Goal: Task Accomplishment & Management: Manage account settings

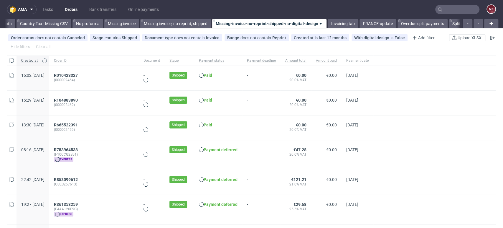
scroll to position [0, 834]
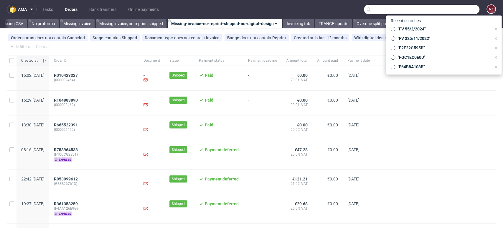
click at [450, 11] on input "text" at bounding box center [422, 9] width 116 height 9
paste input "Puig"
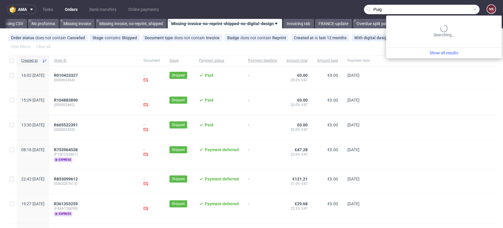
type input "Puig"
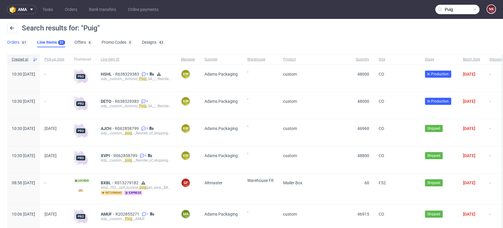
click at [19, 41] on div "61" at bounding box center [23, 42] width 8 height 6
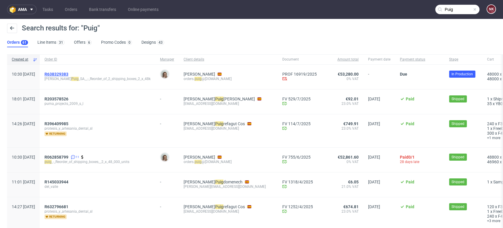
click at [68, 74] on span "R638329383" at bounding box center [57, 74] width 24 height 5
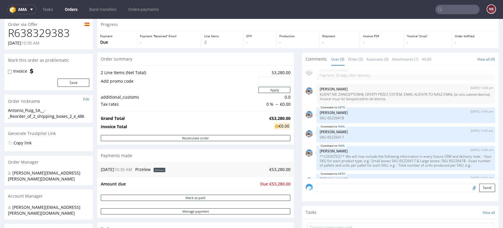
scroll to position [20, 0]
click at [293, 143] on div "Progress Payment Due Payment “Received” Email - Line Items 2 DTP - Production -…" at bounding box center [297, 189] width 401 height 343
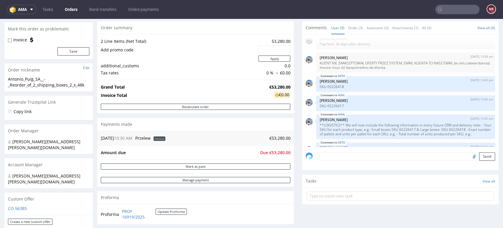
scroll to position [51, 0]
click at [457, 11] on input "text" at bounding box center [457, 9] width 44 height 9
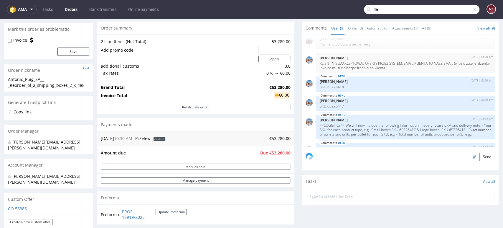
type input "d"
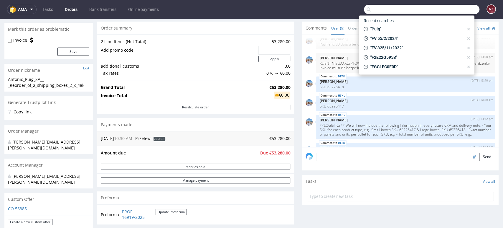
click at [291, 29] on div "Progress Payment Due Payment “Received” Email - Line Items 2 DTP - Production -…" at bounding box center [297, 158] width 401 height 343
click at [467, 26] on div ""Puig"" at bounding box center [416, 29] width 111 height 8
click at [469, 30] on icon at bounding box center [468, 29] width 5 height 5
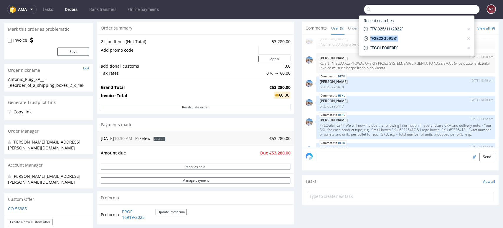
click at [469, 30] on icon at bounding box center [468, 29] width 5 height 5
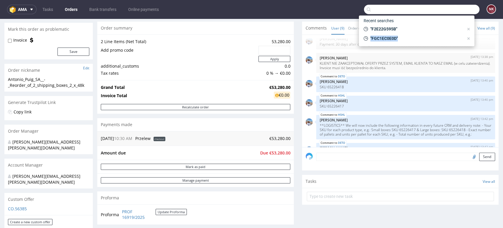
click at [469, 30] on icon at bounding box center [468, 29] width 5 height 5
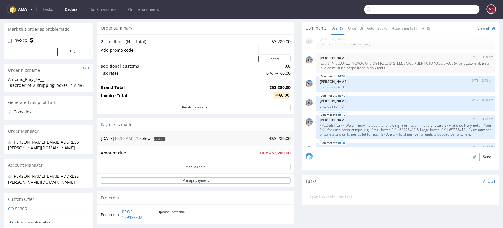
click at [79, 8] on link "Orders" at bounding box center [71, 9] width 20 height 9
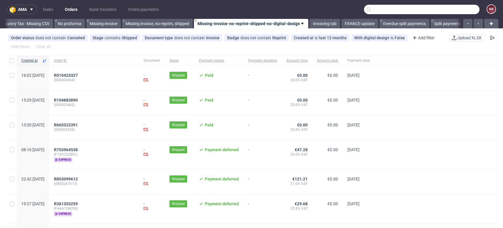
scroll to position [0, 834]
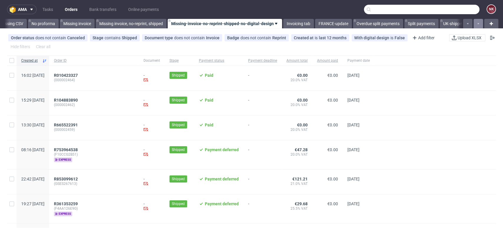
click at [474, 23] on button "button" at bounding box center [478, 23] width 9 height 9
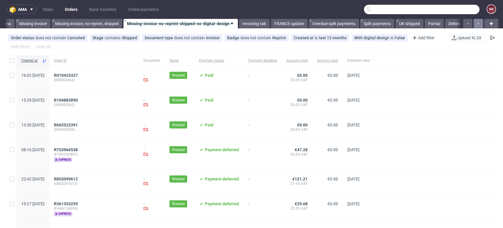
click at [474, 23] on button "button" at bounding box center [478, 23] width 9 height 9
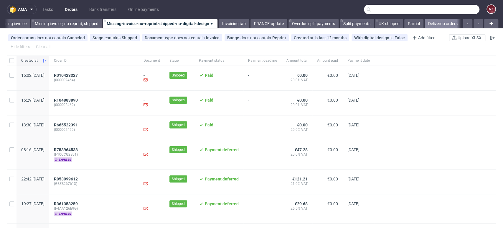
click at [434, 23] on link "Deliveroo orders" at bounding box center [443, 23] width 37 height 9
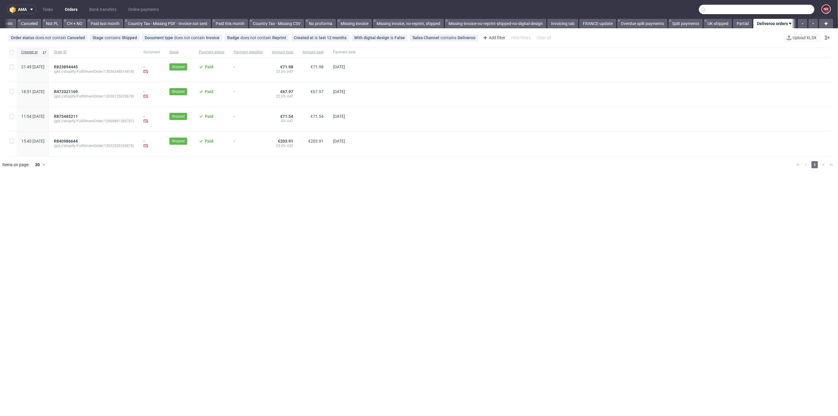
scroll to position [0, 567]
click at [93, 10] on link "Bank transfers" at bounding box center [103, 9] width 34 height 9
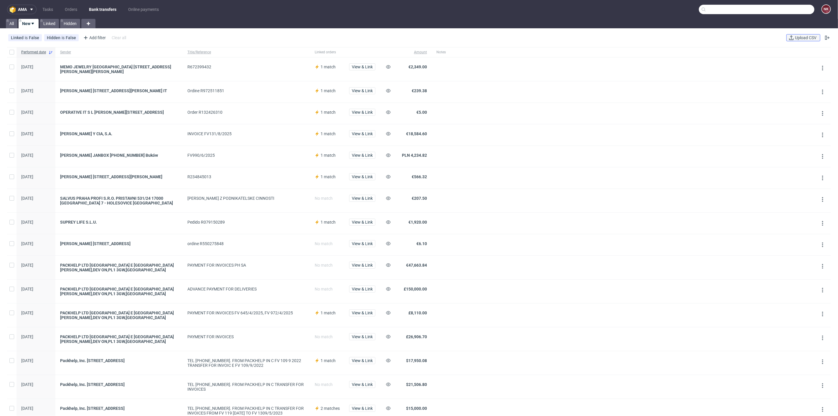
click at [503, 39] on span "Upload CSV" at bounding box center [806, 38] width 24 height 4
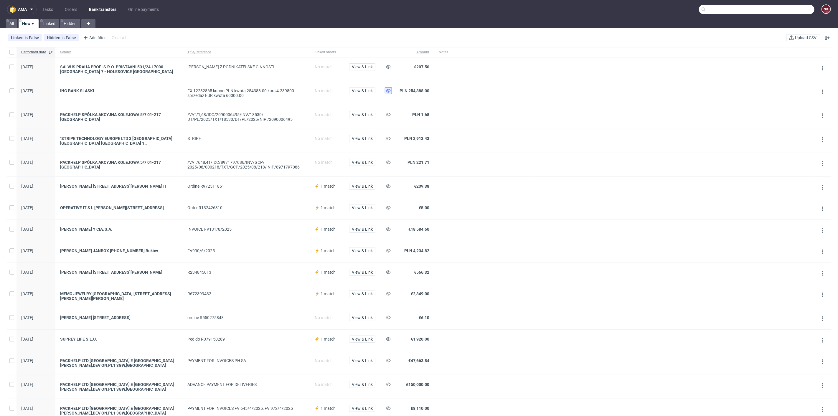
click at [385, 92] on button at bounding box center [388, 90] width 7 height 7
click at [388, 111] on button at bounding box center [388, 114] width 7 height 7
click at [387, 138] on icon at bounding box center [388, 138] width 5 height 5
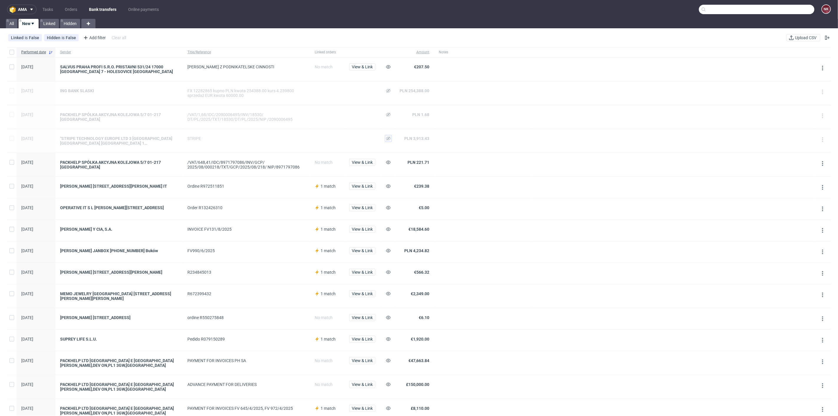
click at [390, 167] on span at bounding box center [387, 164] width 5 height 11
click at [390, 162] on use at bounding box center [388, 163] width 5 height 4
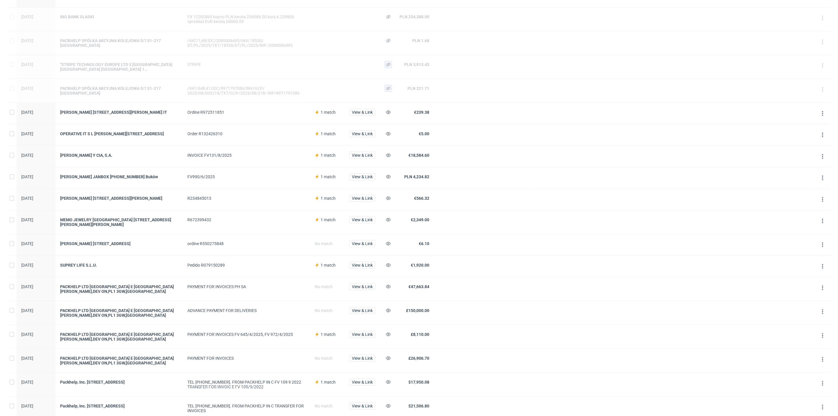
scroll to position [65, 0]
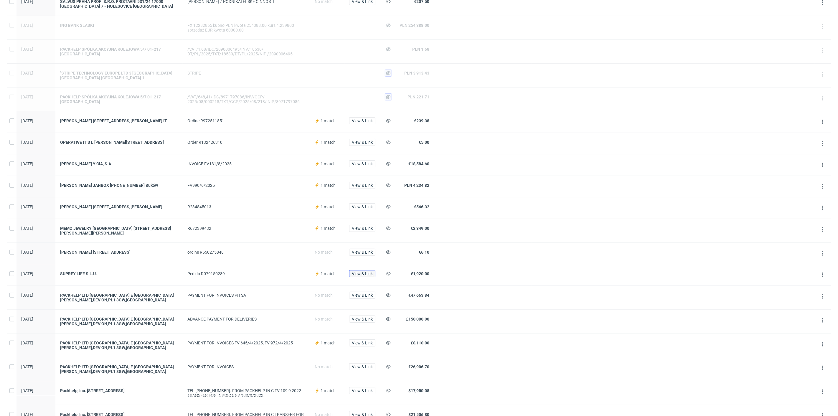
click at [367, 227] on span "View & Link" at bounding box center [362, 274] width 21 height 4
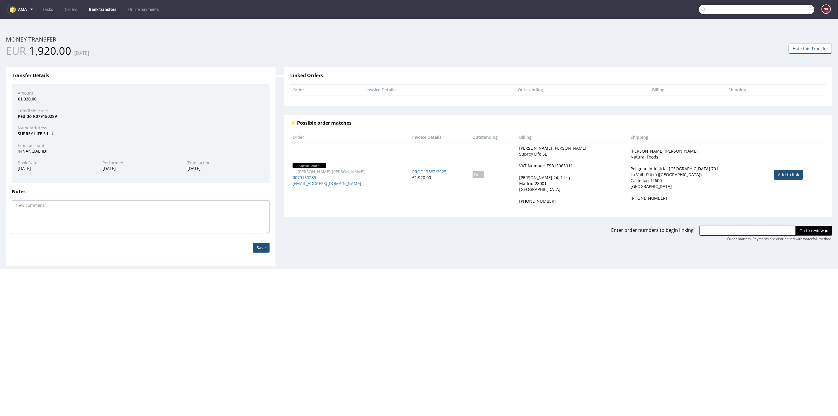
click at [503, 170] on link "Add to link" at bounding box center [788, 174] width 29 height 10
click at [503, 181] on td "Add to link" at bounding box center [799, 174] width 55 height 64
click at [503, 175] on link "Add to link" at bounding box center [788, 174] width 29 height 10
drag, startPoint x: 319, startPoint y: 179, endPoint x: 292, endPoint y: 177, distance: 27.8
click at [293, 177] on div "R079150289" at bounding box center [350, 177] width 115 height 6
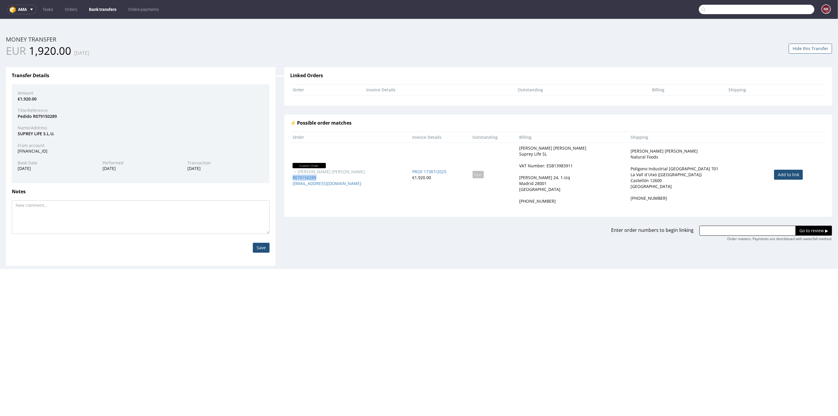
copy link "R079150289"
click at [503, 221] on div "Enter order numbers to begin linking Go to review ▶ Order matters. Payments are…" at bounding box center [558, 229] width 557 height 25
click at [503, 227] on input "text" at bounding box center [748, 230] width 96 height 10
paste input "R079150289"
type input "R079150289"
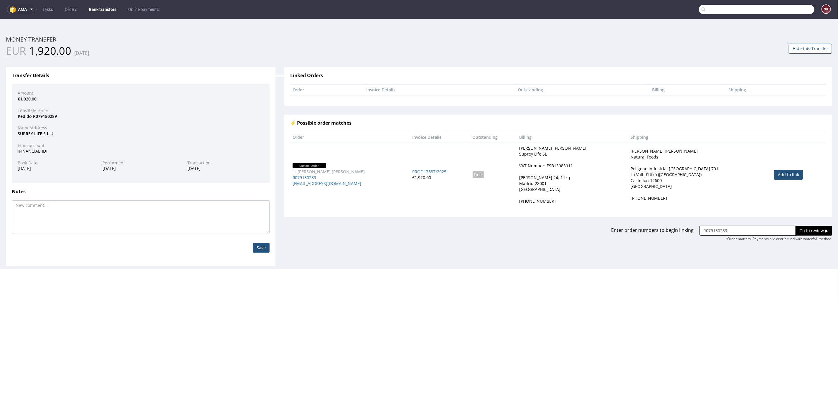
click at [503, 226] on input "Go to review ▶" at bounding box center [814, 230] width 37 height 10
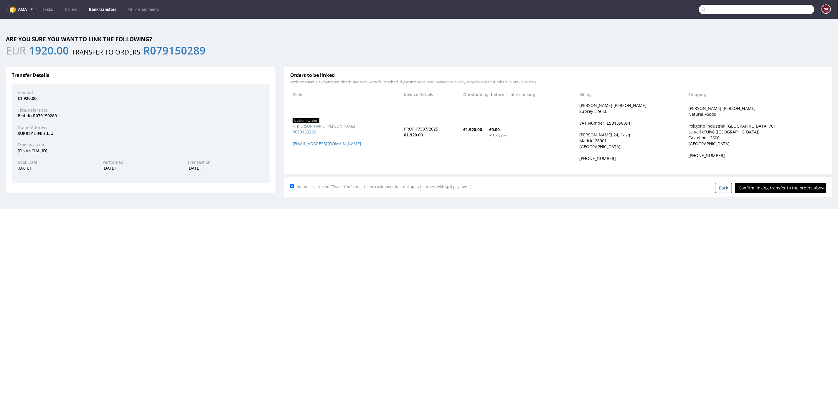
click at [503, 189] on input "Confirm linking transfer to the orders above" at bounding box center [780, 188] width 91 height 10
click at [503, 182] on div "Automatically send "Thank You" e-mail to the customer (does not apply to orders…" at bounding box center [558, 186] width 536 height 12
click at [503, 184] on input "Confirm linking transfer to the orders above" at bounding box center [780, 188] width 91 height 10
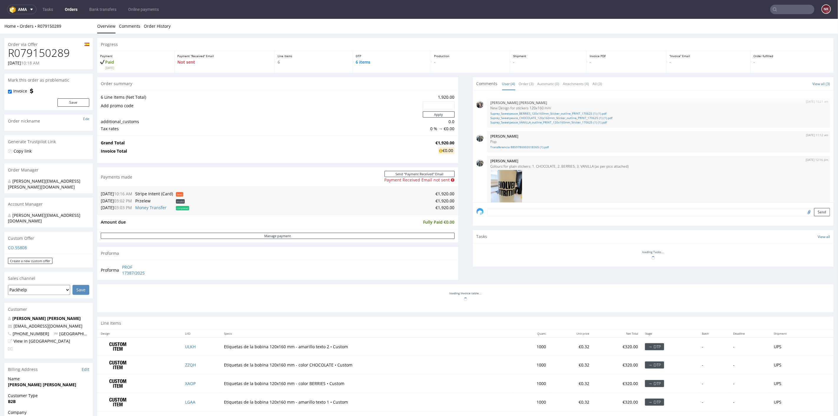
scroll to position [101, 0]
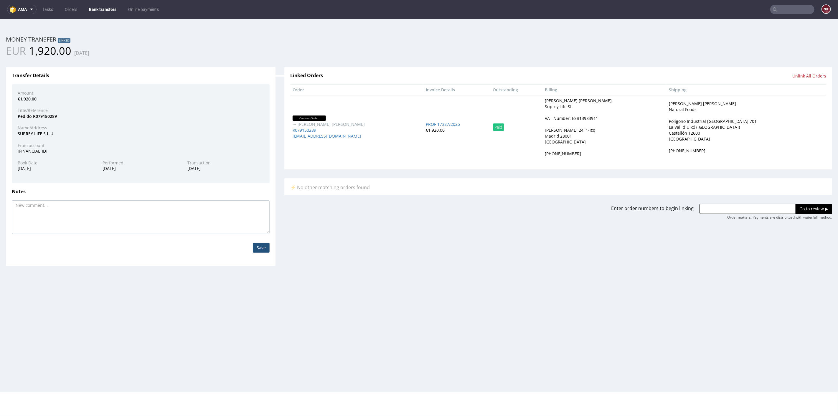
click at [801, 74] on input "Unlink All Orders" at bounding box center [810, 76] width 34 height 6
click at [759, 81] on link "Yes" at bounding box center [758, 80] width 17 height 9
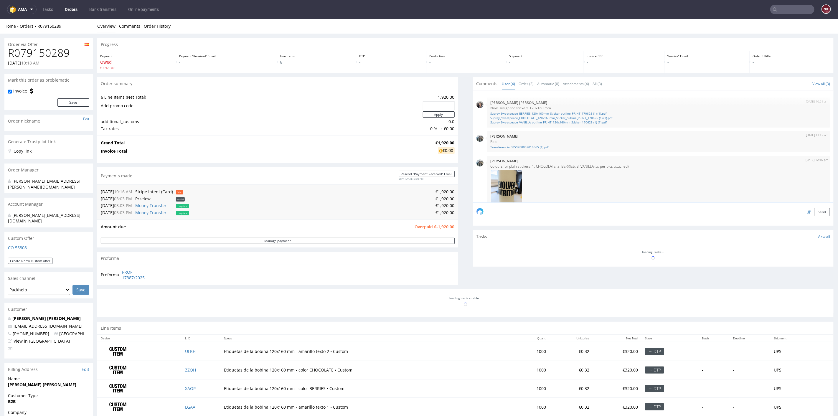
scroll to position [101, 0]
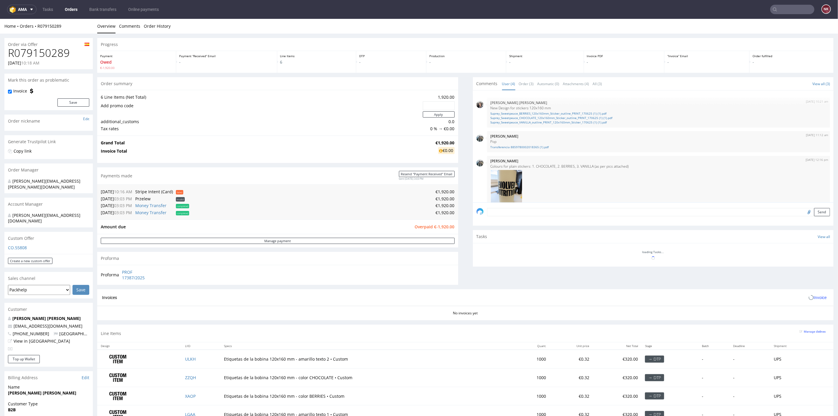
scroll to position [101, 0]
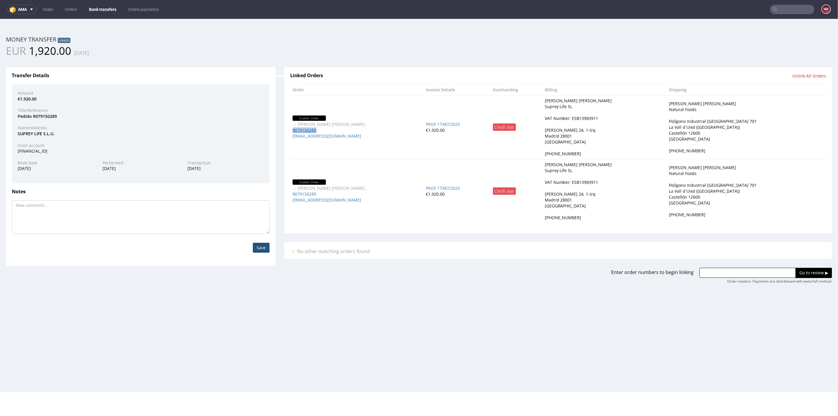
drag, startPoint x: 322, startPoint y: 129, endPoint x: 291, endPoint y: 129, distance: 30.1
click at [293, 129] on div "R079150289" at bounding box center [357, 130] width 129 height 6
copy link "R079150289"
click at [735, 270] on input "text" at bounding box center [748, 273] width 96 height 10
paste input "R079150289"
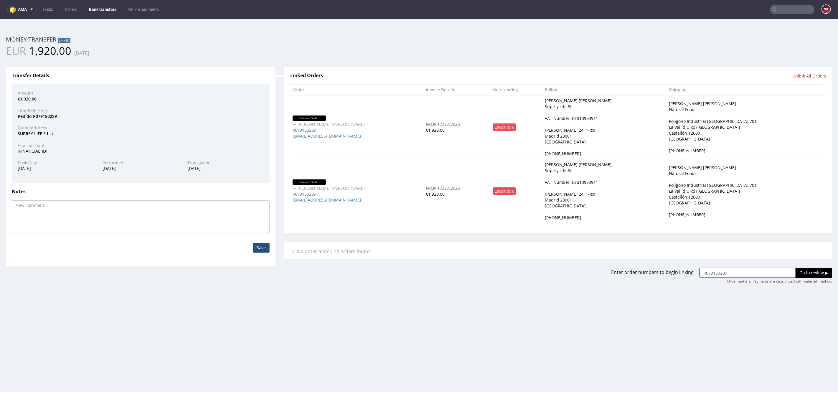
type input "R079150289"
click at [813, 274] on input "Go to review ▶" at bounding box center [814, 273] width 37 height 10
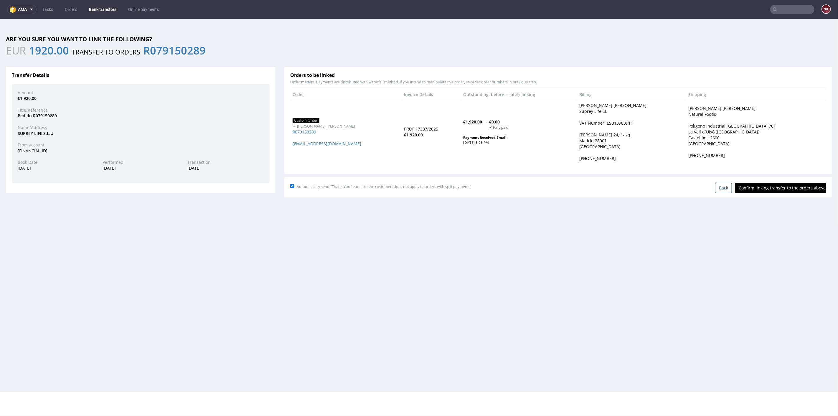
click at [787, 187] on input "Confirm linking transfer to the orders above" at bounding box center [780, 188] width 91 height 10
type input "In progress..."
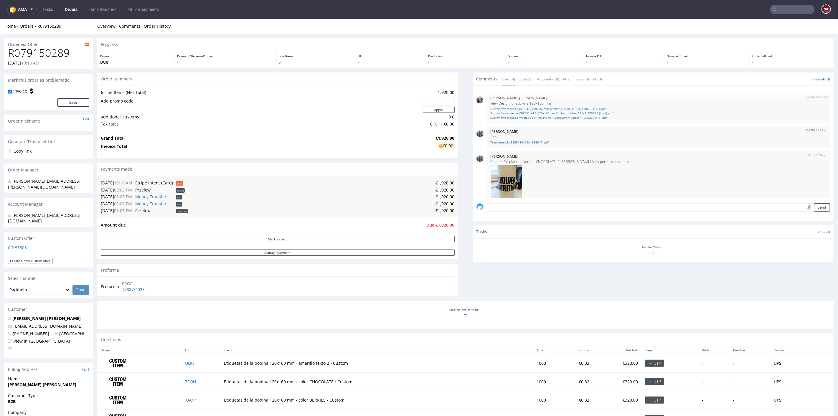
scroll to position [101, 0]
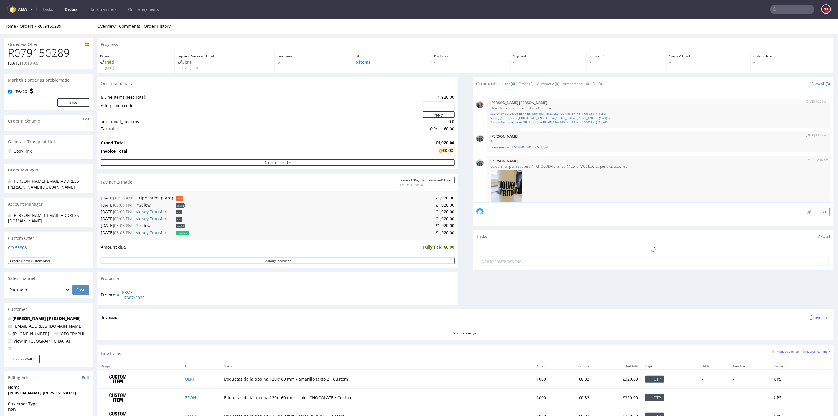
scroll to position [101, 0]
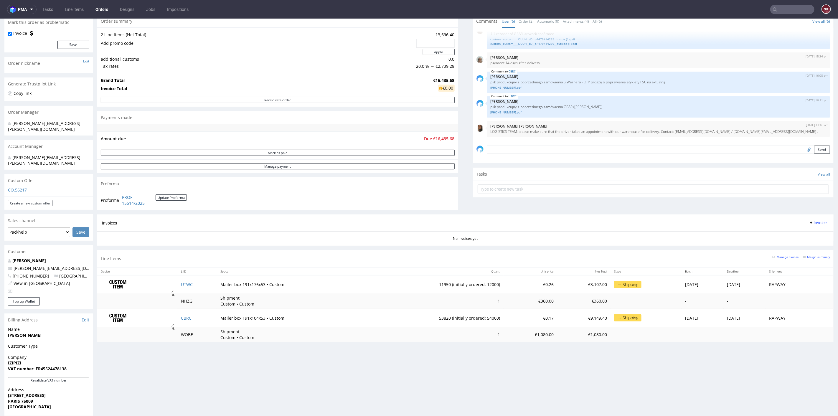
scroll to position [98, 0]
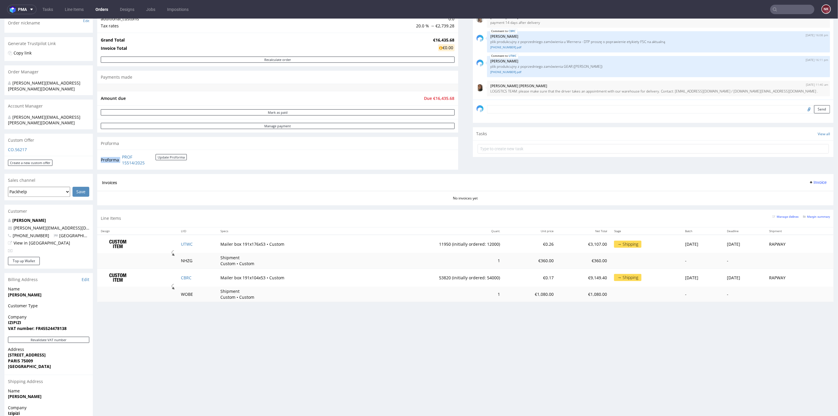
drag, startPoint x: 160, startPoint y: 166, endPoint x: 121, endPoint y: 159, distance: 40.2
click at [121, 159] on div "Proforma PROF 15514/2025 Update Proforma" at bounding box center [277, 159] width 361 height 20
copy tbody "Proforma"
click at [425, 243] on td "11950 (initially ordered: 12000)" at bounding box center [433, 244] width 140 height 19
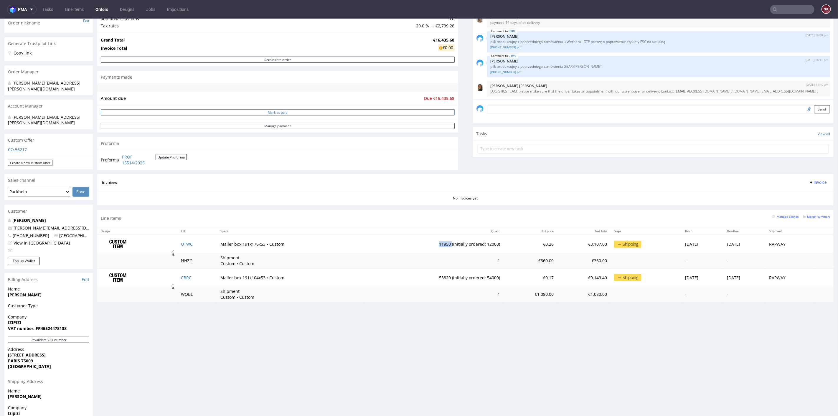
copy td "11950"
click at [425, 277] on td "53820 (initially ordered: 54000)" at bounding box center [433, 277] width 140 height 18
copy td "53820"
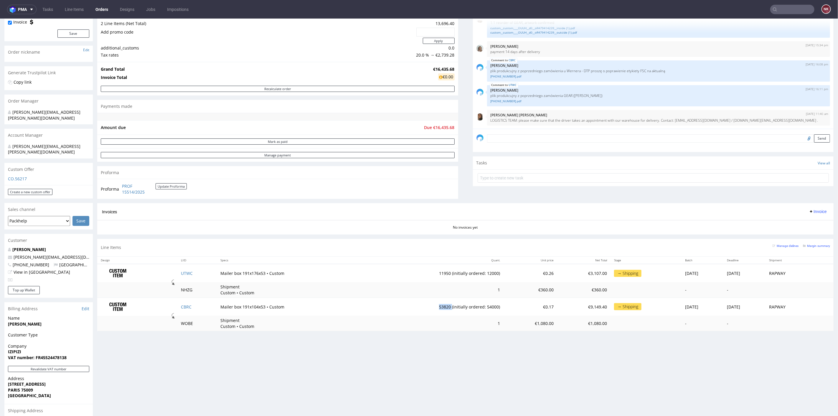
scroll to position [33, 0]
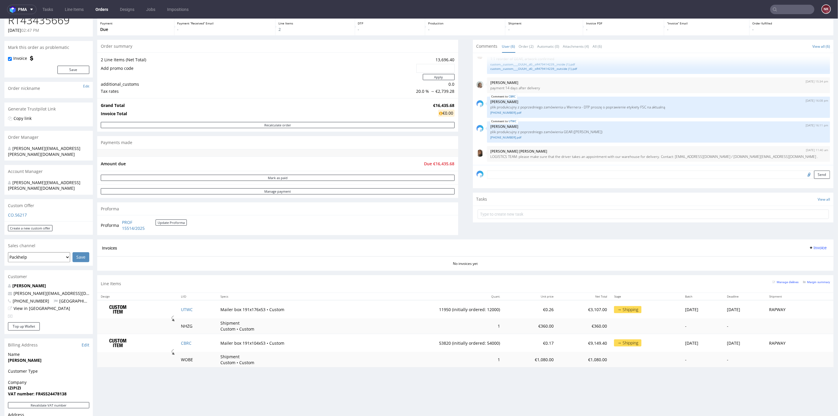
click at [459, 195] on div "Progress Payment Due Payment “Received” Email - Line Items 2 DTP - Production -…" at bounding box center [465, 188] width 737 height 367
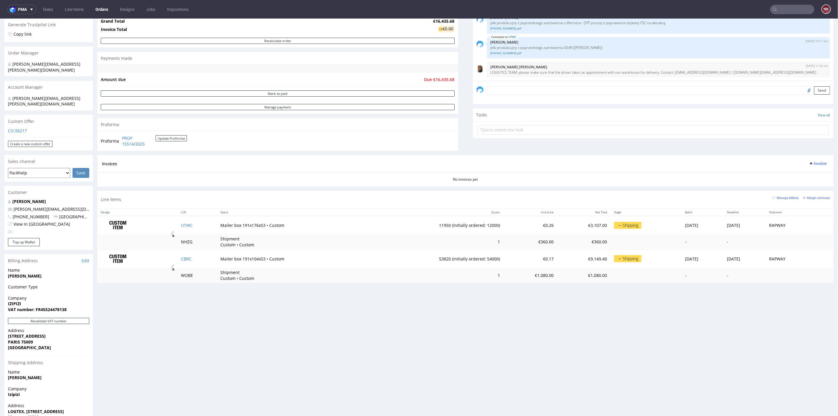
scroll to position [154, 0]
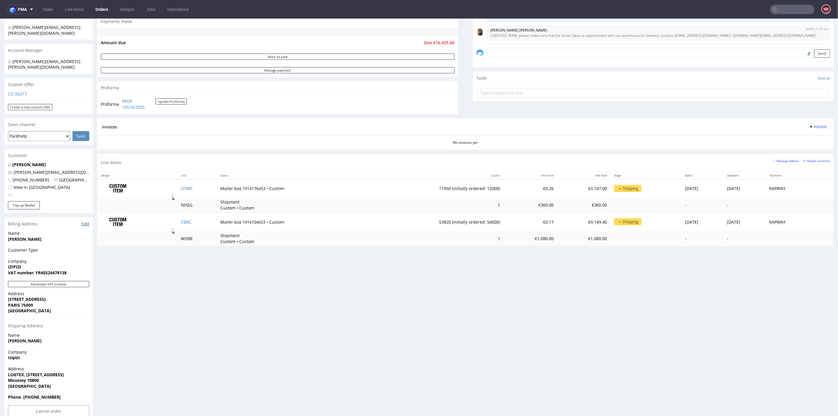
click at [87, 221] on link "Edit" at bounding box center [86, 224] width 8 height 6
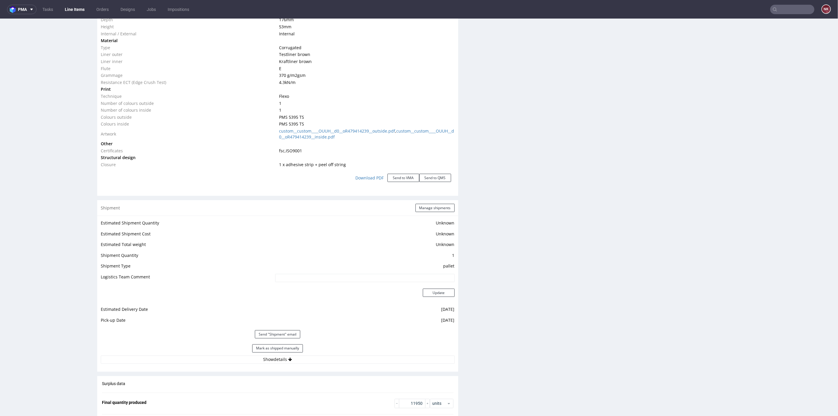
scroll to position [753, 0]
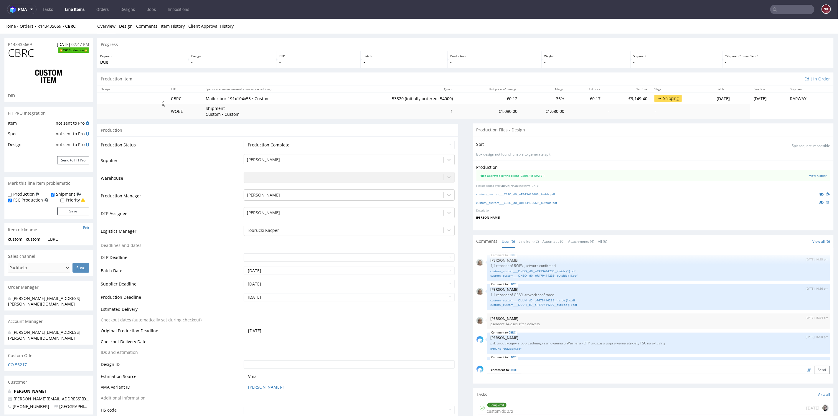
scroll to position [41, 0]
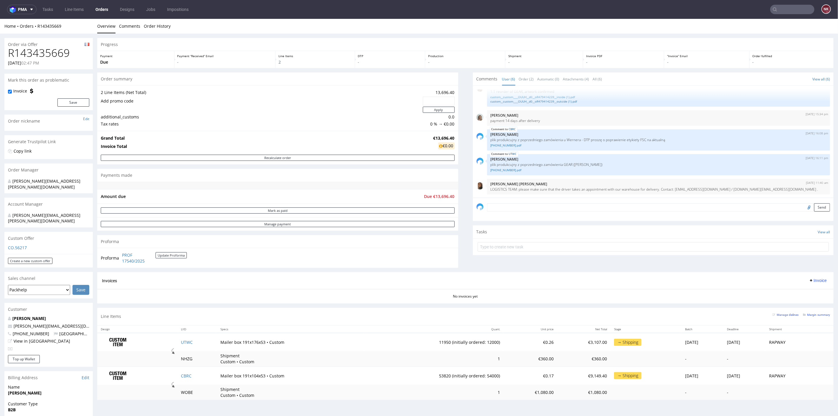
scroll to position [65, 0]
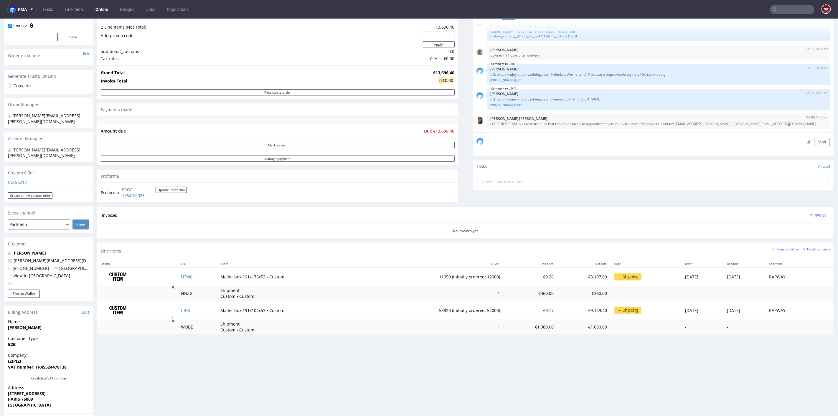
click at [442, 128] on span "Due €13,696.40" at bounding box center [439, 131] width 30 height 6
copy span "13,696.40"
click at [809, 213] on icon at bounding box center [811, 214] width 5 height 5
click at [802, 235] on span "Upload" at bounding box center [807, 237] width 29 height 6
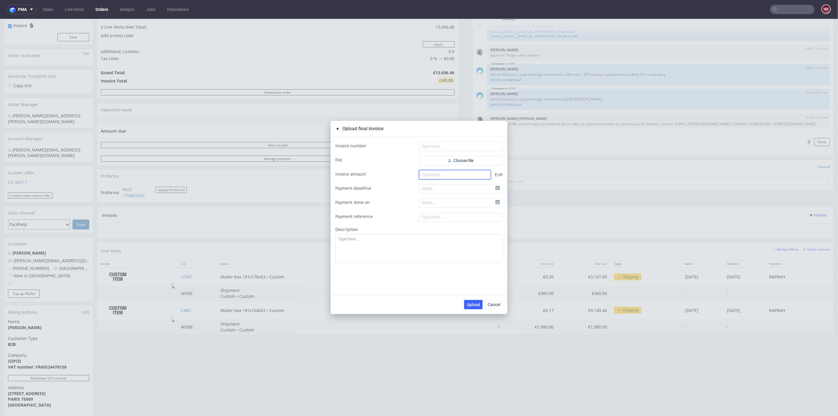
click at [459, 174] on input "number" at bounding box center [455, 174] width 72 height 9
paste input "13.69640"
click at [424, 174] on input "13.69640" at bounding box center [455, 174] width 72 height 9
type input "13696.40"
click at [455, 163] on button "Choose file" at bounding box center [461, 160] width 84 height 9
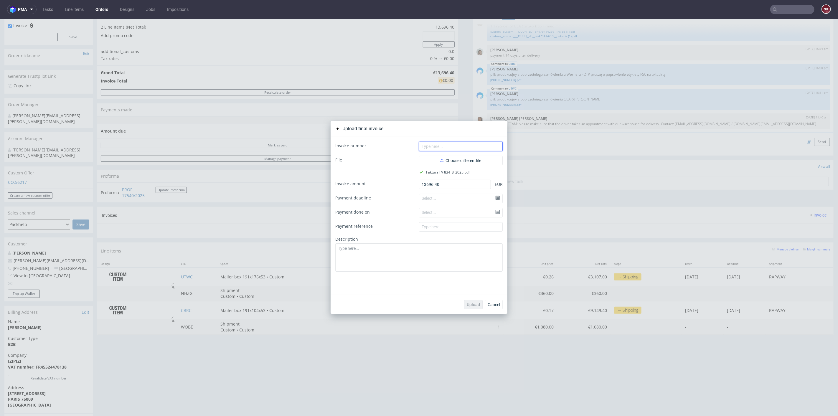
click at [446, 144] on input "text" at bounding box center [461, 145] width 84 height 9
paste input "FV 834/8/2025"
type input "FV 834/8/2025"
click at [471, 305] on span "Upload" at bounding box center [473, 304] width 13 height 4
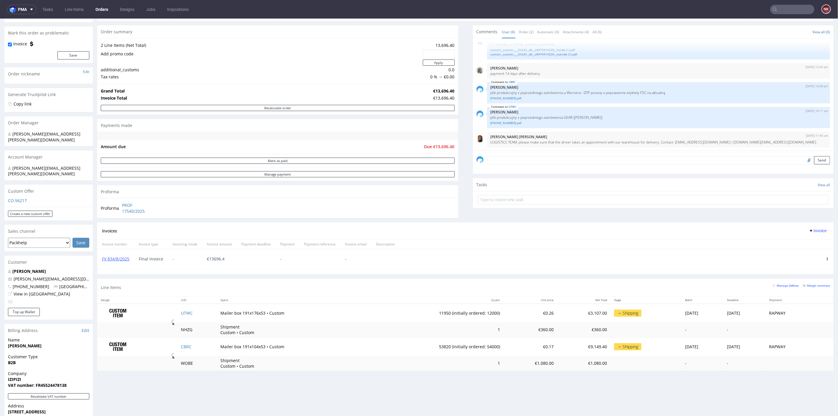
scroll to position [33, 0]
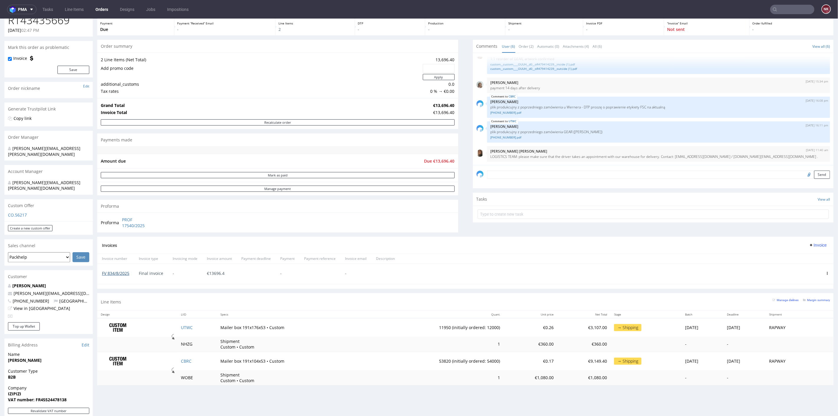
click at [113, 271] on link "FV 834/8/2025" at bounding box center [115, 273] width 27 height 6
click at [790, 9] on input "text" at bounding box center [792, 9] width 44 height 9
type input "[URL][DOMAIN_NAME]"
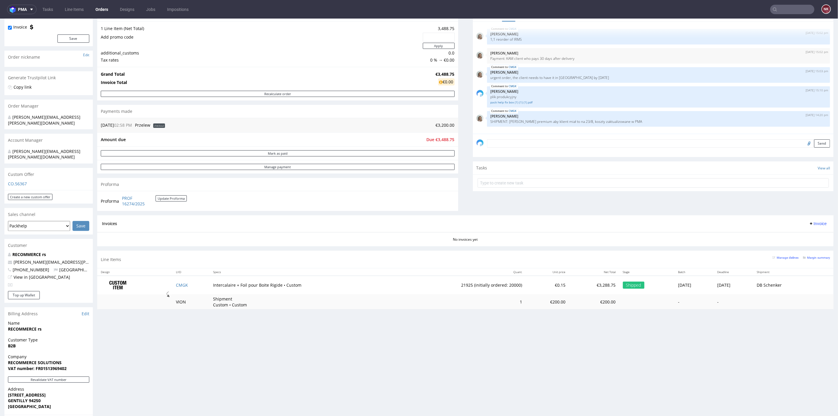
scroll to position [65, 0]
click at [438, 200] on div "Proforma PROF 16274/2025 Update Proforma" at bounding box center [277, 199] width 361 height 20
click at [177, 196] on button "Update Proforma" at bounding box center [171, 197] width 31 height 6
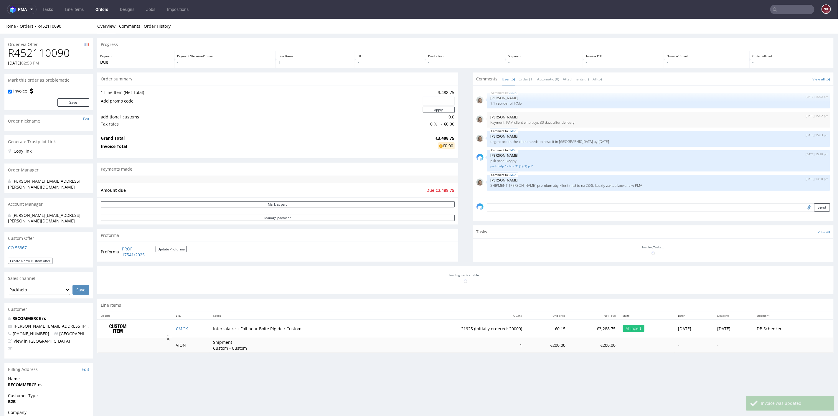
scroll to position [0, 0]
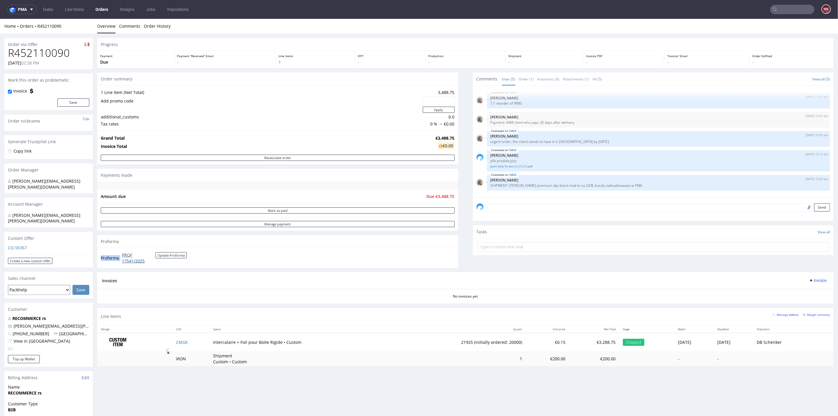
drag, startPoint x: 159, startPoint y: 263, endPoint x: 122, endPoint y: 255, distance: 38.3
click at [122, 255] on div "Proforma PROF 17541/2025 Update Proforma" at bounding box center [277, 258] width 361 height 20
copy tbody "Proforma"
click at [812, 279] on span "Invoice" at bounding box center [818, 280] width 18 height 5
click at [807, 302] on span "Upload" at bounding box center [807, 303] width 29 height 6
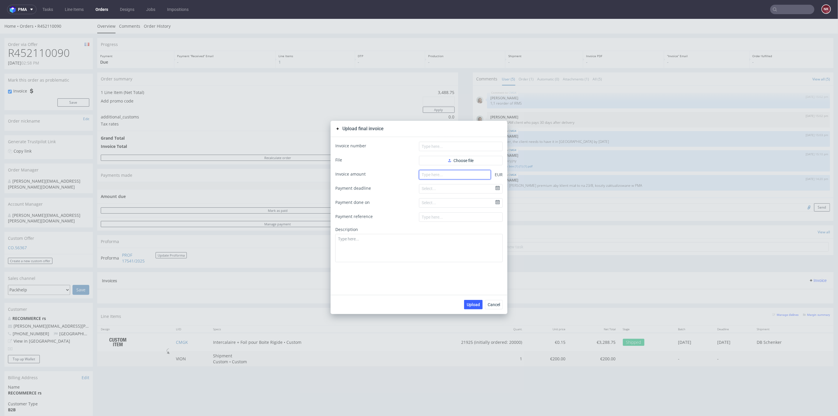
click at [468, 173] on input "number" at bounding box center [455, 174] width 72 height 9
paste input "3488.75"
type input "3488.75"
click at [467, 159] on span "Choose file" at bounding box center [460, 160] width 25 height 4
click at [444, 147] on input "text" at bounding box center [461, 145] width 84 height 9
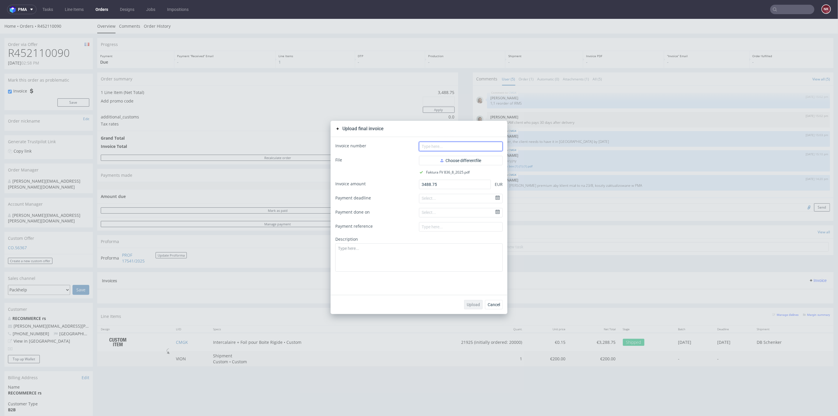
paste input "FV 836/8/2025"
type input "FV 836/8/2025"
click at [473, 302] on span "Upload" at bounding box center [473, 304] width 13 height 4
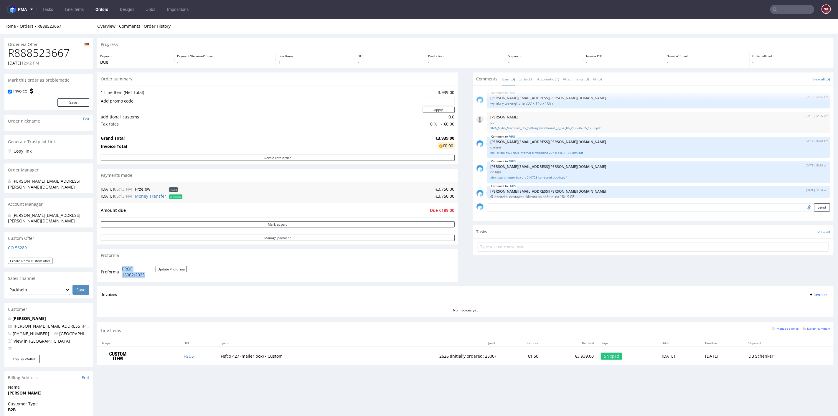
drag, startPoint x: 155, startPoint y: 277, endPoint x: 122, endPoint y: 268, distance: 34.3
click at [122, 268] on td "PROF 16062/2025 Update Proforma" at bounding box center [154, 271] width 66 height 13
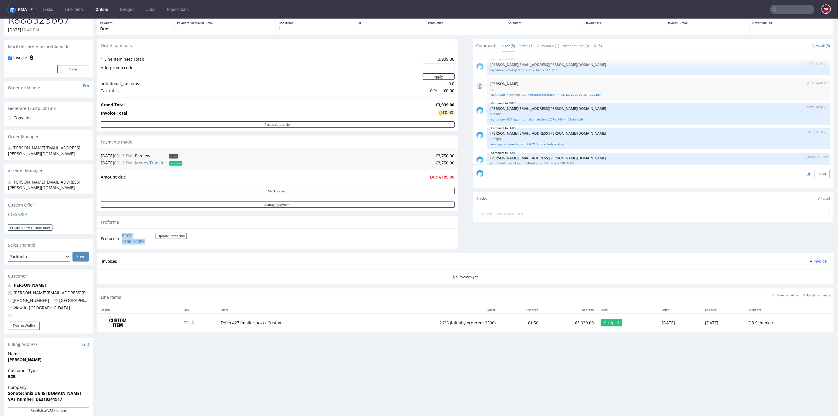
scroll to position [65, 0]
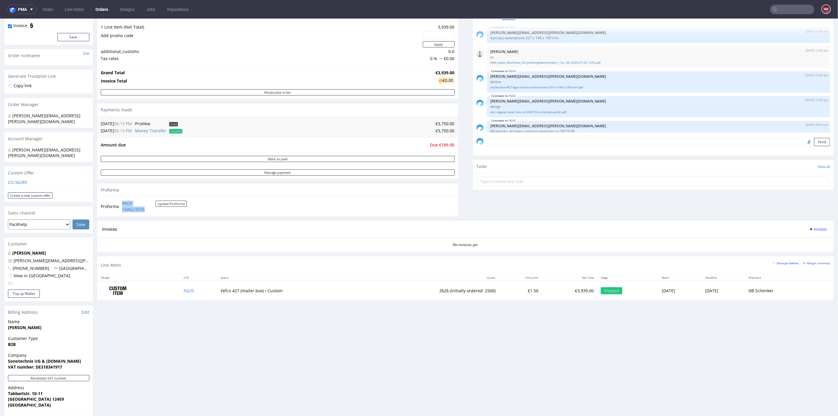
copy link "PROF 16062/2025"
click at [442, 145] on span "Due €189.00" at bounding box center [442, 145] width 24 height 6
copy span "189.00"
click at [478, 215] on div "Comments User (5) Order (1) Automatic (1) Attachments (3) All (5) View all (5) …" at bounding box center [653, 114] width 361 height 214
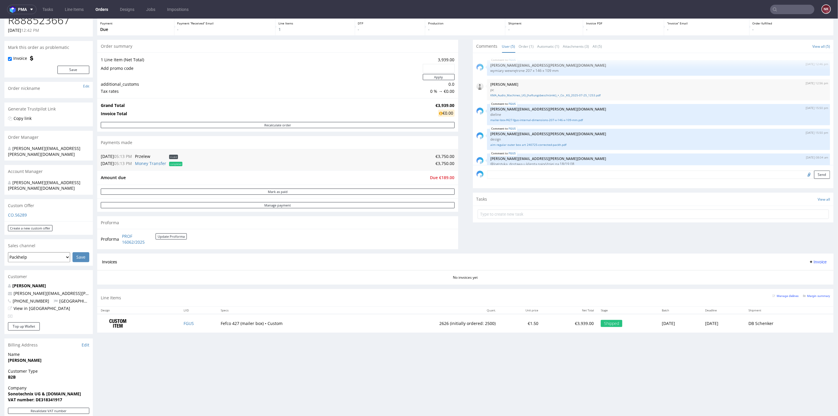
scroll to position [33, 0]
click at [421, 323] on td "2626 (initially ordered: 2500)" at bounding box center [431, 323] width 135 height 19
copy td "2626"
click at [813, 259] on span "Invoice" at bounding box center [818, 261] width 18 height 5
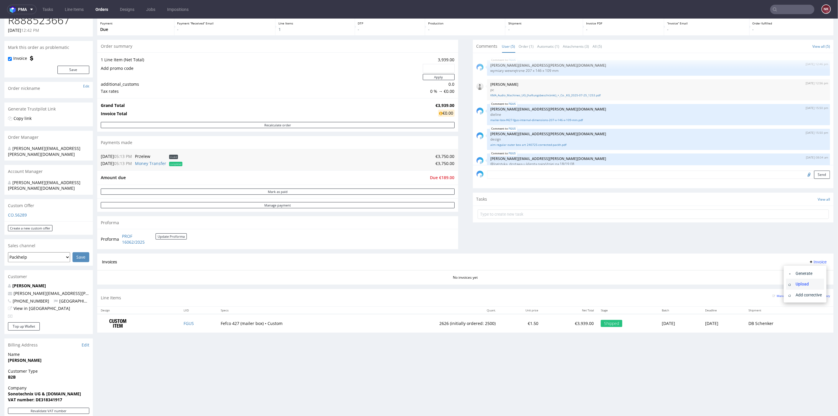
click at [808, 284] on span "Upload" at bounding box center [807, 284] width 29 height 6
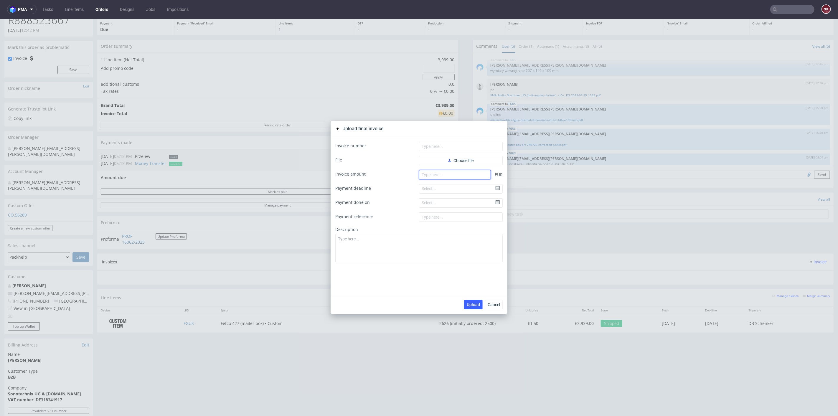
click at [438, 175] on input "number" at bounding box center [455, 174] width 72 height 9
paste input "3750.00"
type input "3750.00"
click at [461, 161] on span "Choose file" at bounding box center [460, 160] width 25 height 4
click at [480, 145] on input "text" at bounding box center [461, 145] width 84 height 9
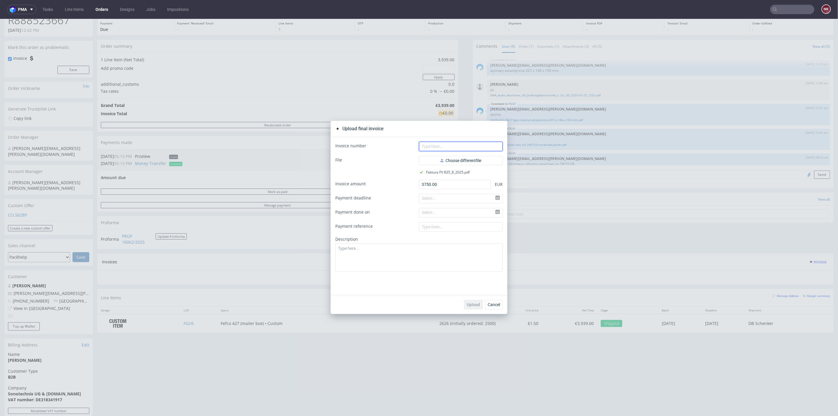
paste input "FV 835/8/2025"
type input "FV 835/8/2025"
click at [468, 304] on span "Upload" at bounding box center [473, 304] width 13 height 4
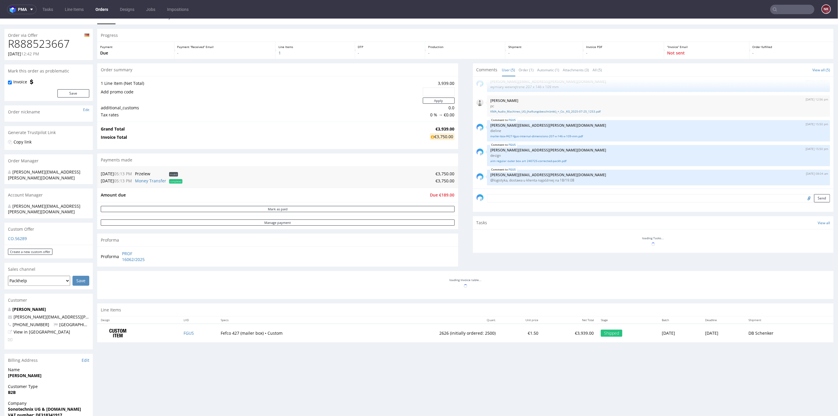
scroll to position [131, 0]
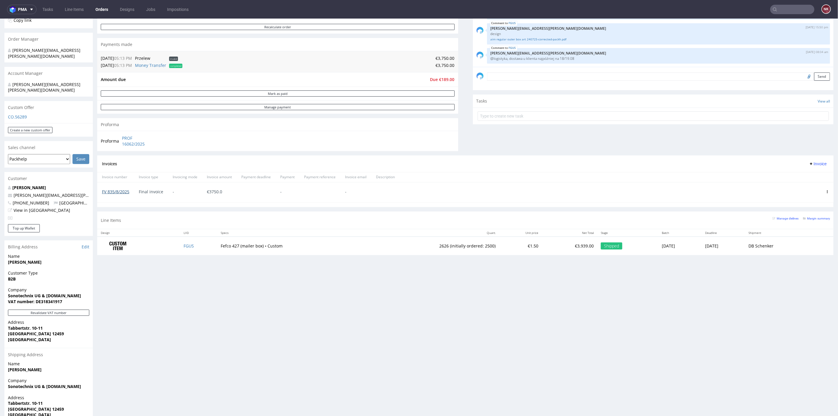
click at [118, 190] on link "FV 835/8/2025" at bounding box center [115, 192] width 27 height 6
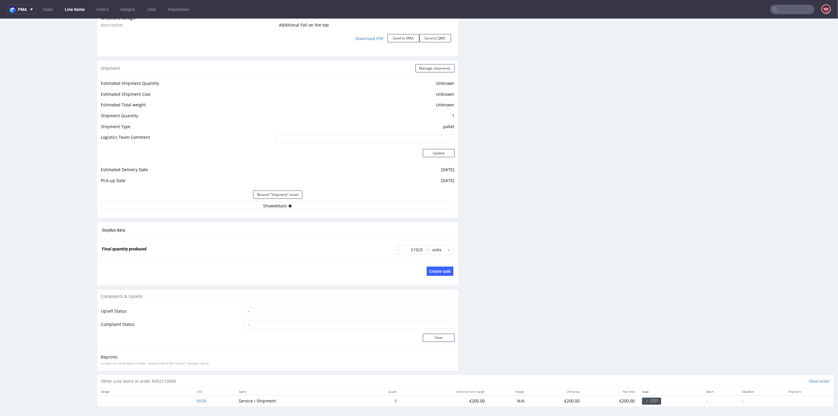
scroll to position [1, 0]
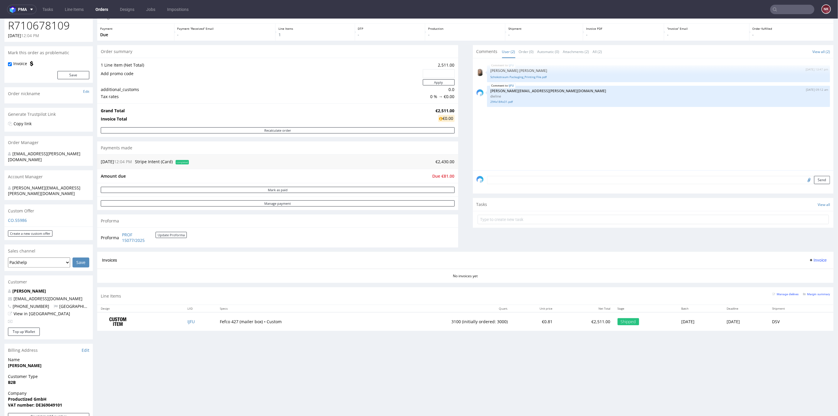
scroll to position [65, 0]
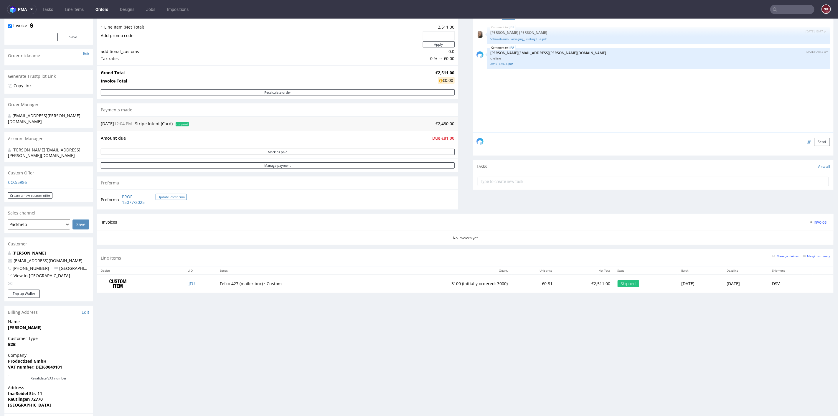
click at [170, 195] on button "Update Proforma" at bounding box center [171, 197] width 31 height 6
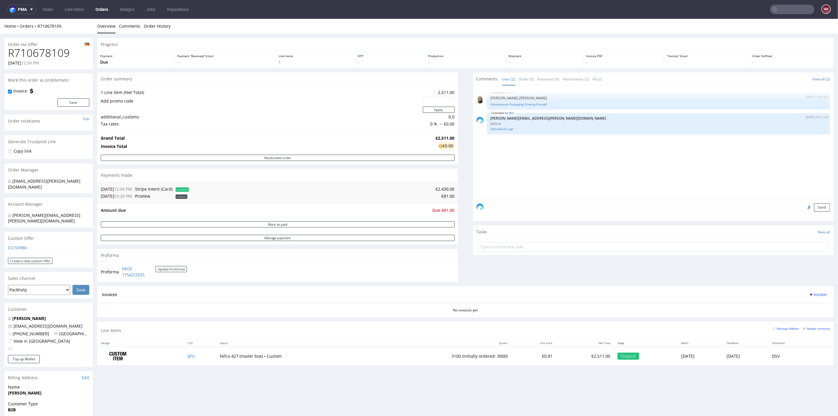
scroll to position [0, 0]
drag, startPoint x: 167, startPoint y: 279, endPoint x: 121, endPoint y: 267, distance: 47.2
click at [121, 267] on div "Proforma PROF 17542/2025 Update Proforma" at bounding box center [277, 271] width 361 height 20
copy tbody "Proforma"
click at [440, 209] on span "Due €81.00" at bounding box center [444, 210] width 22 height 6
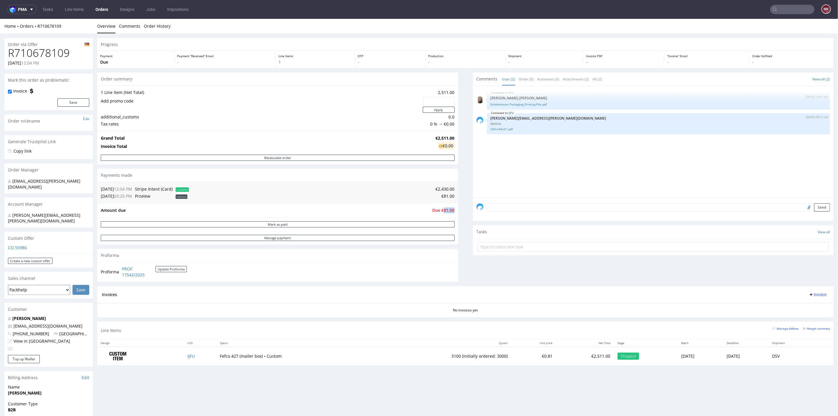
click at [440, 209] on span "Due €81.00" at bounding box center [444, 210] width 22 height 6
copy span "81.00"
click at [459, 197] on div "Progress Payment Due Payment “Received” Email - Line Items 1 DTP - Production -…" at bounding box center [465, 204] width 737 height 332
click at [811, 292] on span "Invoice" at bounding box center [818, 294] width 18 height 5
click at [805, 315] on span "Upload" at bounding box center [807, 317] width 29 height 6
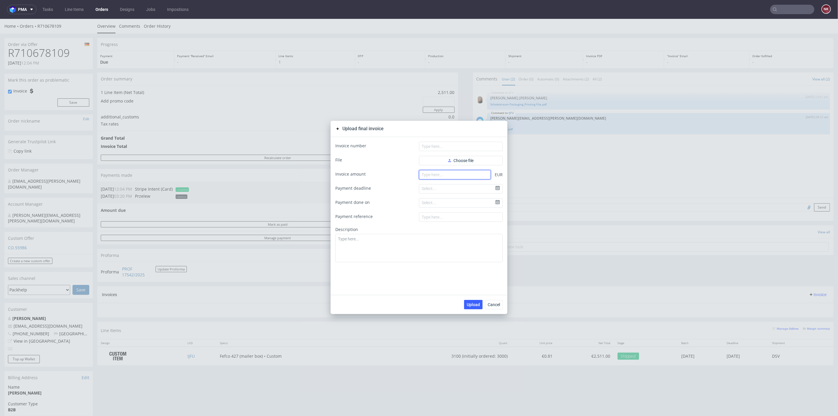
click at [453, 173] on input "number" at bounding box center [455, 174] width 72 height 9
paste input "2430.00"
type input "2430.00"
click at [458, 155] on form "Invoice number File Choose file Invoice amount 2430.00 EUR Payment deadline Sel…" at bounding box center [418, 201] width 167 height 121
click at [458, 156] on button "Choose file" at bounding box center [461, 160] width 84 height 9
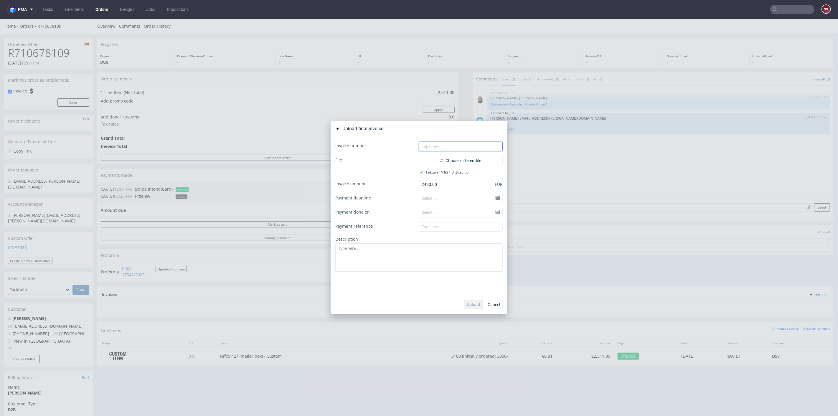
click at [448, 146] on input "text" at bounding box center [461, 145] width 84 height 9
paste input "FV 837/8/2025"
type input "FV 837/8/2025"
click at [472, 305] on span "Upload" at bounding box center [473, 304] width 13 height 4
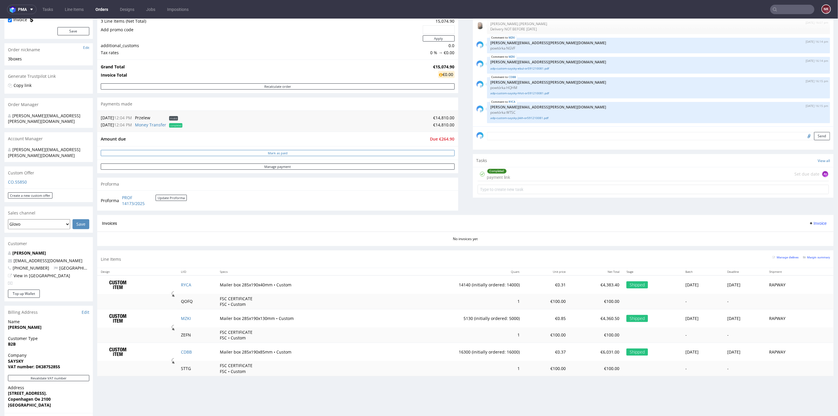
scroll to position [98, 0]
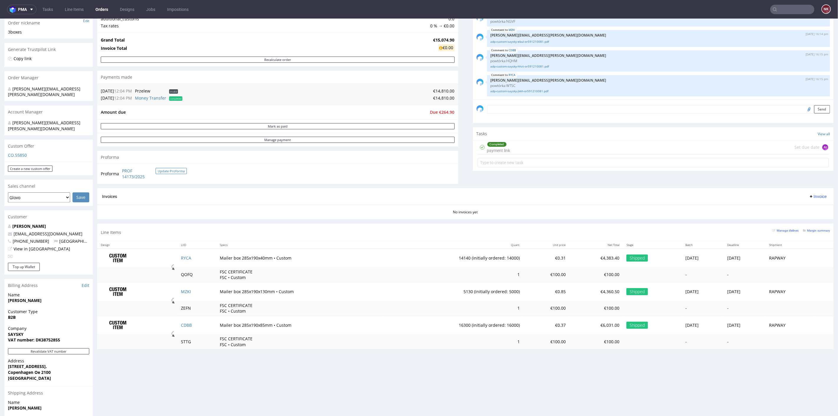
click at [174, 170] on button "Update Proforma" at bounding box center [171, 171] width 31 height 6
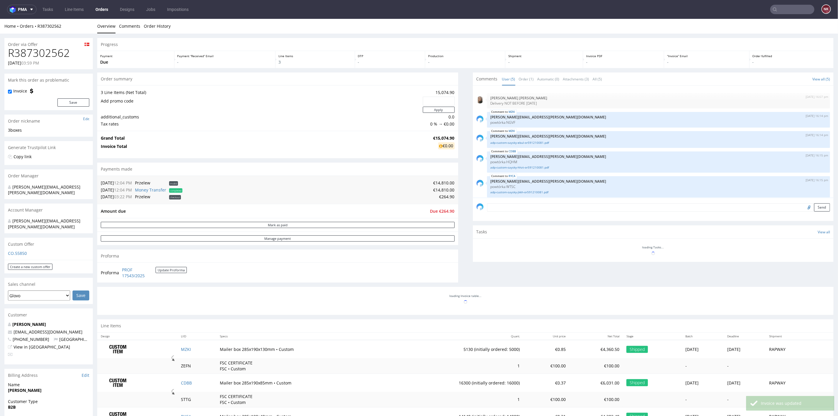
scroll to position [3, 0]
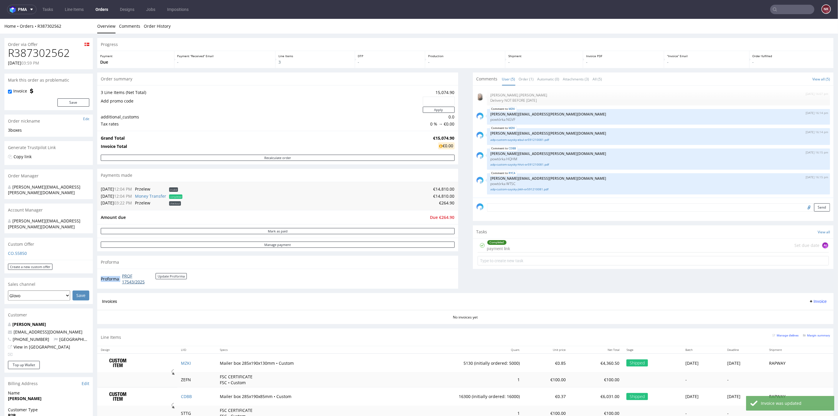
drag, startPoint x: 153, startPoint y: 286, endPoint x: 123, endPoint y: 275, distance: 32.4
click at [123, 275] on div "Proforma PROF 17543/2025 Update Proforma" at bounding box center [277, 278] width 361 height 20
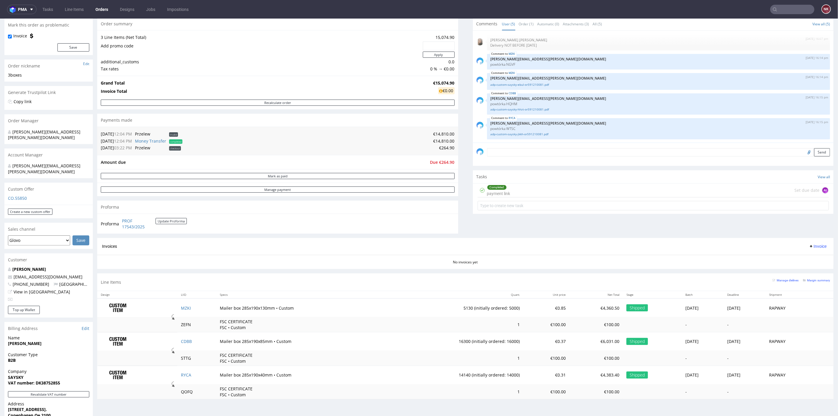
scroll to position [65, 0]
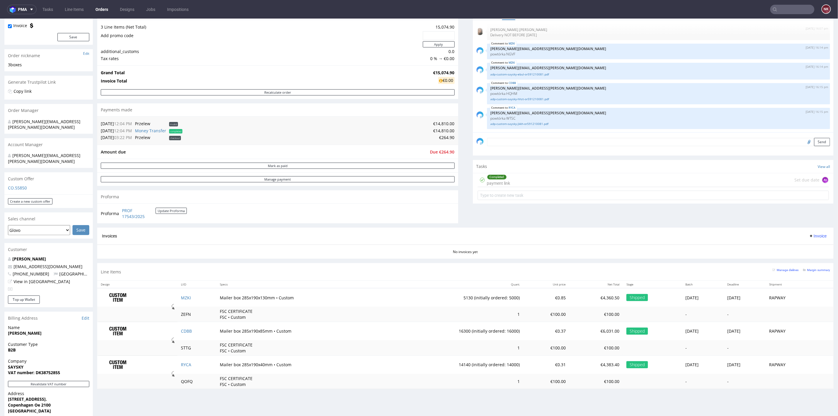
click at [525, 177] on div "Completed payment link Set due date AŁ" at bounding box center [654, 180] width 352 height 14
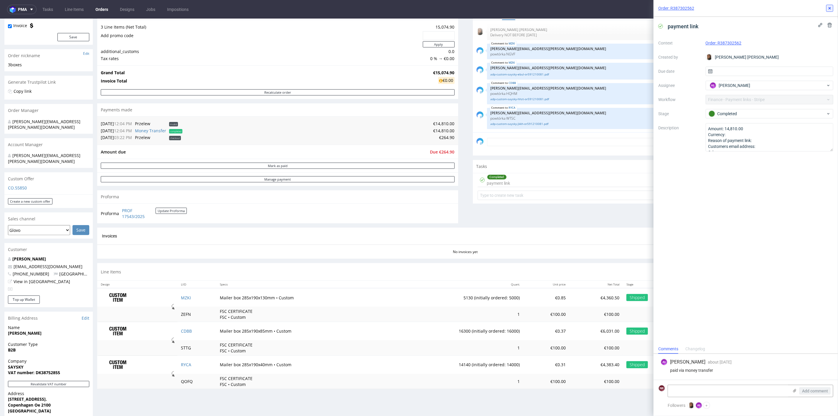
click at [832, 6] on icon at bounding box center [830, 8] width 5 height 5
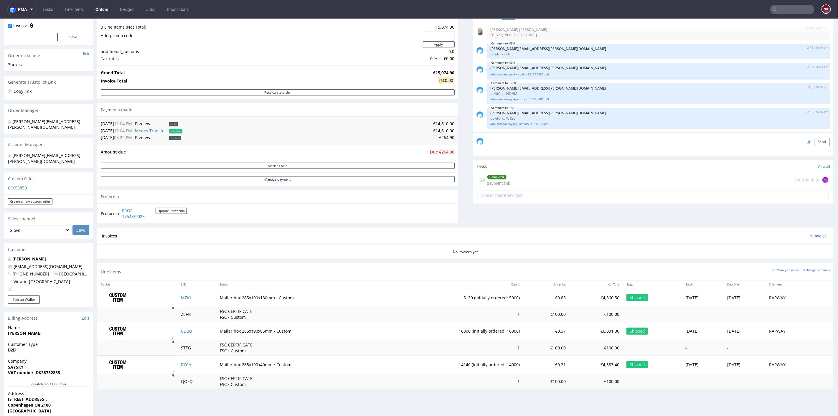
click at [477, 228] on div "Invoices Invoice" at bounding box center [465, 236] width 737 height 17
click at [443, 152] on span "Due €264.90" at bounding box center [442, 152] width 24 height 6
copy span "264.90"
click at [812, 233] on span "Invoice" at bounding box center [818, 235] width 18 height 5
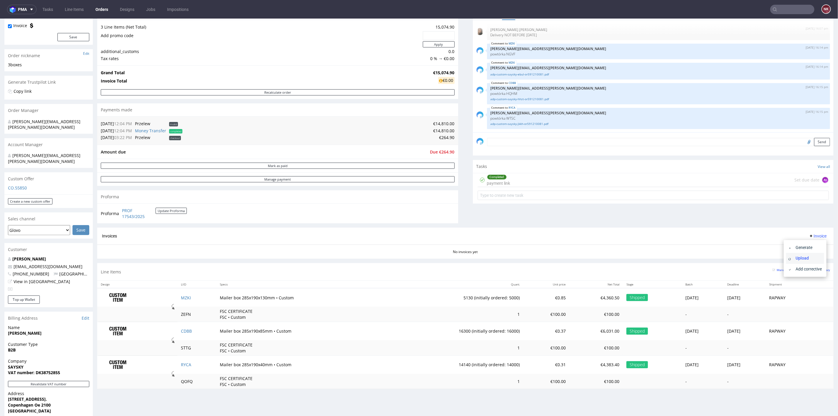
click at [808, 256] on span "Upload" at bounding box center [807, 258] width 29 height 6
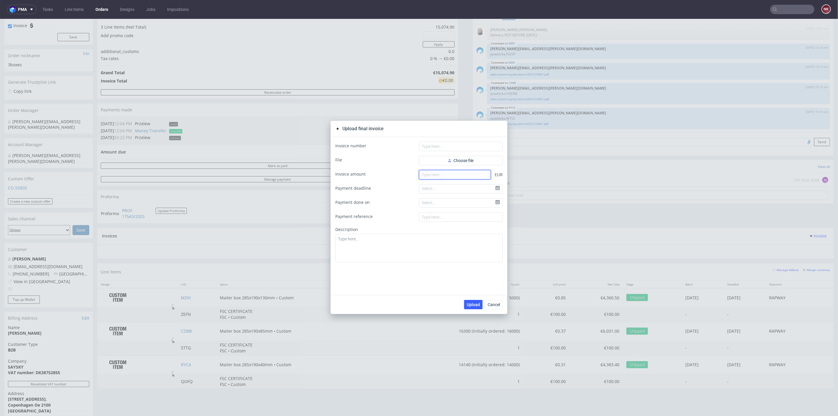
click at [480, 174] on input "number" at bounding box center [455, 174] width 72 height 9
paste input "14810.00"
type input "14810.00"
click at [480, 156] on button "Choose file" at bounding box center [461, 160] width 84 height 9
click at [475, 144] on input "text" at bounding box center [461, 145] width 84 height 9
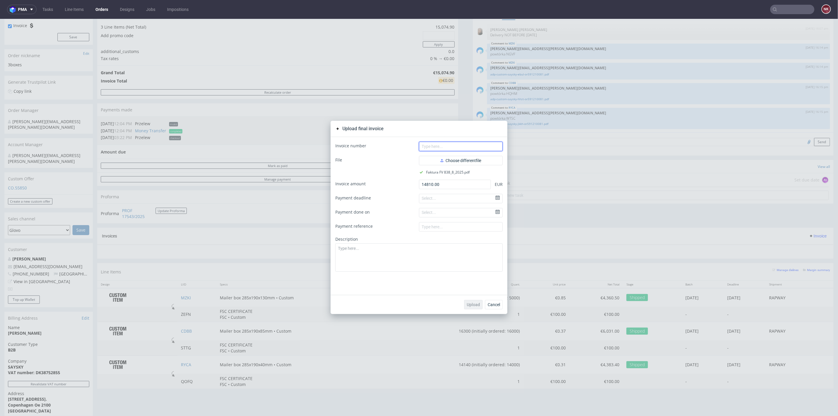
paste input "FV 838/8/2025"
type input "FV 838/8/2025"
click at [476, 303] on span "Upload" at bounding box center [473, 304] width 13 height 4
drag, startPoint x: 491, startPoint y: 304, endPoint x: 501, endPoint y: 298, distance: 11.6
click at [491, 304] on span "Cancel" at bounding box center [494, 304] width 12 height 4
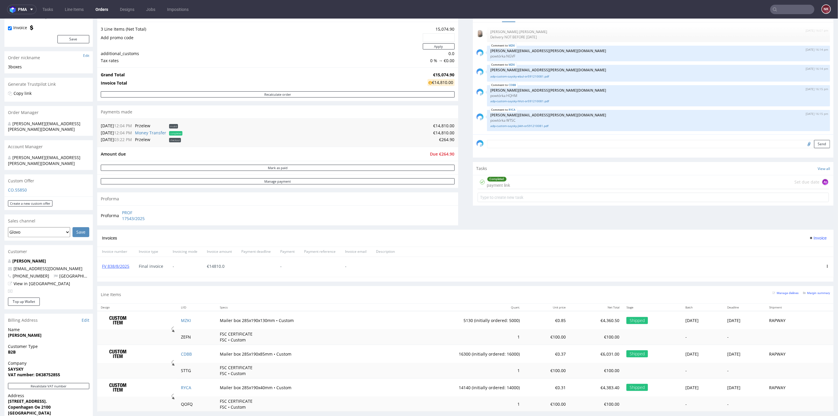
scroll to position [65, 0]
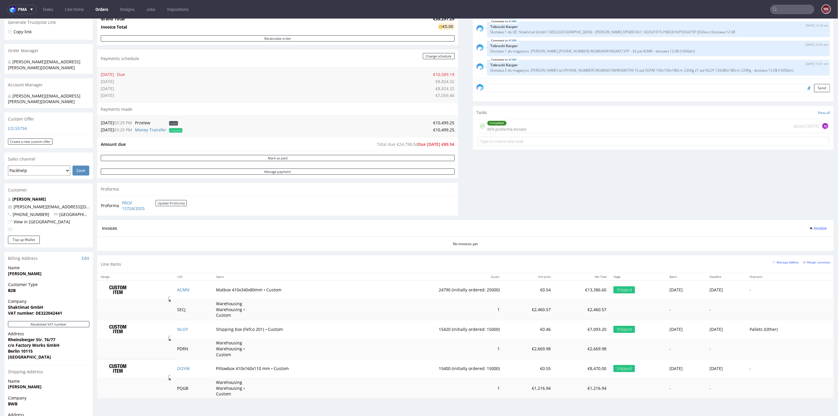
scroll to position [131, 0]
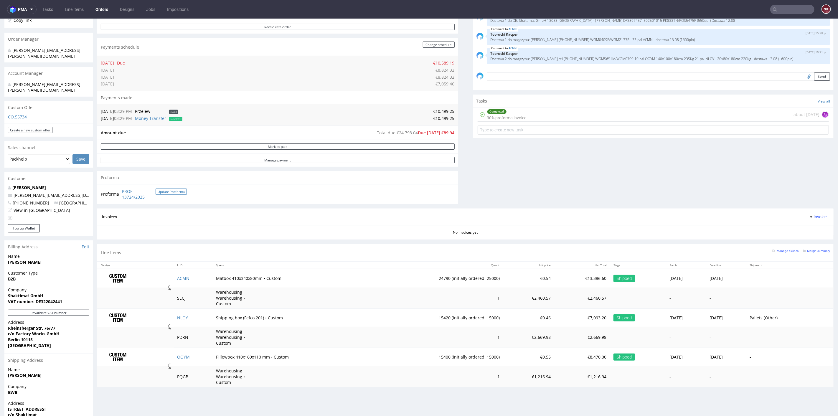
click at [178, 190] on button "Update Proforma" at bounding box center [171, 191] width 31 height 6
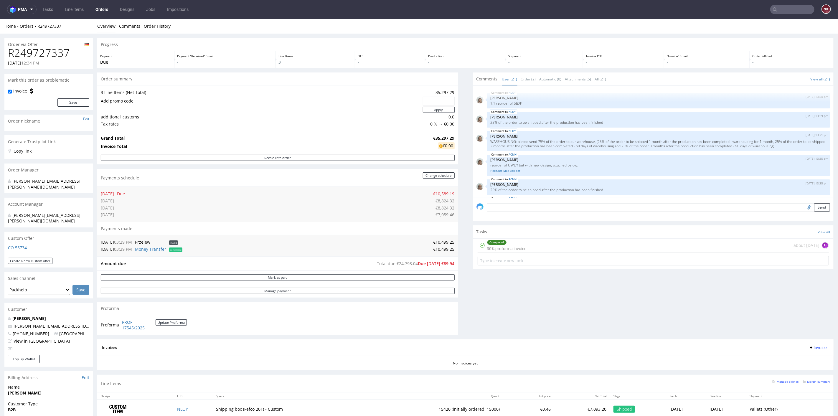
scroll to position [347, 0]
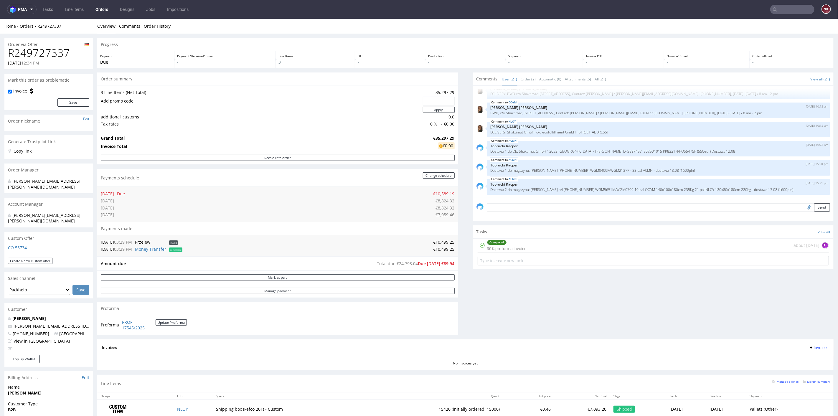
click at [487, 311] on div "Comments User (21) Order (2) Automatic (0) Attachments (5) All (21) View all (2…" at bounding box center [653, 205] width 361 height 267
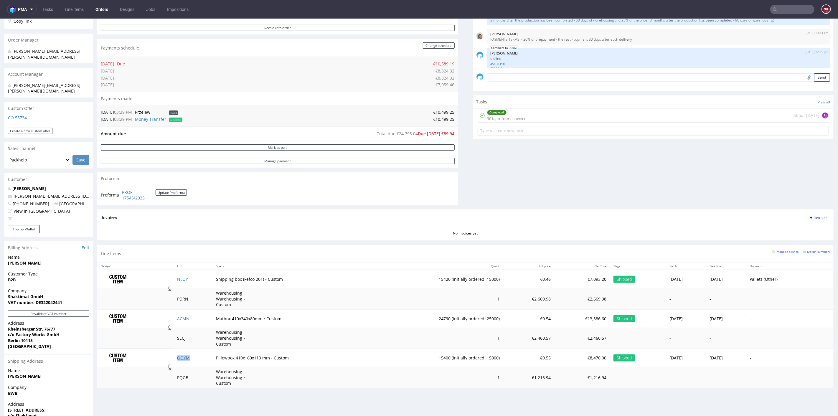
scroll to position [131, 0]
click at [466, 251] on div "Line Items Manage dielines Margin summary" at bounding box center [465, 252] width 737 height 17
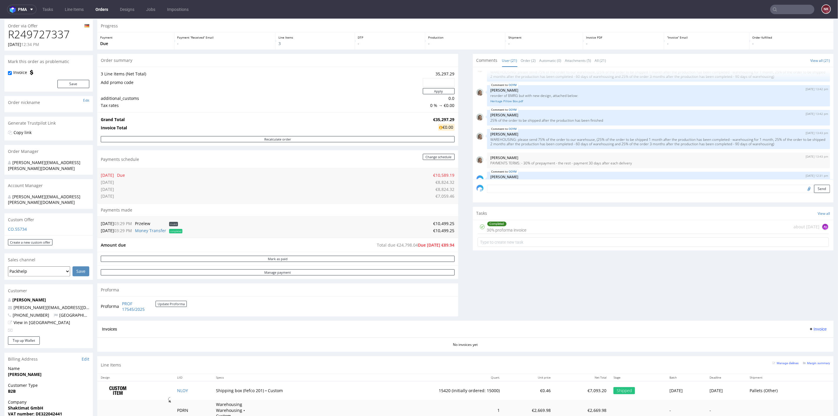
scroll to position [118, 0]
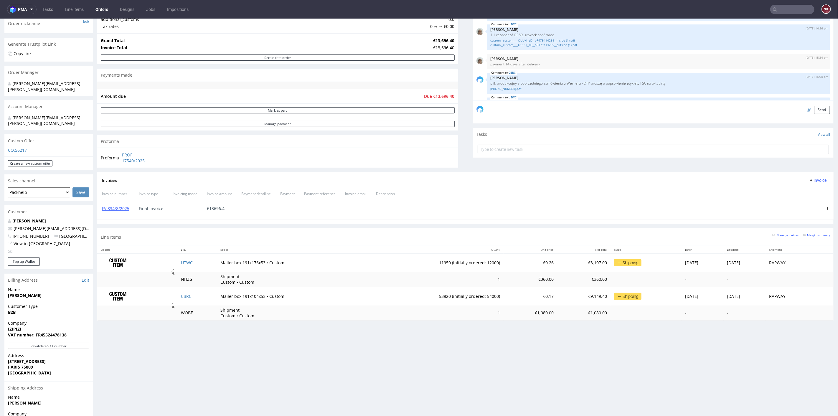
scroll to position [131, 0]
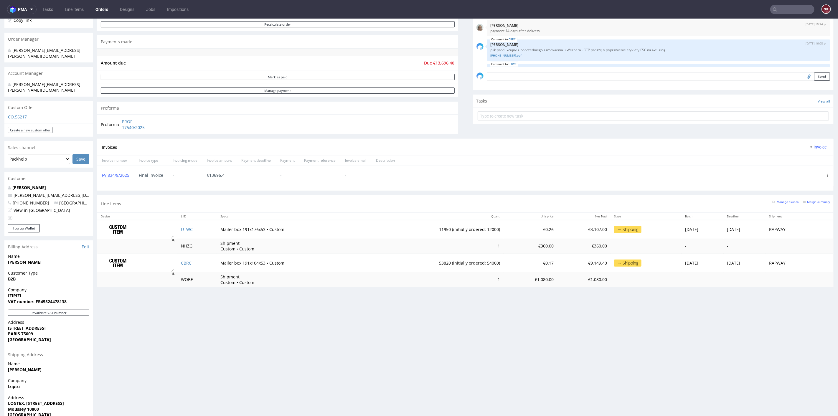
click at [503, 209] on div "Line Items Manage dielines Margin summary" at bounding box center [465, 203] width 737 height 17
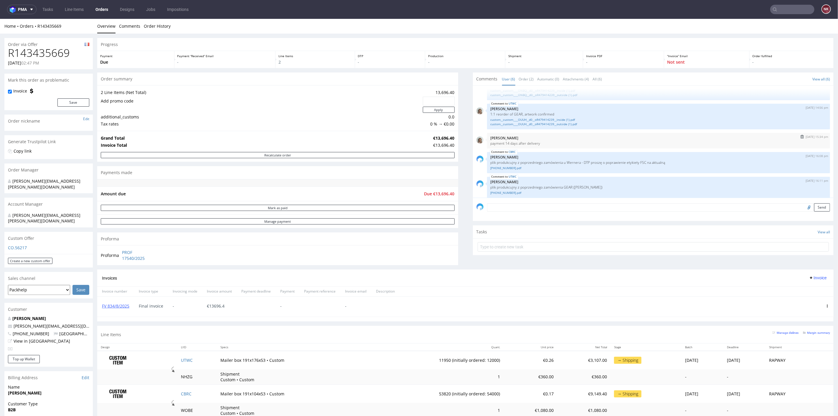
scroll to position [0, 0]
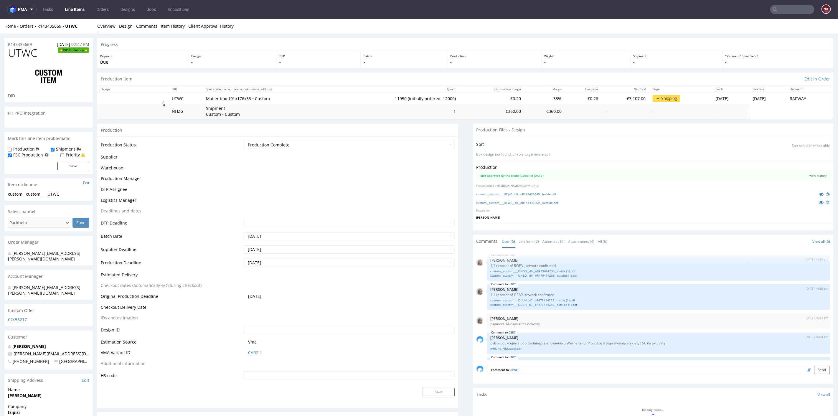
scroll to position [41, 0]
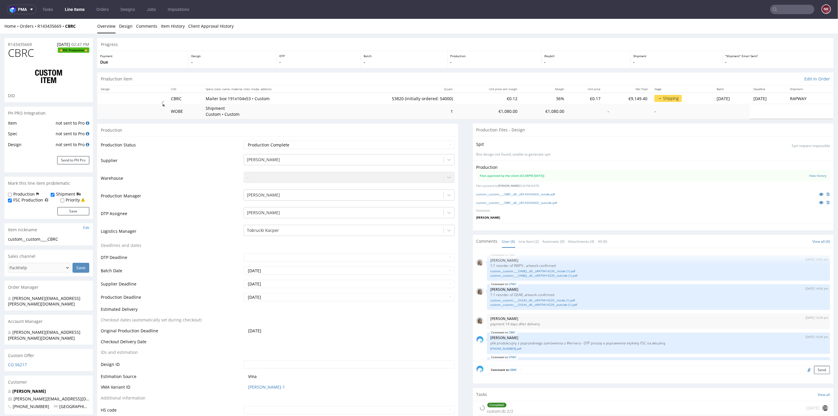
scroll to position [41, 0]
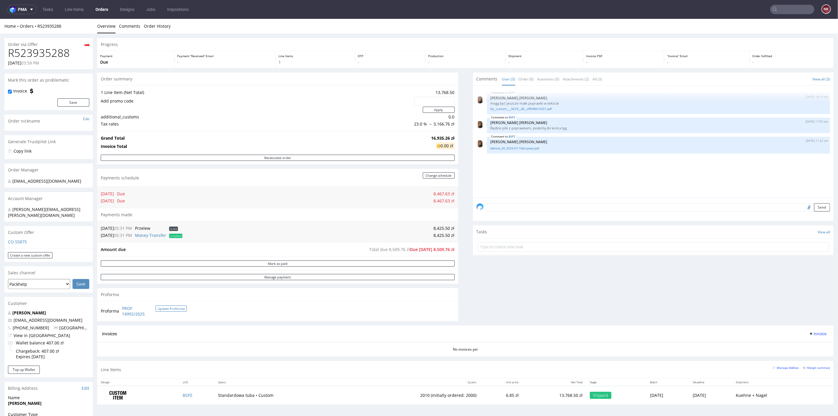
click at [180, 306] on button "Update Proforma" at bounding box center [171, 308] width 31 height 6
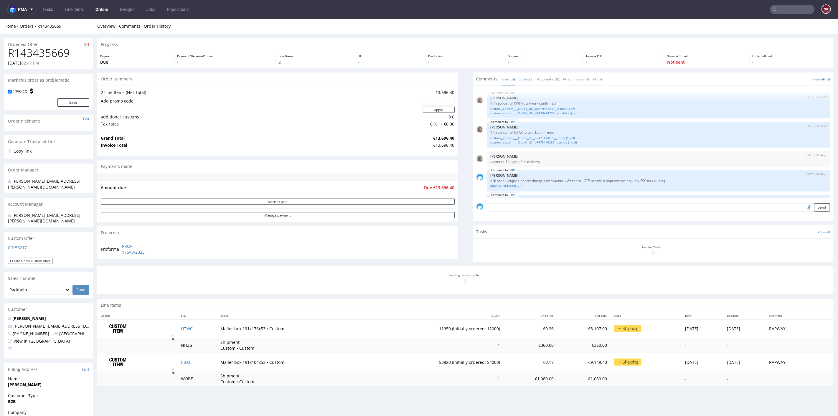
scroll to position [41, 0]
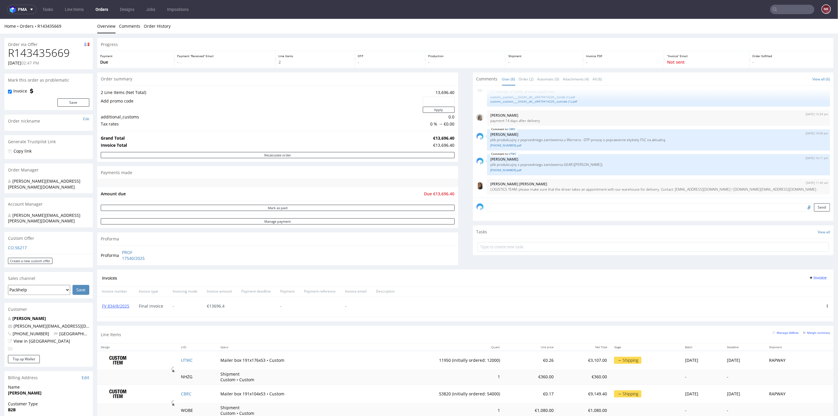
click at [458, 219] on div "Progress Payment Due Payment “Received” Email - Line Items 2 DTP - Production -…" at bounding box center [465, 230] width 737 height 385
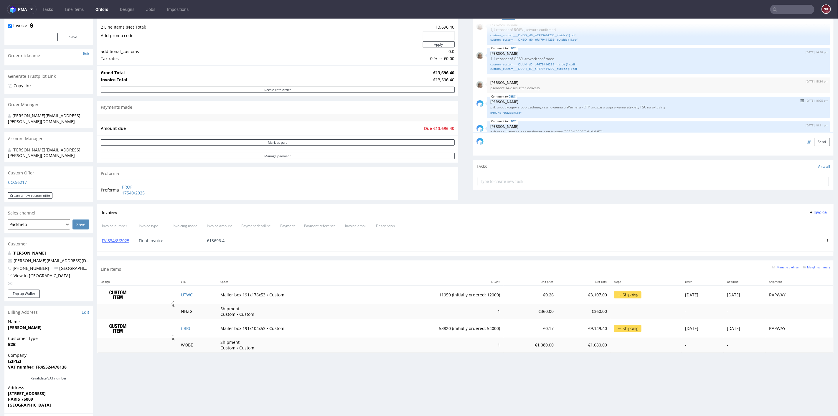
scroll to position [0, 0]
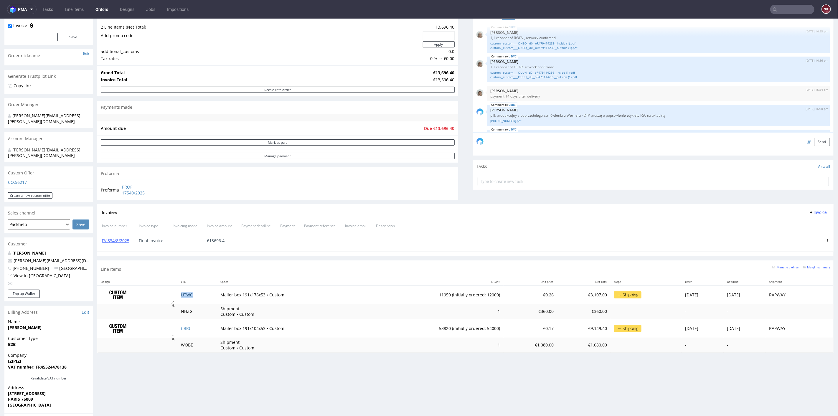
drag, startPoint x: 190, startPoint y: 293, endPoint x: 183, endPoint y: 293, distance: 7.4
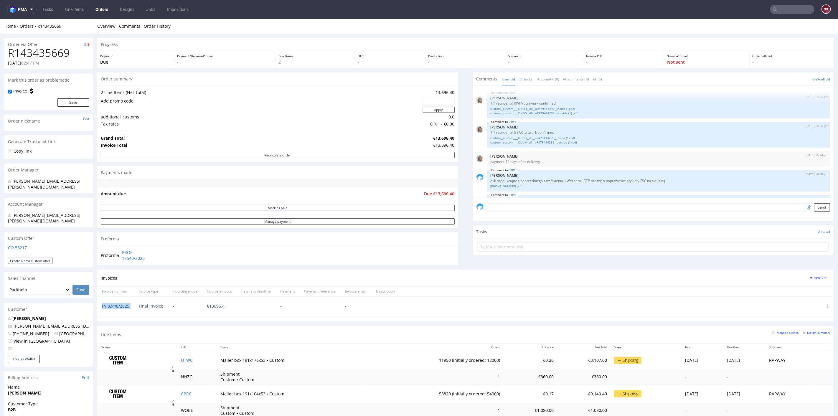
drag, startPoint x: 134, startPoint y: 306, endPoint x: 103, endPoint y: 306, distance: 31.8
click at [103, 306] on div "FV 834/8/2025 Final invoice - € 13696.4 - -" at bounding box center [465, 306] width 737 height 20
copy link "FV 834/8/2025"
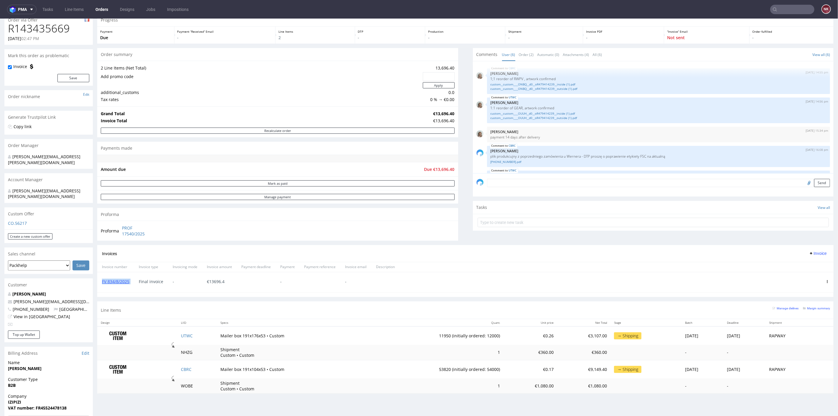
scroll to position [65, 0]
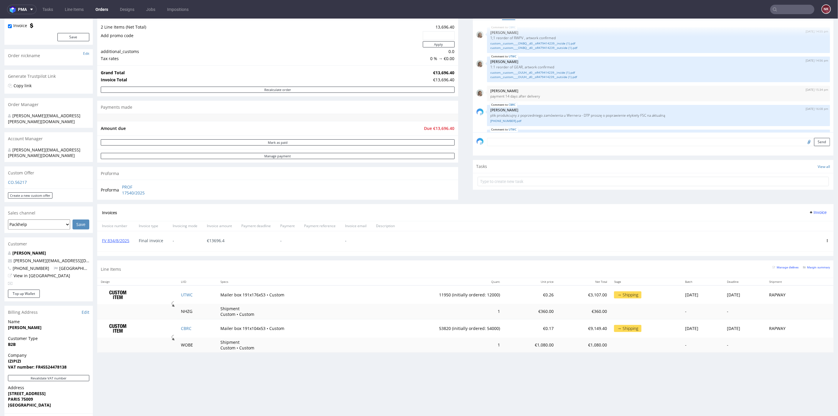
click at [821, 238] on div at bounding box center [827, 241] width 12 height 20
click at [826, 239] on icon at bounding box center [827, 240] width 3 height 3
click at [794, 292] on span "Delete invoice" at bounding box center [803, 293] width 36 height 6
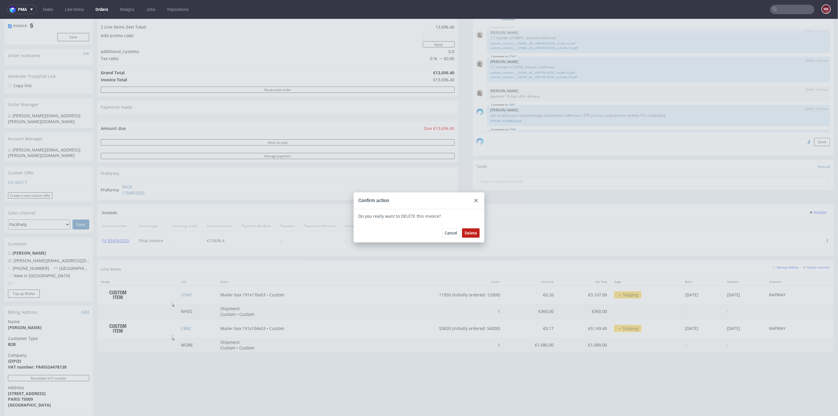
click at [474, 232] on span "Delete" at bounding box center [471, 233] width 12 height 4
click at [475, 200] on use at bounding box center [477, 201] width 4 height 4
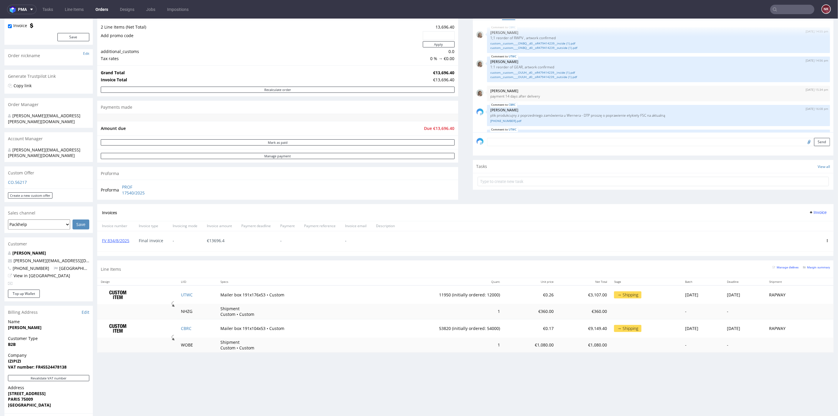
click at [809, 212] on span "Invoice" at bounding box center [818, 212] width 18 height 5
click at [803, 225] on span "Upload" at bounding box center [807, 224] width 29 height 6
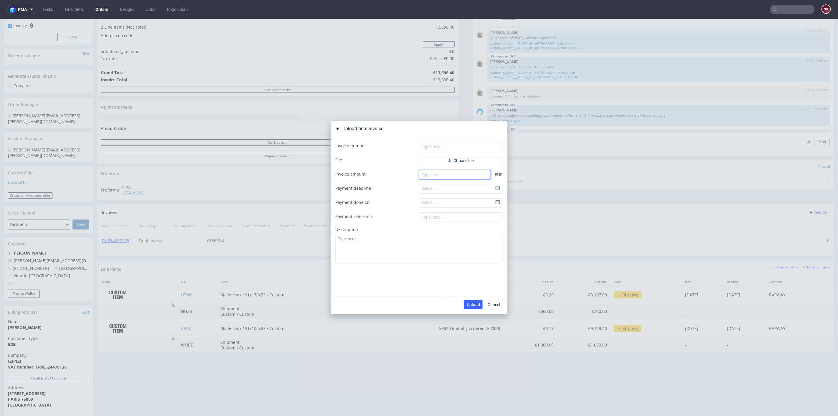
click at [422, 172] on input "number" at bounding box center [455, 174] width 72 height 9
paste input "13696.40"
type input "13696.40"
click at [463, 161] on span "Choose file" at bounding box center [460, 160] width 25 height 4
click at [436, 146] on input "text" at bounding box center [461, 145] width 84 height 9
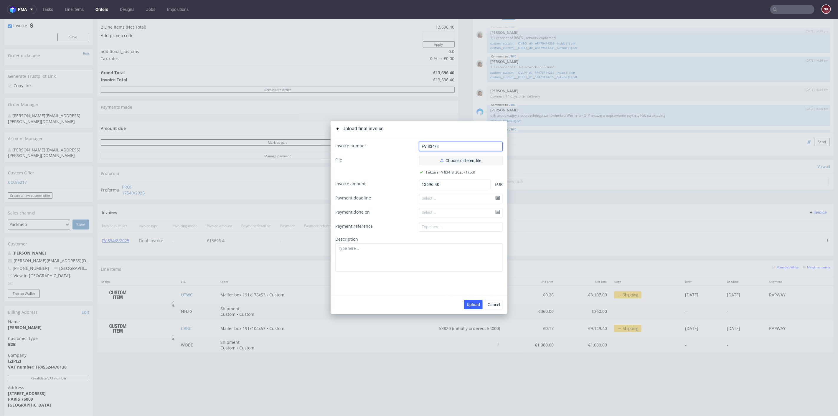
type input "FV 834/8/2025"
click at [467, 304] on span "Upload" at bounding box center [473, 304] width 13 height 4
click at [545, 230] on div "Upload final invoice Invoice number FV 834/8/2025 File Choose different file Fa…" at bounding box center [419, 217] width 838 height 397
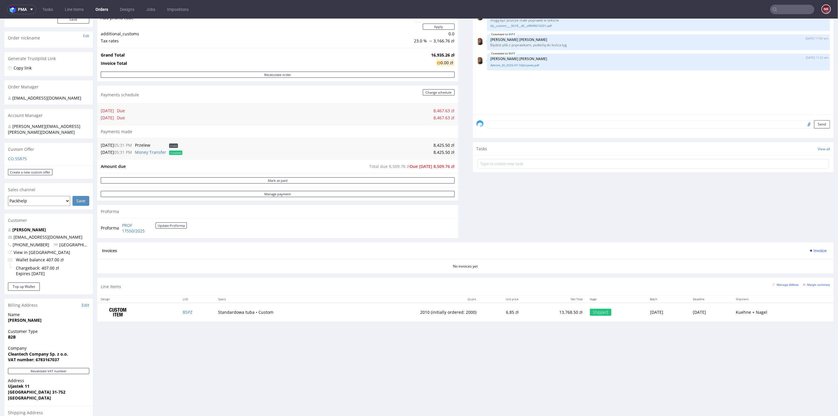
scroll to position [98, 0]
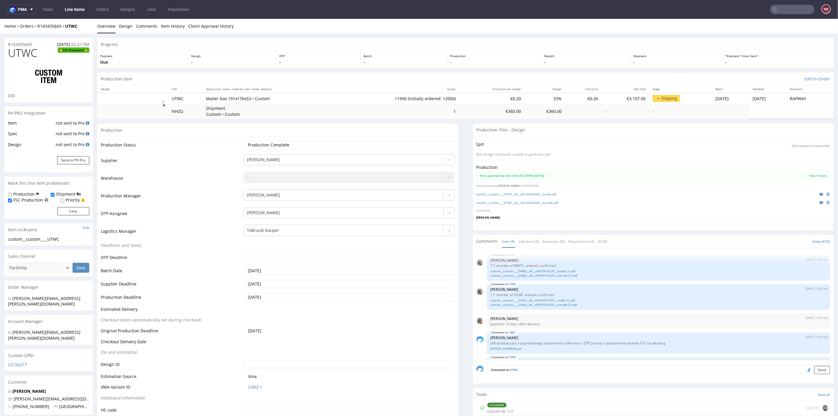
scroll to position [41, 0]
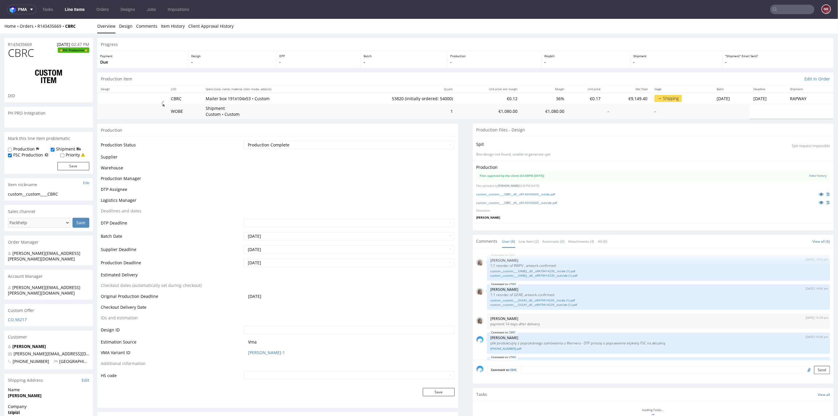
scroll to position [41, 0]
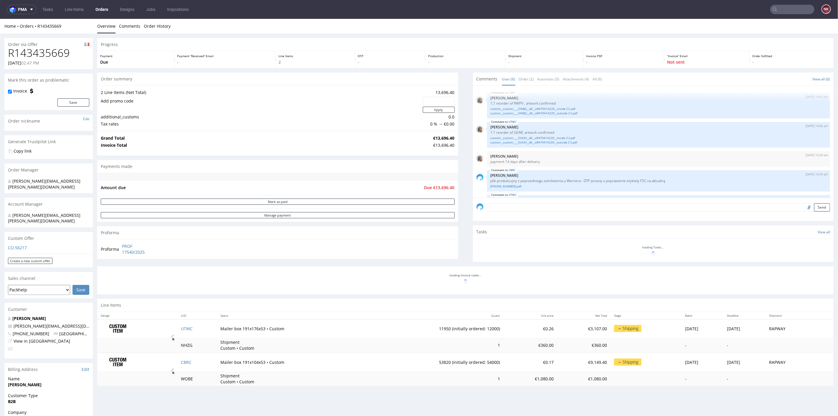
scroll to position [41, 0]
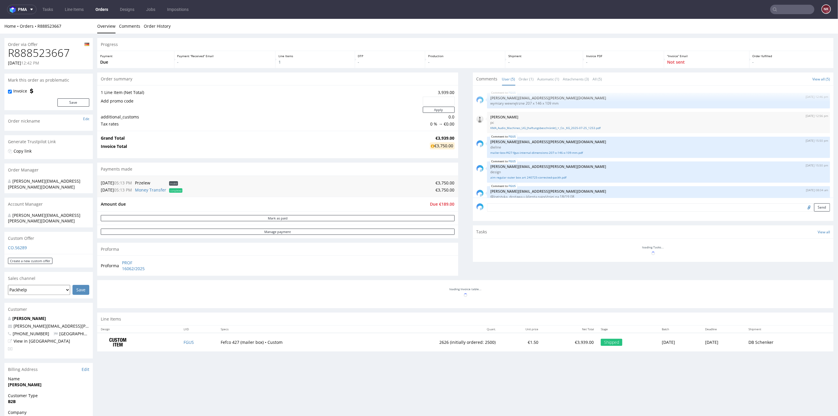
scroll to position [7, 0]
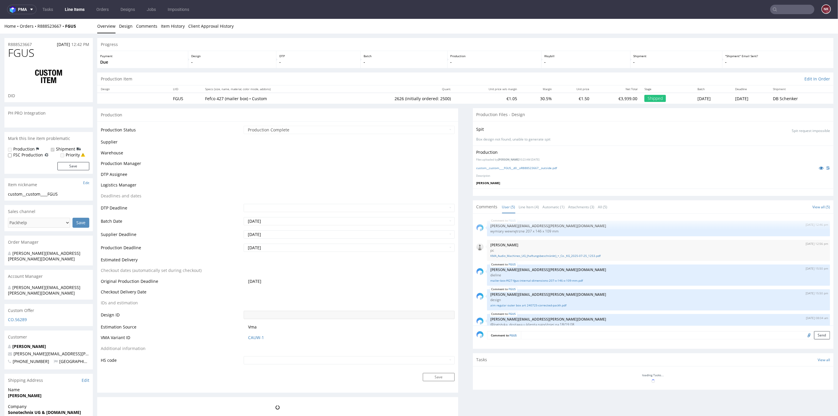
scroll to position [7, 0]
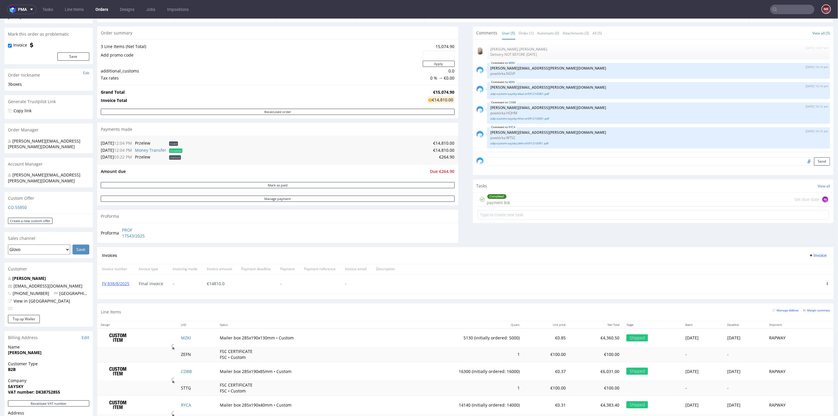
scroll to position [98, 0]
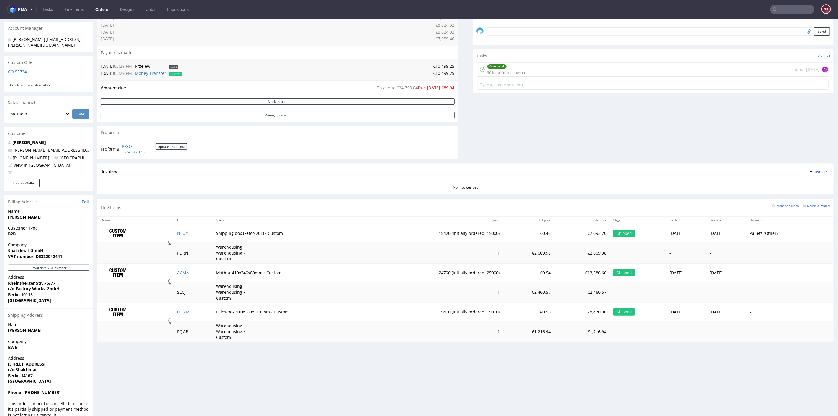
scroll to position [177, 0]
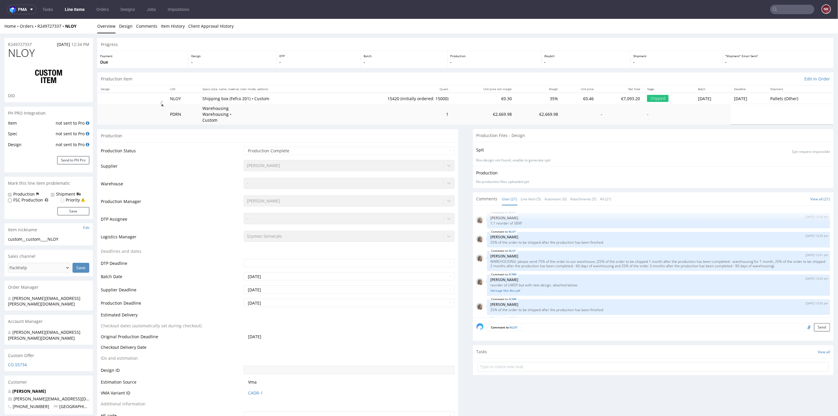
scroll to position [347, 0]
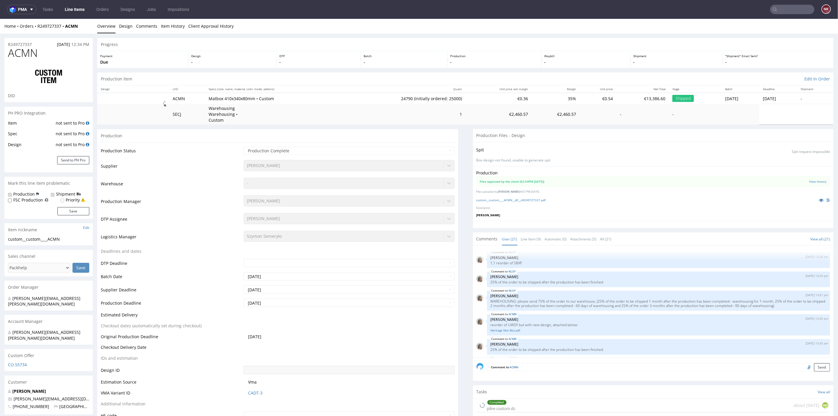
scroll to position [347, 0]
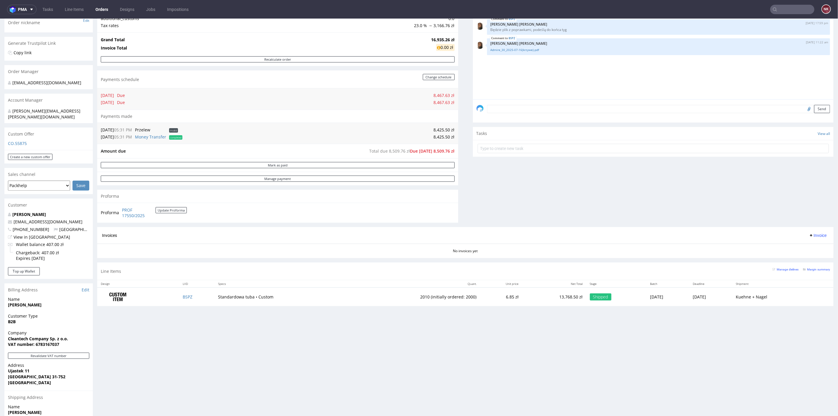
scroll to position [131, 0]
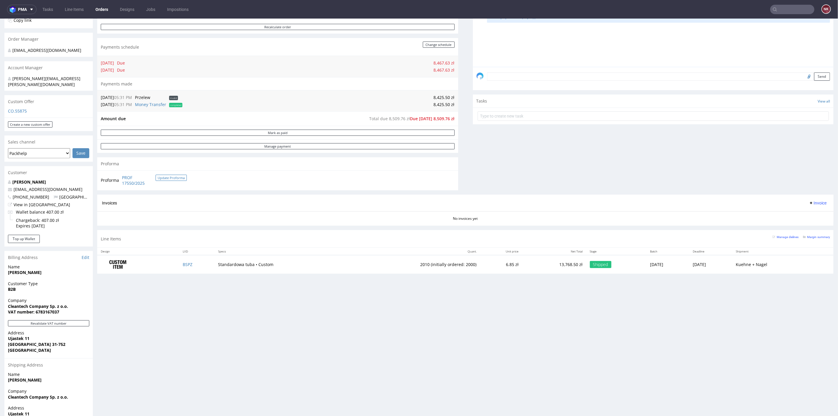
click at [174, 177] on button "Update Proforma" at bounding box center [171, 177] width 31 height 6
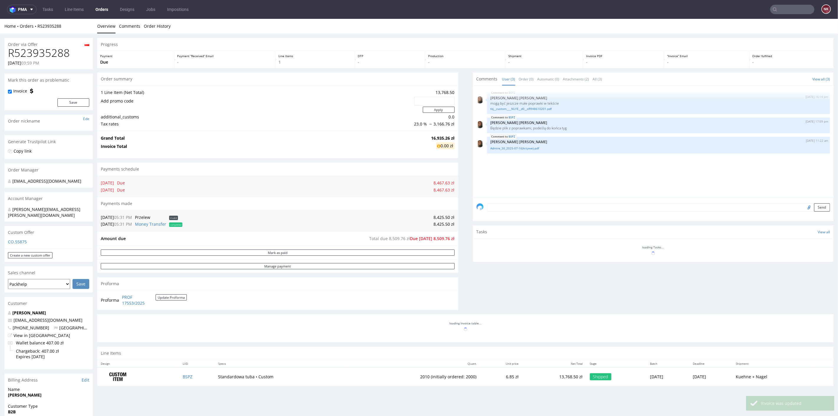
scroll to position [0, 0]
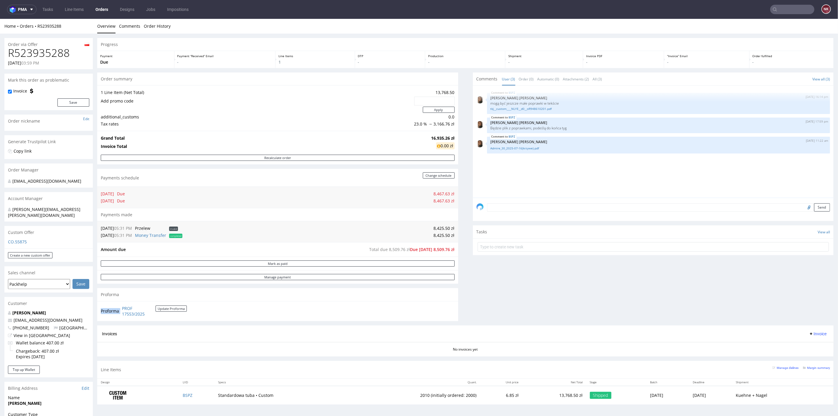
drag, startPoint x: 166, startPoint y: 319, endPoint x: 121, endPoint y: 309, distance: 46.1
click at [121, 309] on div "Proforma PROF 17553/2025 Update Proforma" at bounding box center [277, 311] width 361 height 20
copy tbody "Proforma"
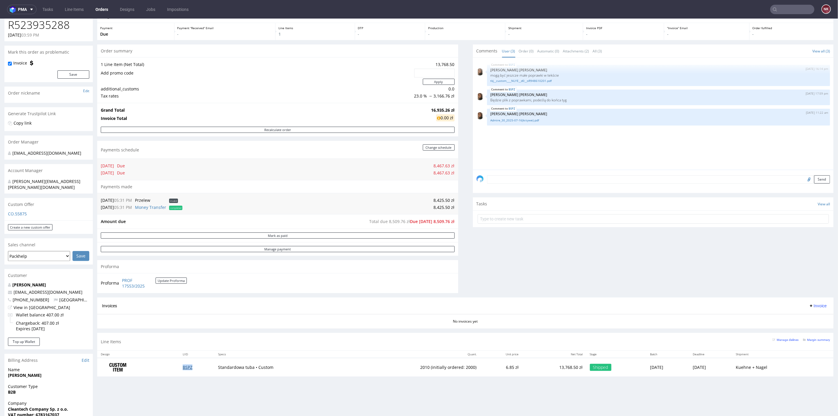
scroll to position [65, 0]
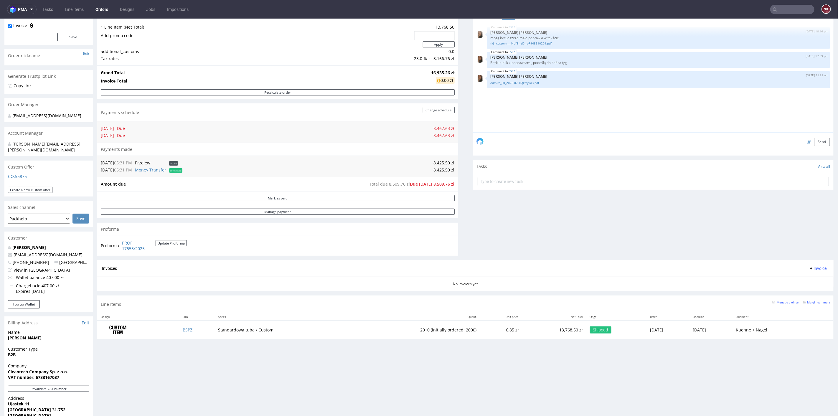
click at [437, 170] on td "8,425.50 zł" at bounding box center [319, 169] width 271 height 7
copy td "8,425.50"
click at [131, 246] on link "PROF 17553/2025" at bounding box center [139, 245] width 34 height 11
click at [513, 197] on div "Comments User (3) Order (0) Automatic (0) Attachments (2) All (3) View all (3) …" at bounding box center [653, 133] width 361 height 253
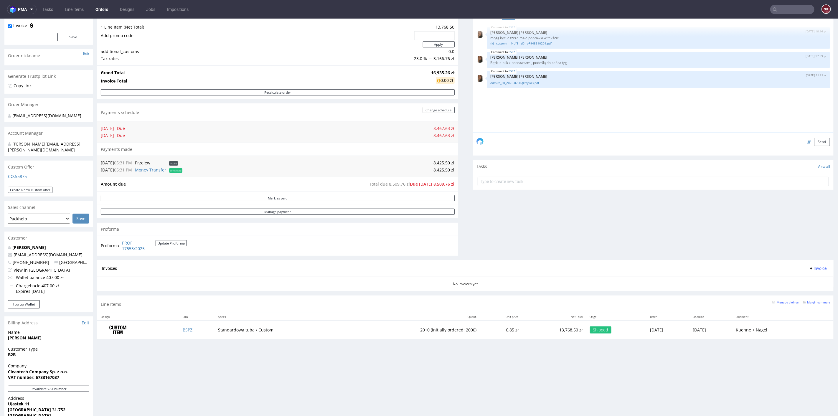
click at [811, 266] on span "Invoice" at bounding box center [818, 268] width 18 height 5
click at [813, 289] on span "Upload" at bounding box center [807, 290] width 29 height 6
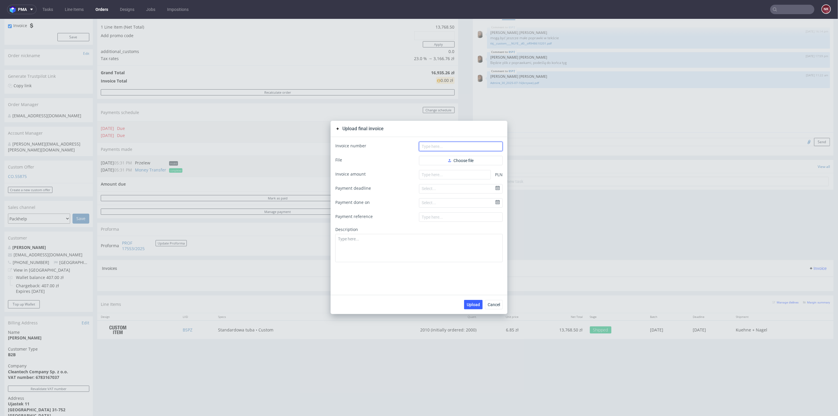
click at [458, 145] on input "text" at bounding box center [461, 145] width 84 height 9
paste input "FV 839/8/2025"
type input "FV 839/8/2025"
click at [453, 160] on span "Choose file" at bounding box center [460, 160] width 25 height 4
click at [452, 185] on input "number" at bounding box center [455, 183] width 72 height 9
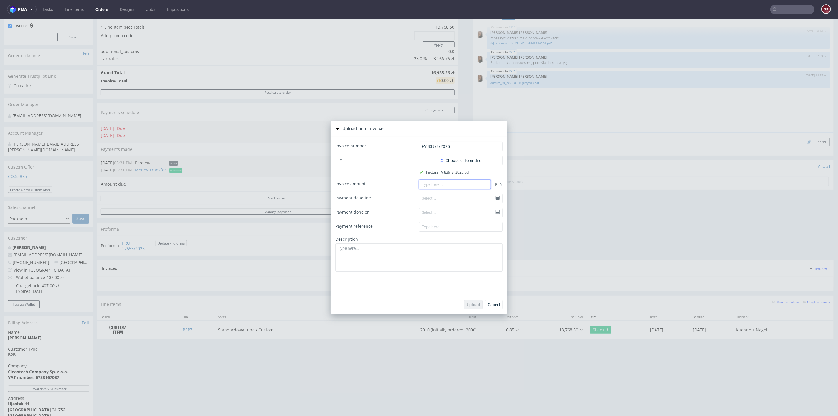
paste input "16851.00"
type input "16851.00"
click at [472, 306] on span "Upload" at bounding box center [473, 304] width 13 height 4
click at [558, 256] on div "Upload final invoice Invoice number FV 839/8/2025 File Choose different file Fa…" at bounding box center [419, 217] width 838 height 397
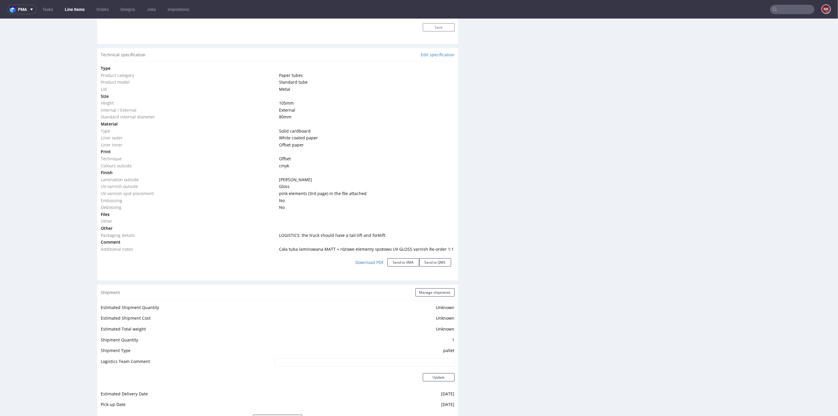
scroll to position [655, 0]
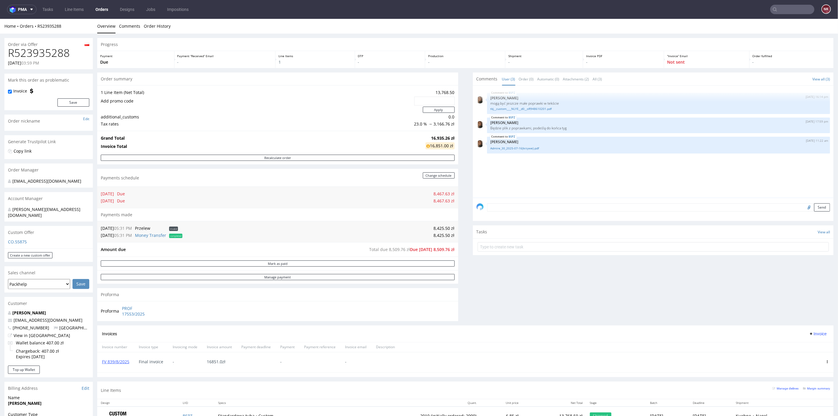
click at [495, 291] on div "Comments User (3) Order (0) Automatic (0) Attachments (2) All (3) View all (3) …" at bounding box center [653, 198] width 361 height 253
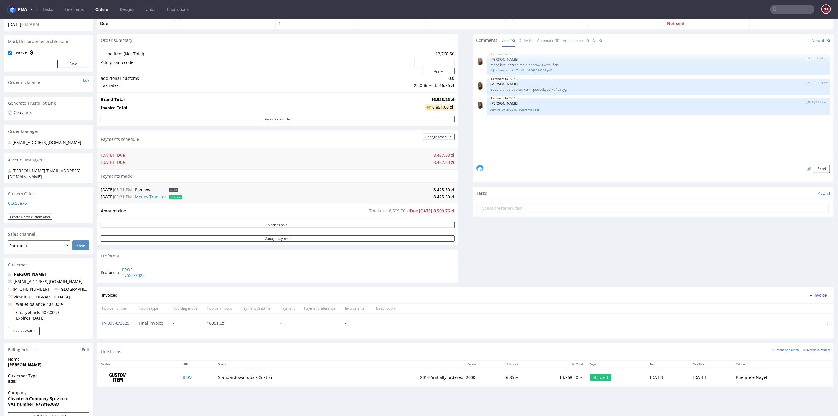
scroll to position [65, 0]
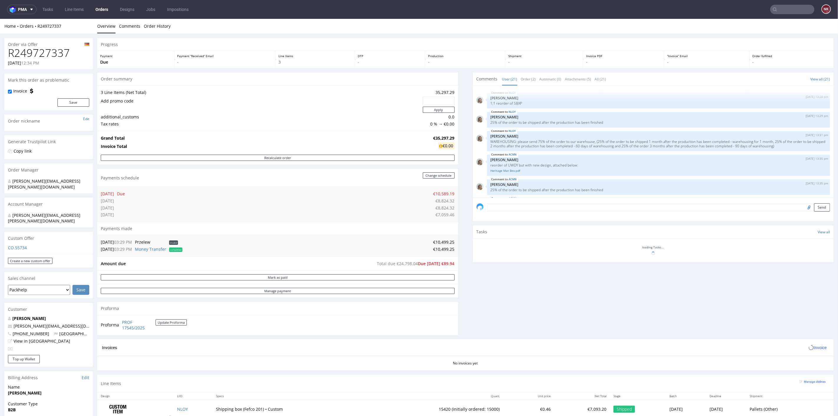
scroll to position [347, 0]
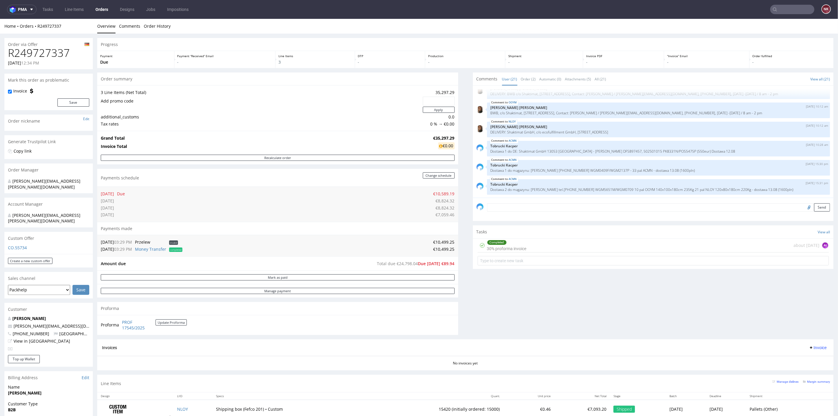
click at [508, 311] on div "Comments User (21) Order (2) Automatic (0) Attachments (5) All (21) View all (2…" at bounding box center [653, 205] width 361 height 267
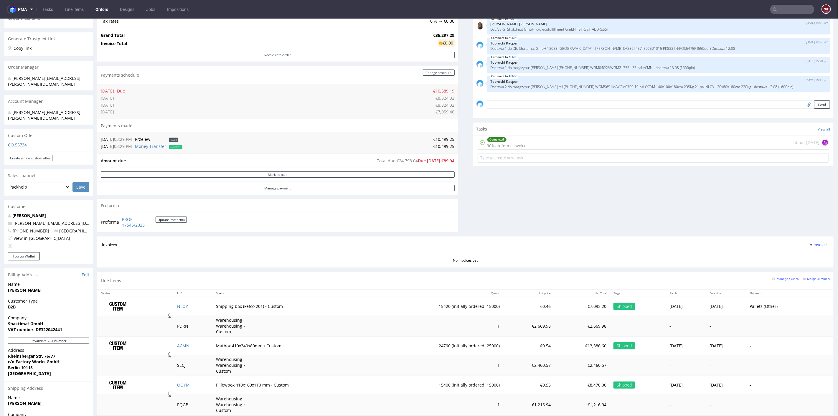
scroll to position [65, 0]
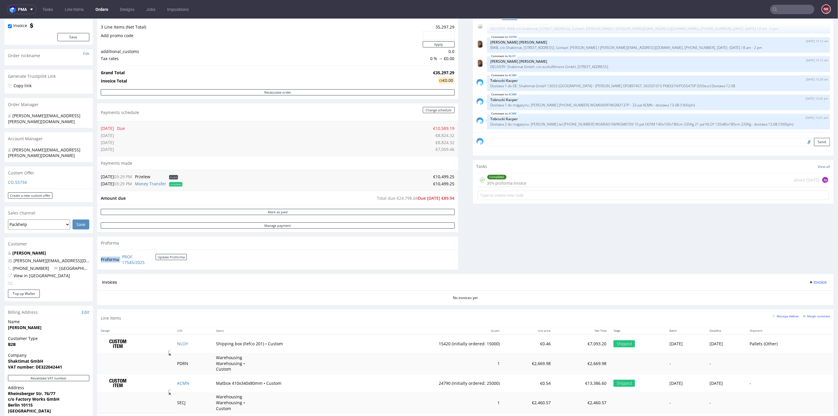
drag, startPoint x: 165, startPoint y: 264, endPoint x: 121, endPoint y: 257, distance: 44.5
click at [121, 257] on td "PROF 17545/2025 Update Proforma" at bounding box center [154, 259] width 66 height 13
copy tbody "Proforma"
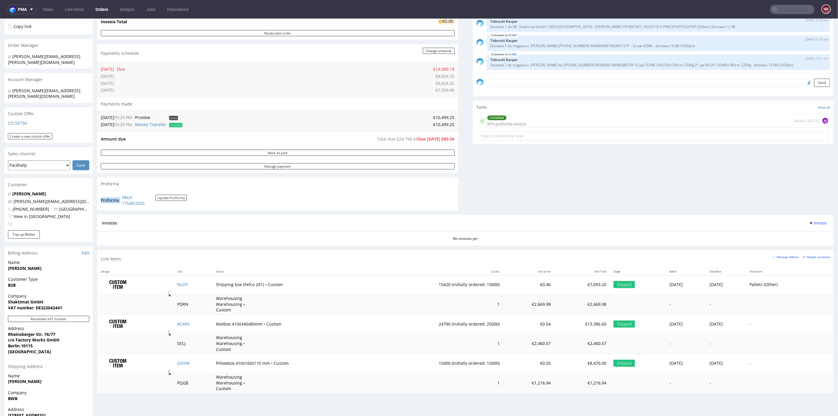
scroll to position [177, 0]
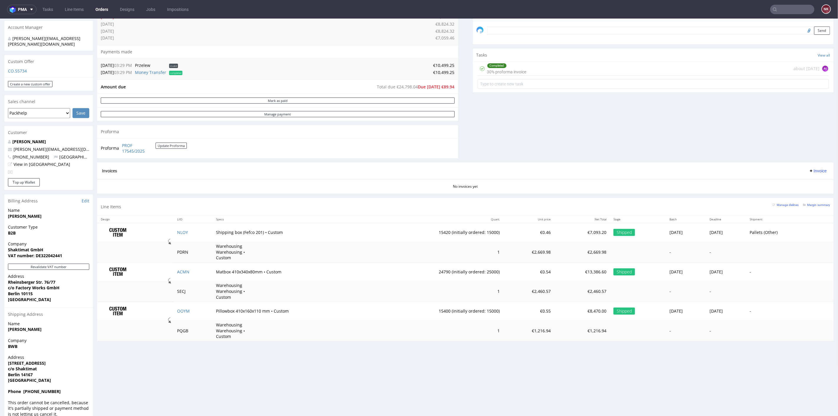
click at [599, 191] on section "Invoices Invoice No invoices yet" at bounding box center [465, 177] width 737 height 31
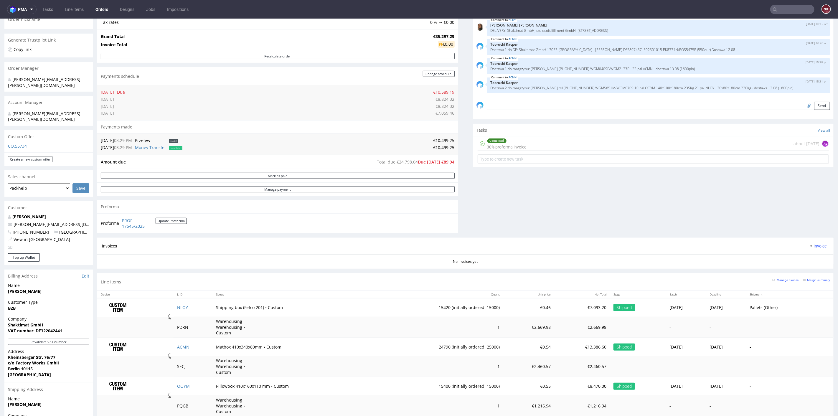
scroll to position [111, 0]
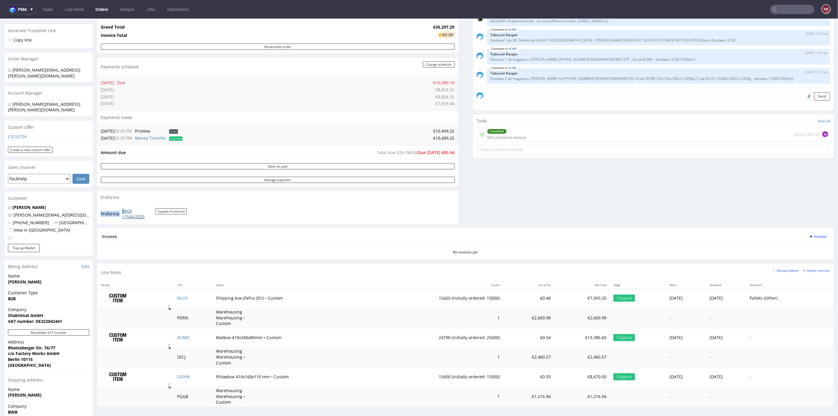
drag, startPoint x: 163, startPoint y: 220, endPoint x: 123, endPoint y: 208, distance: 41.6
click at [123, 208] on div "Proforma PROF 17545/2025 Update Proforma" at bounding box center [277, 214] width 361 height 20
copy tbody "Proforma P"
click at [549, 150] on input "text" at bounding box center [654, 149] width 352 height 9
type input "PARTIAL INVOICE"
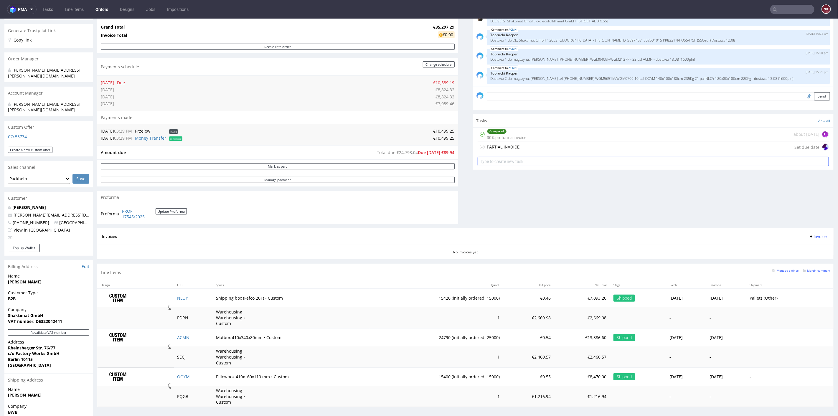
click at [549, 150] on div "PARTIAL INVOICE Set due date" at bounding box center [654, 147] width 352 height 12
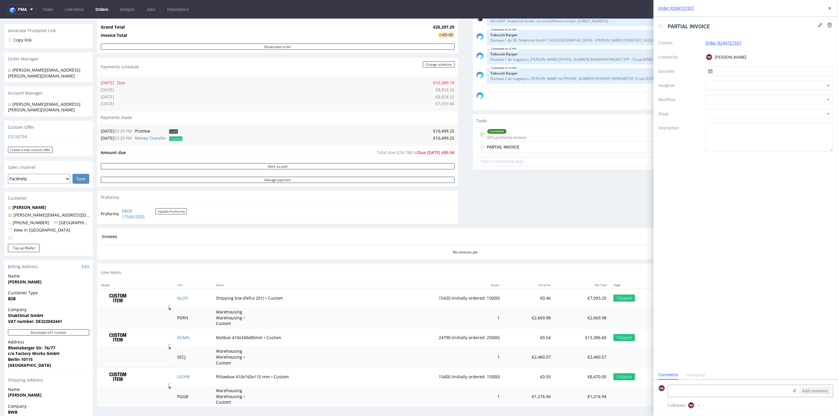
scroll to position [5, 0]
click at [721, 100] on div at bounding box center [770, 99] width 128 height 9
type input "partial"
click at [727, 119] on div "Finance - Invoice - Partial Invoice" at bounding box center [769, 121] width 123 height 11
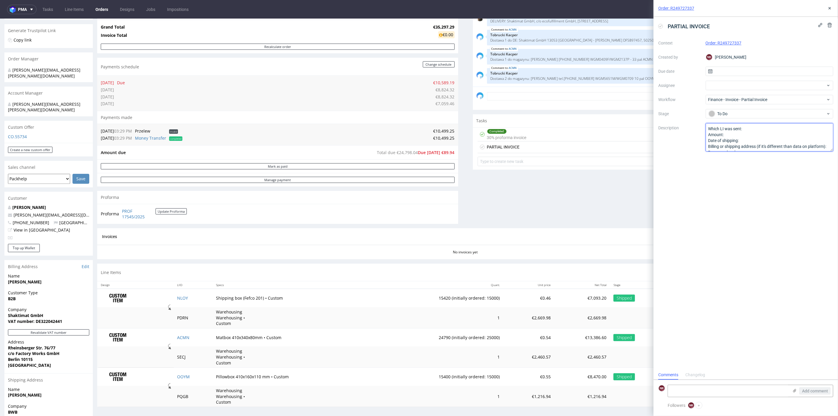
scroll to position [18, 0]
drag, startPoint x: 707, startPoint y: 128, endPoint x: 751, endPoint y: 174, distance: 63.8
click at [751, 174] on div "PARTIAL INVOICE Context Order: R249727337 Created by NK Natalia Kaczorowska Due…" at bounding box center [746, 193] width 184 height 353
click at [694, 392] on textarea at bounding box center [728, 391] width 121 height 12
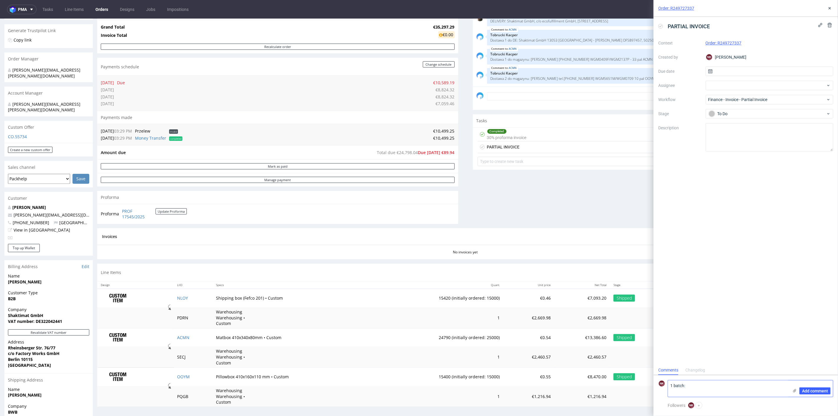
paste textarea "NLOY - 7 palet x 560 szt ACMN - 12 palet x 550 szt OOYM - 4 palet x 110 szt (ed…"
click at [694, 373] on textarea "1 batch: NLOY - 7 palet x 560 szt ACMN - 12 palet x 550 szt OOYM - 4 palet x 11…" at bounding box center [728, 383] width 121 height 28
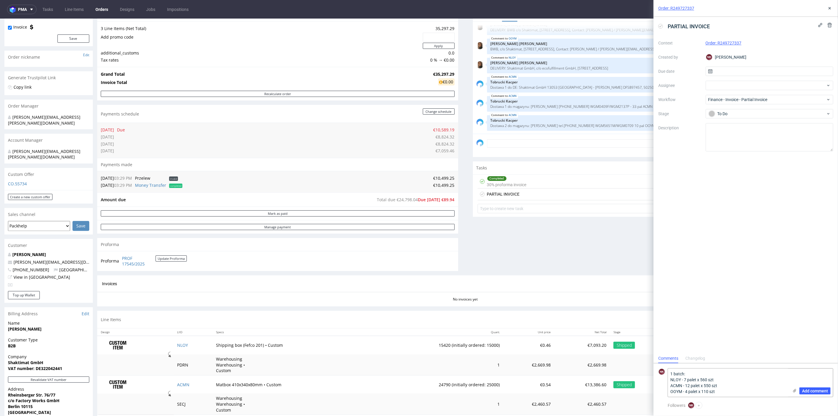
scroll to position [13, 0]
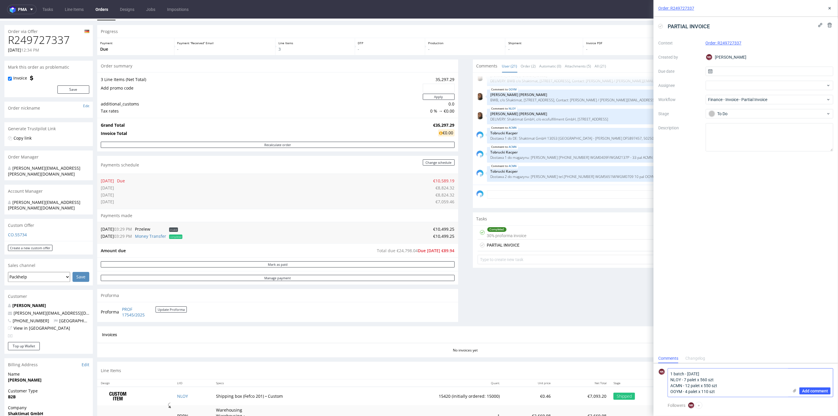
click at [728, 394] on textarea "1 batch - 11/08/2025 NLOY - 7 palet x 560 szt ACMN - 12 palet x 550 szt OOYM - …" at bounding box center [728, 383] width 121 height 28
type textarea "1 batch - 11/08/2025 NLOY - 7 palet x 560 szt ACMN - 12 palet x 550 szt OOYM - …"
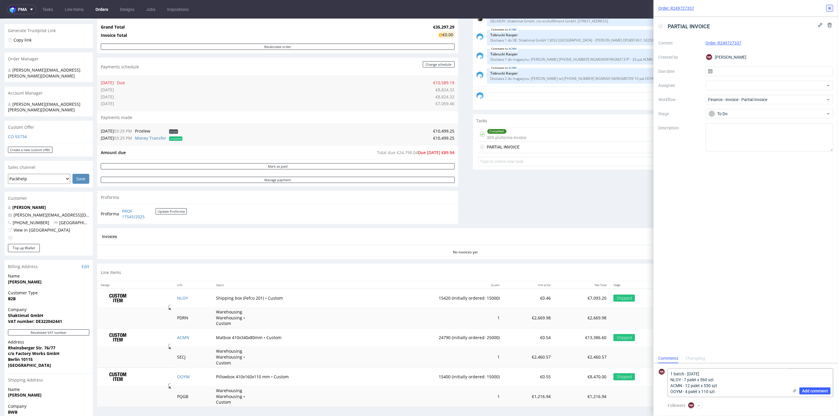
click at [828, 6] on icon at bounding box center [830, 8] width 5 height 5
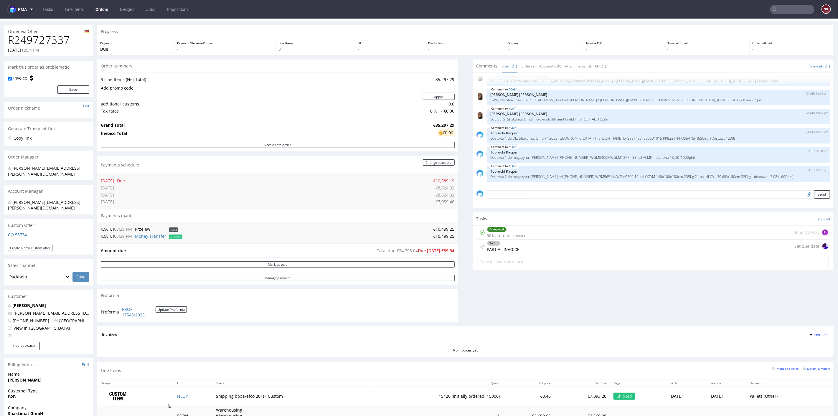
scroll to position [111, 0]
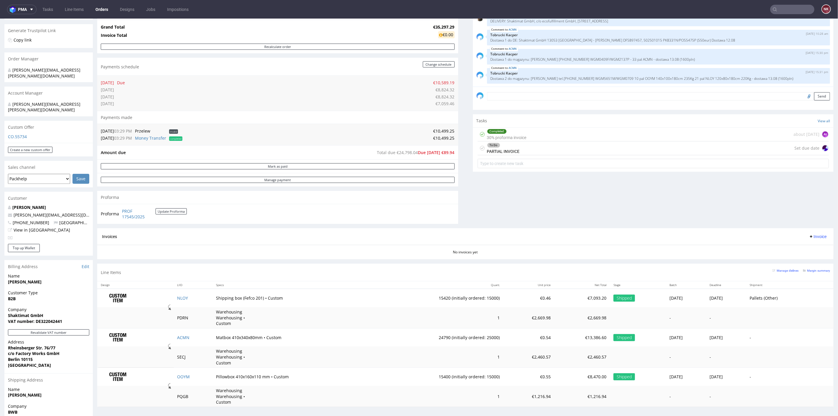
click at [817, 234] on span "Invoice" at bounding box center [818, 236] width 18 height 5
click at [800, 260] on span "Upload" at bounding box center [807, 259] width 29 height 6
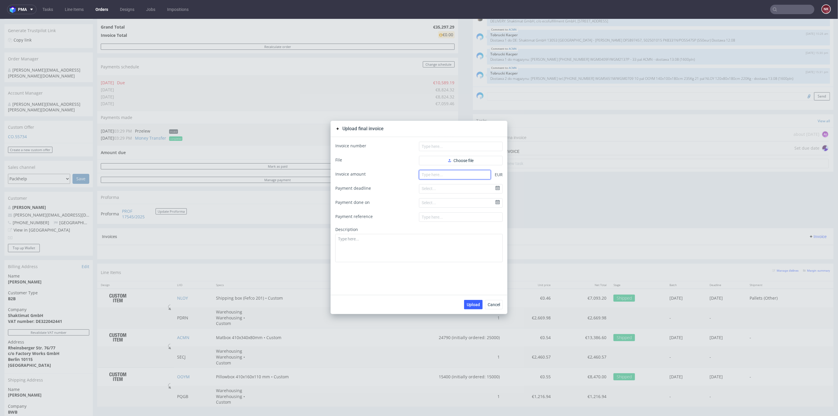
click at [438, 173] on input "number" at bounding box center [455, 174] width 72 height 9
click at [441, 144] on input "text" at bounding box center [461, 145] width 84 height 9
paste input "FV 840/8/2025"
type input "FV 840/8/2025"
click at [450, 159] on span "Choose file" at bounding box center [460, 160] width 25 height 4
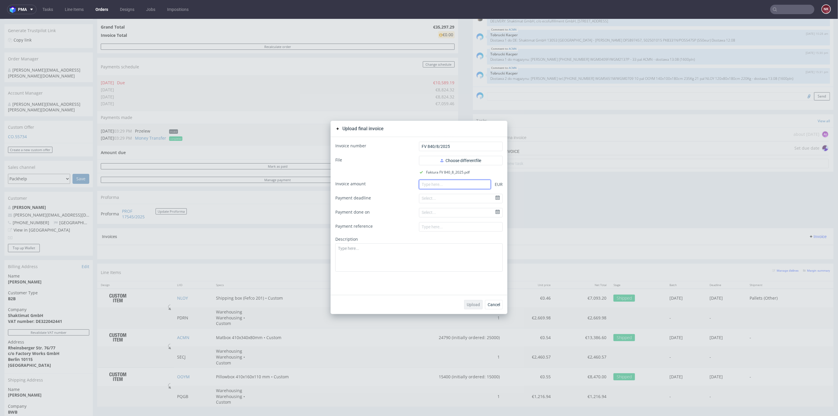
click at [465, 184] on input "number" at bounding box center [455, 183] width 72 height 9
paste input "5609.20"
type input "5609.20"
click at [462, 256] on textarea at bounding box center [418, 257] width 167 height 28
type textarea "1 batch"
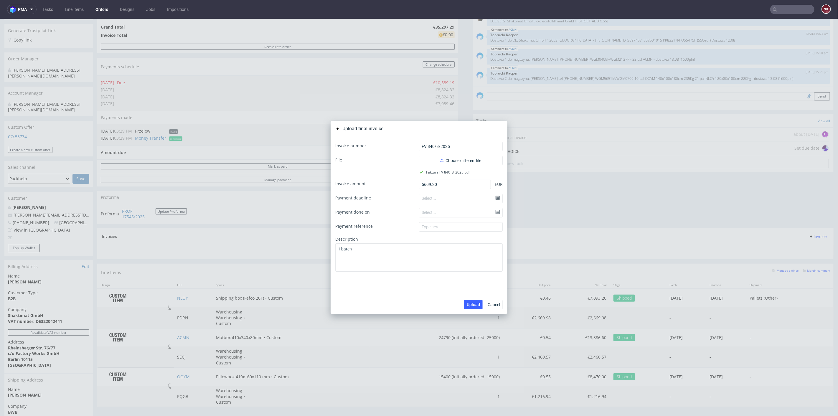
click at [465, 299] on div "Upload Cancel" at bounding box center [419, 304] width 177 height 19
click at [469, 305] on span "Upload" at bounding box center [473, 304] width 13 height 4
click at [539, 222] on div "Upload final invoice Invoice number FV 840/8/2025 File Choose different file Fa…" at bounding box center [419, 217] width 838 height 397
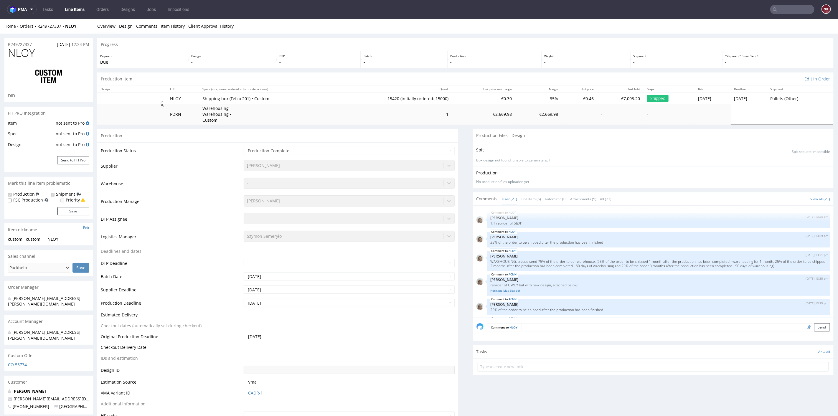
scroll to position [347, 0]
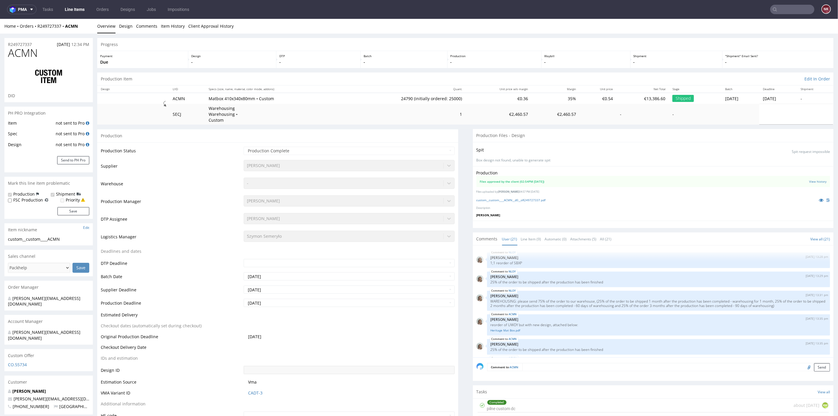
scroll to position [347, 0]
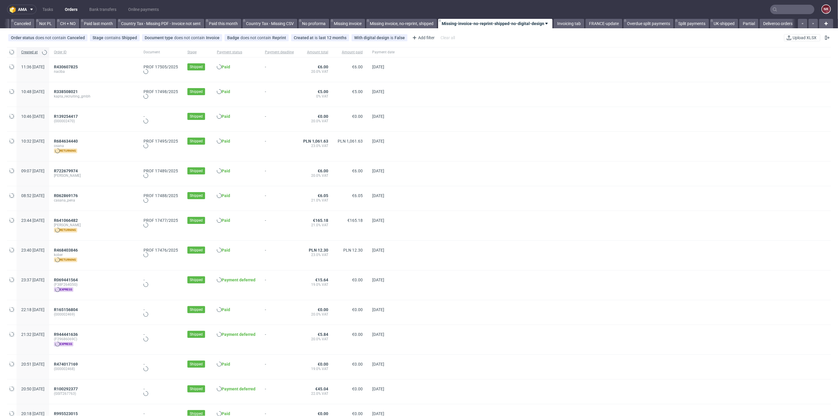
scroll to position [0, 572]
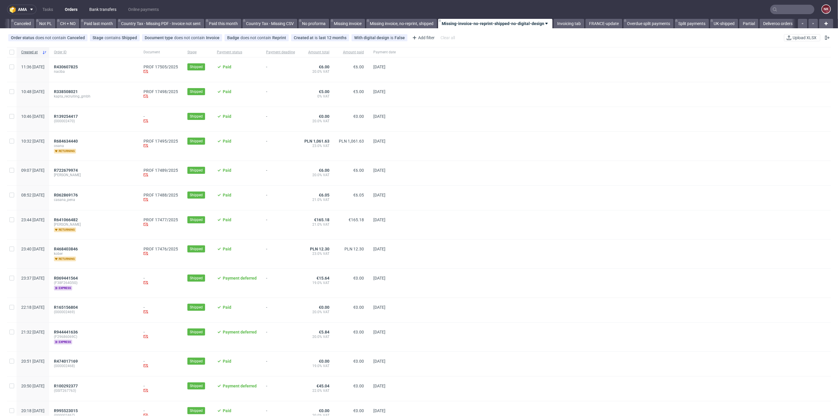
click at [115, 9] on link "Bank transfers" at bounding box center [103, 9] width 34 height 9
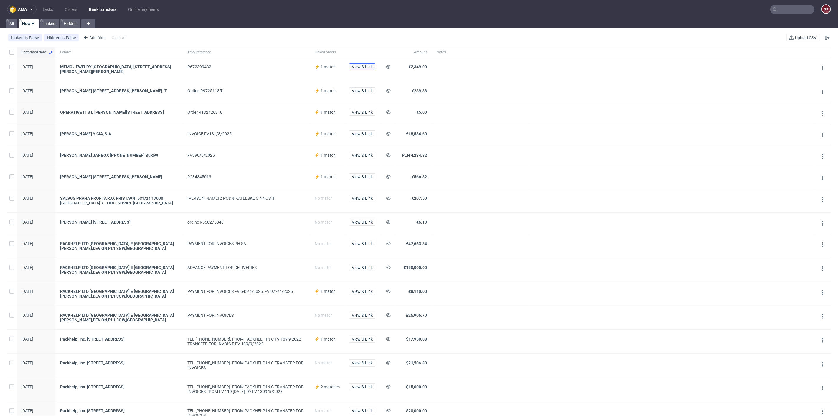
click at [358, 66] on span "View & Link" at bounding box center [362, 67] width 21 height 4
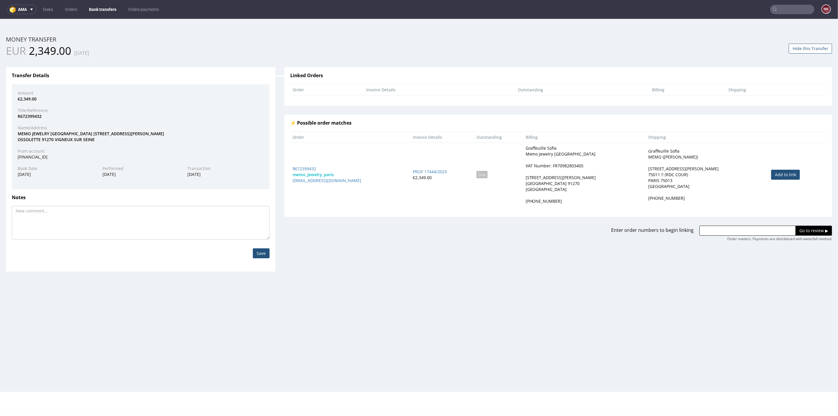
click at [773, 171] on link "Add to link" at bounding box center [785, 174] width 29 height 10
type input "R672399432"
click at [802, 227] on input "Go to review ▶" at bounding box center [814, 230] width 37 height 10
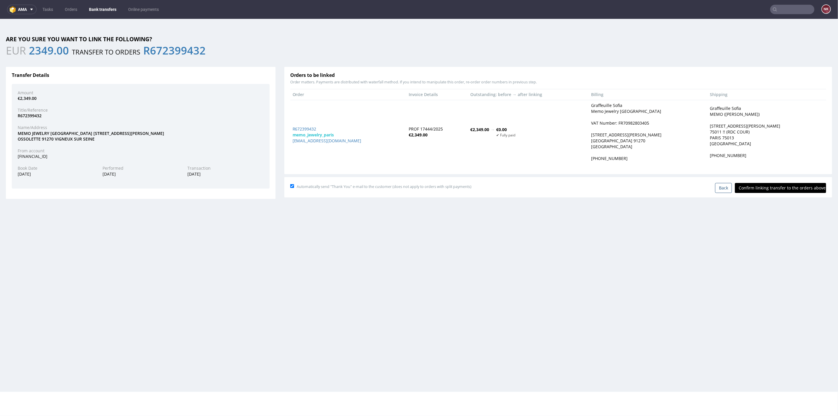
click at [779, 184] on input "Confirm linking transfer to the orders above" at bounding box center [780, 188] width 91 height 10
type input "In progress..."
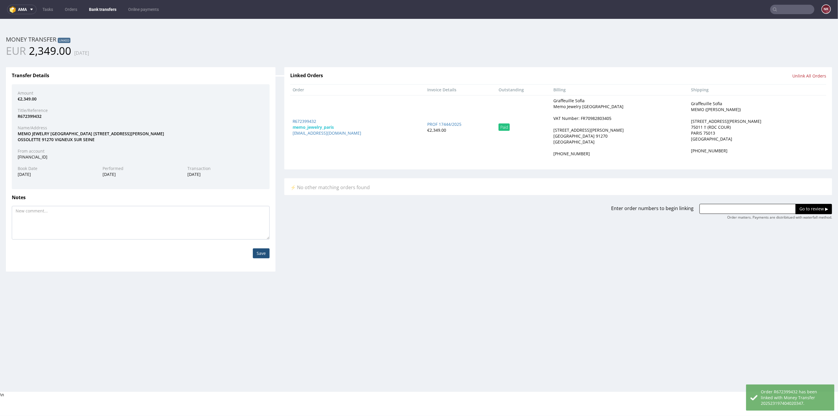
click at [115, 9] on link "Bank transfers" at bounding box center [102, 9] width 34 height 9
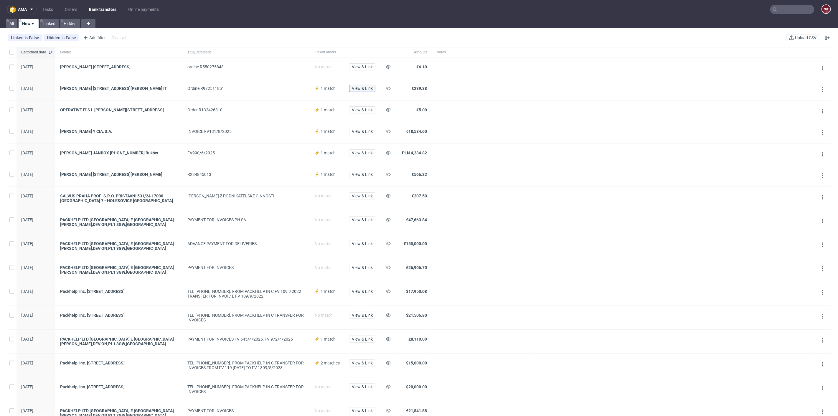
click at [361, 90] on span "View & Link" at bounding box center [362, 88] width 21 height 4
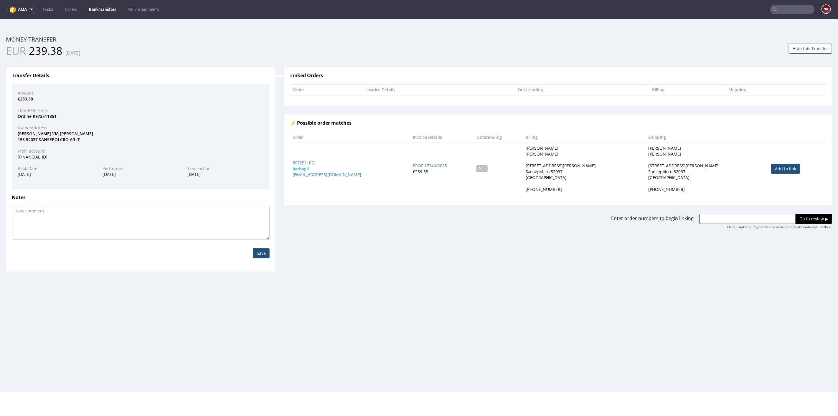
click at [774, 167] on link "Add to link" at bounding box center [785, 169] width 29 height 10
type input "R972511851"
click at [805, 219] on input "Go to review ▶" at bounding box center [814, 219] width 37 height 10
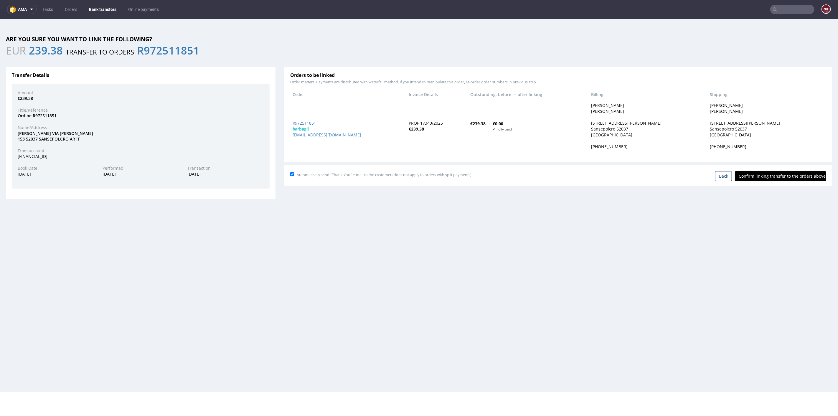
click at [779, 176] on input "Confirm linking transfer to the orders above" at bounding box center [780, 176] width 91 height 10
type input "In progress..."
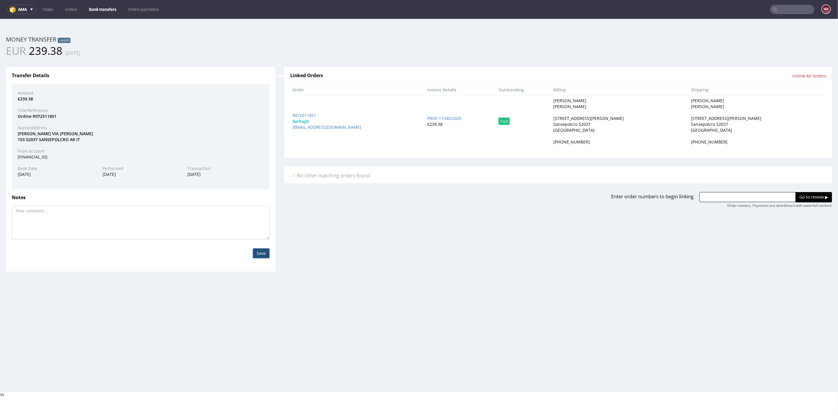
click at [104, 9] on link "Bank transfers" at bounding box center [102, 9] width 34 height 9
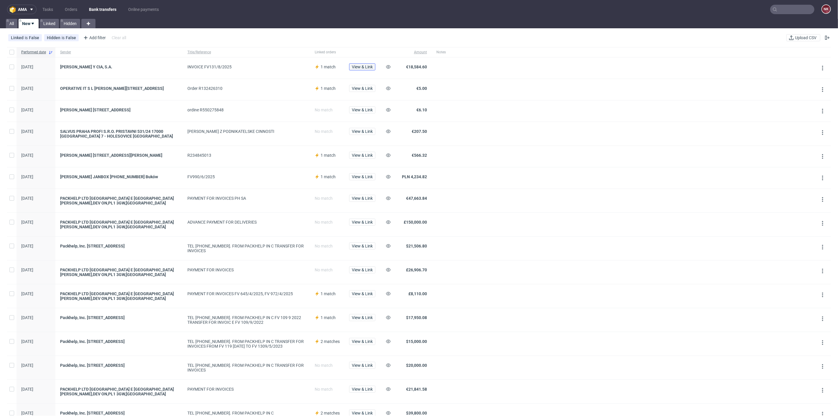
click at [363, 68] on span "View & Link" at bounding box center [362, 67] width 21 height 4
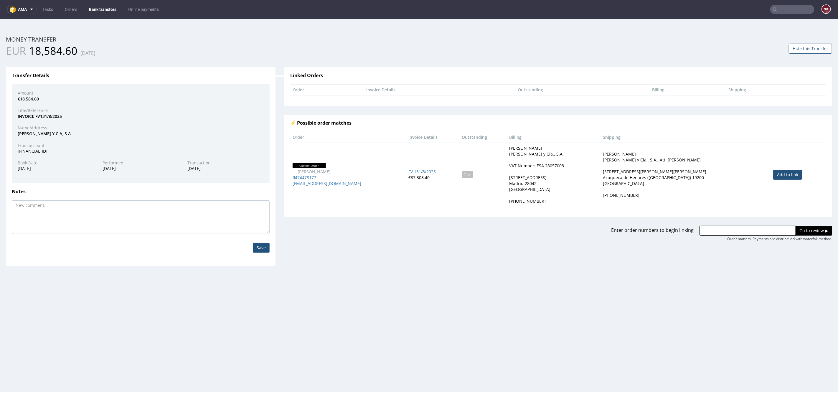
click at [773, 174] on link "Add to link" at bounding box center [787, 174] width 29 height 10
type input "R474478177"
click at [802, 230] on input "Go to review ▶" at bounding box center [814, 230] width 37 height 10
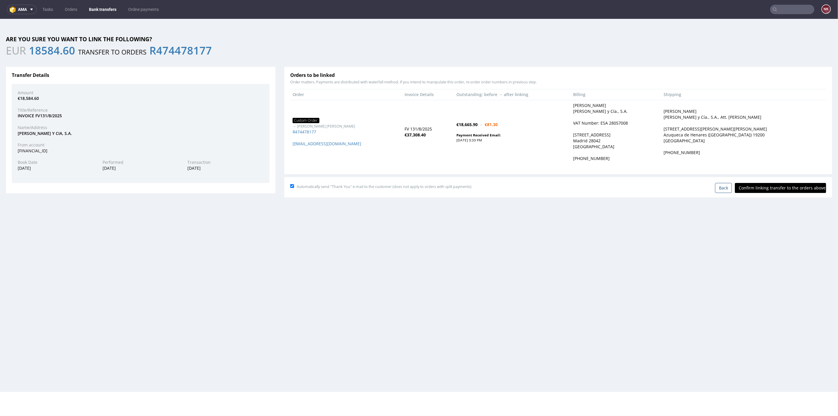
click at [779, 187] on input "Confirm linking transfer to the orders above" at bounding box center [780, 188] width 91 height 10
type input "In progress..."
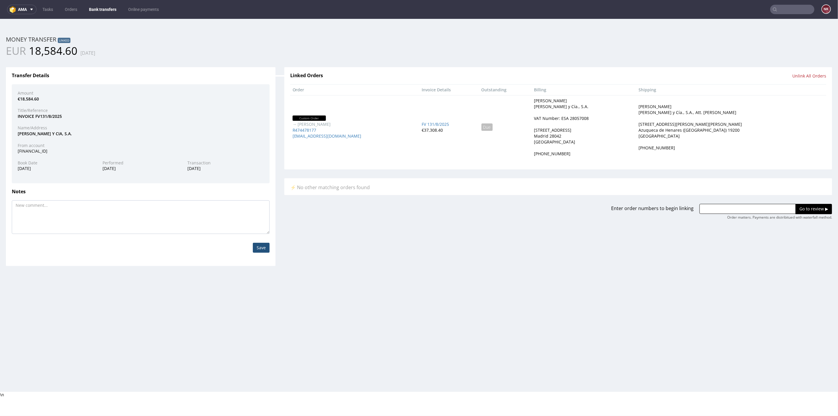
click at [104, 7] on link "Bank transfers" at bounding box center [102, 9] width 34 height 9
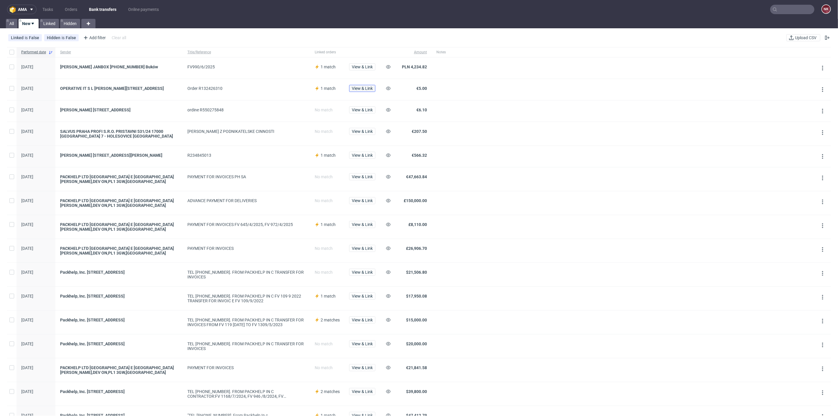
click at [371, 89] on span "View & Link" at bounding box center [362, 88] width 21 height 4
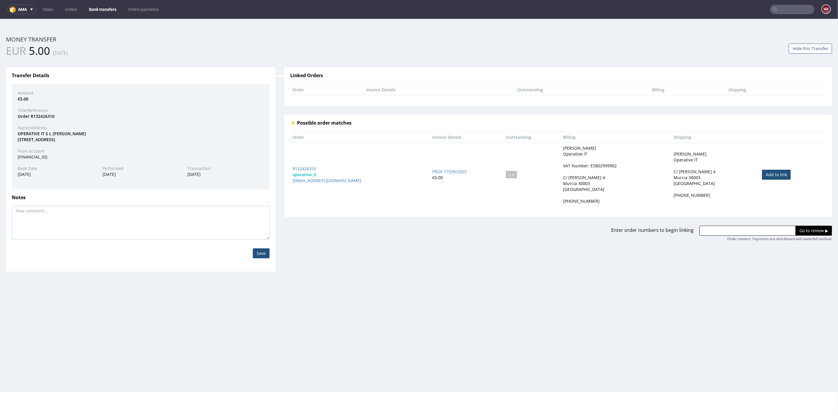
click at [762, 171] on link "Add to link" at bounding box center [776, 174] width 29 height 10
type input "R132426310"
click at [801, 228] on input "Go to review ▶" at bounding box center [814, 230] width 37 height 10
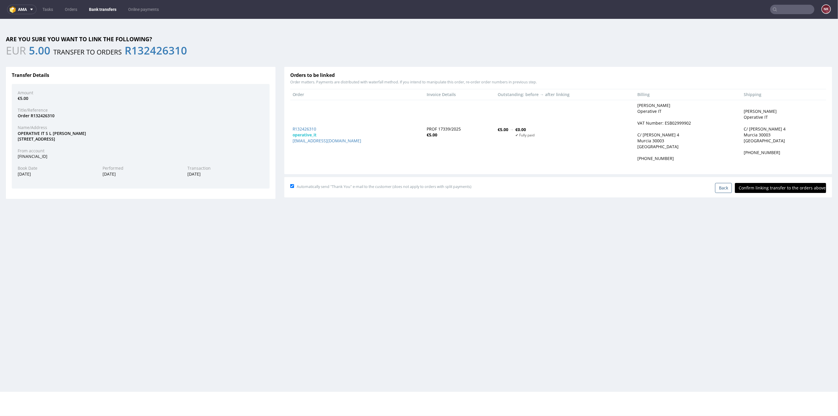
click at [776, 188] on input "Confirm linking transfer to the orders above" at bounding box center [780, 188] width 91 height 10
type input "In progress..."
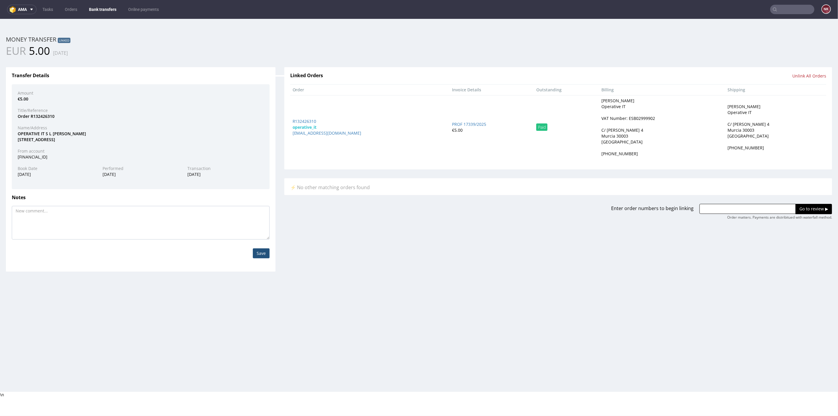
click at [95, 10] on link "Bank transfers" at bounding box center [102, 9] width 34 height 9
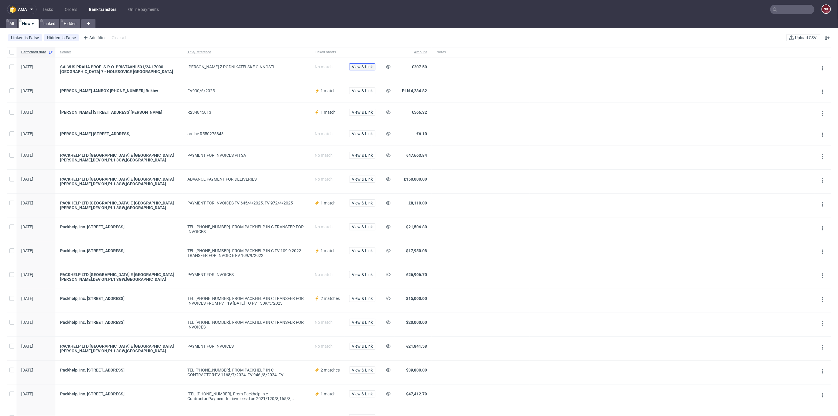
click at [367, 65] on span "View & Link" at bounding box center [362, 67] width 21 height 4
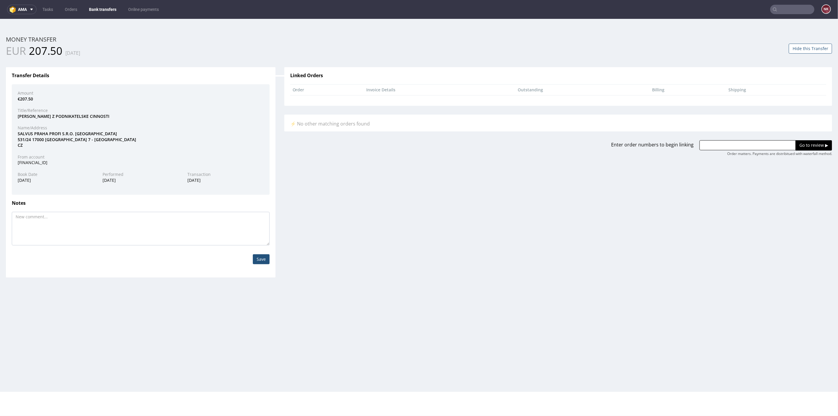
click at [24, 134] on div "SALVUS PRAHA PROFI S.R.O. PRISTAVNI 531/24 17000 PRAHA 7 - HOLESOVICE CZ" at bounding box center [140, 139] width 255 height 17
copy div "SALVUS"
click at [747, 142] on input "text" at bounding box center [748, 145] width 96 height 10
paste input "R877360823"
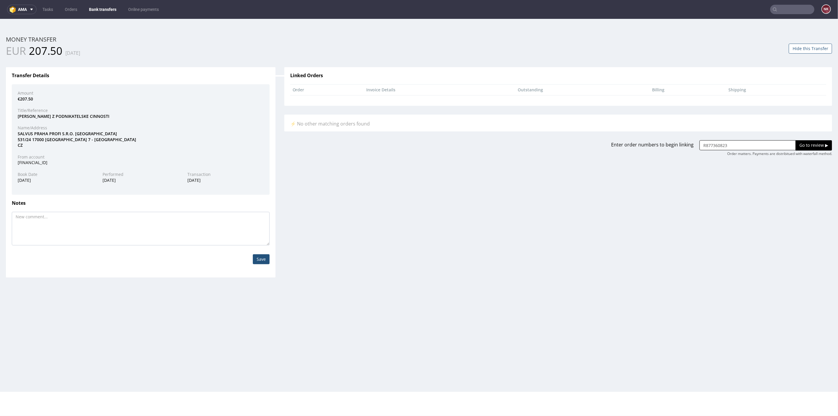
type input "R877360823"
click at [803, 143] on input "Go to review ▶" at bounding box center [814, 145] width 37 height 10
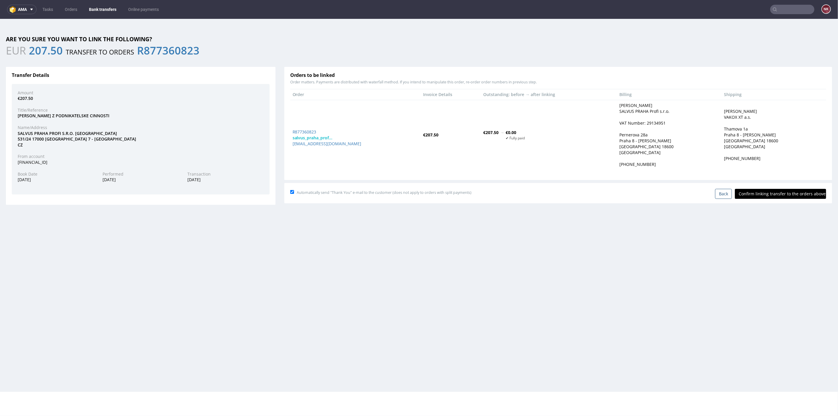
click at [777, 197] on input "Confirm linking transfer to the orders above" at bounding box center [780, 194] width 91 height 10
type input "In progress..."
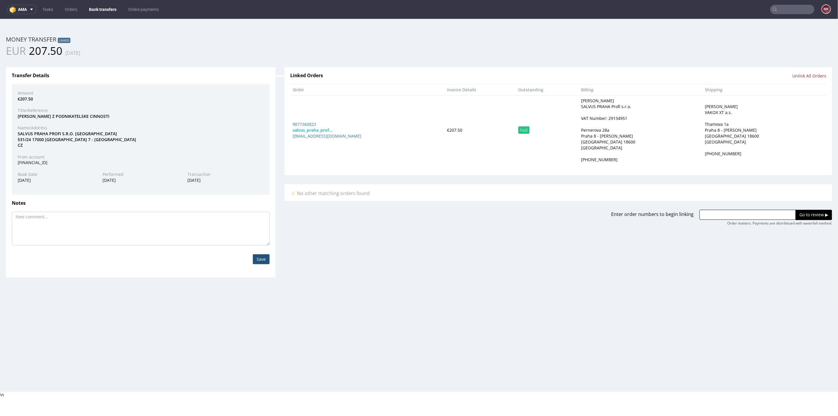
click at [98, 8] on link "Bank transfers" at bounding box center [102, 9] width 34 height 9
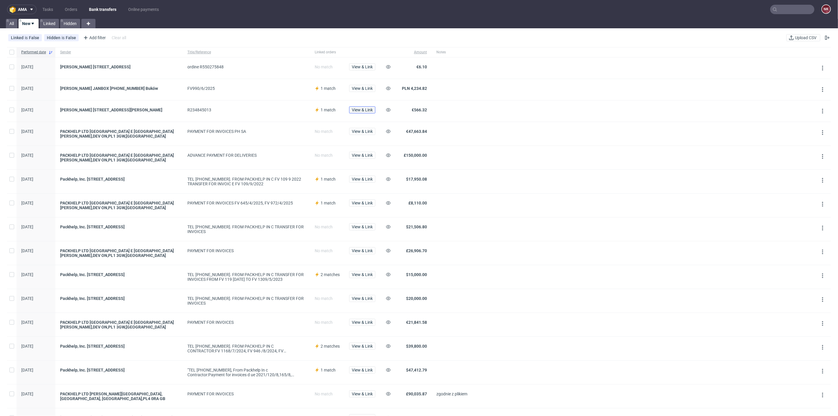
click at [363, 110] on span "View & Link" at bounding box center [362, 110] width 21 height 4
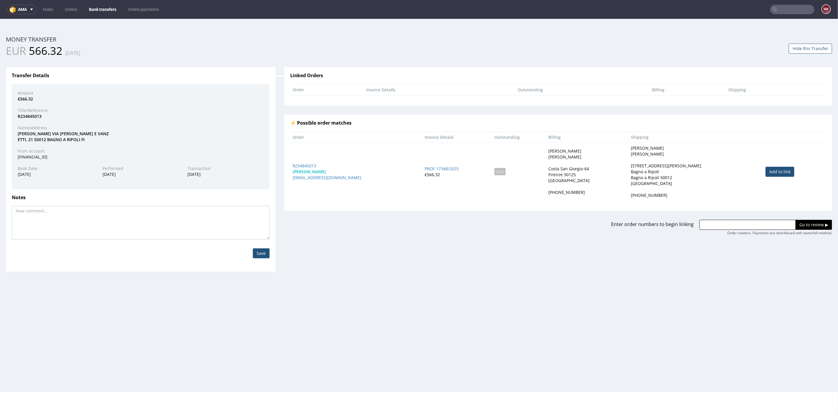
click at [766, 176] on td "Add to link" at bounding box center [794, 171] width 63 height 58
click at [774, 172] on link "Add to link" at bounding box center [780, 172] width 29 height 10
type input "R234845013"
click at [798, 222] on input "Go to review ▶" at bounding box center [814, 225] width 37 height 10
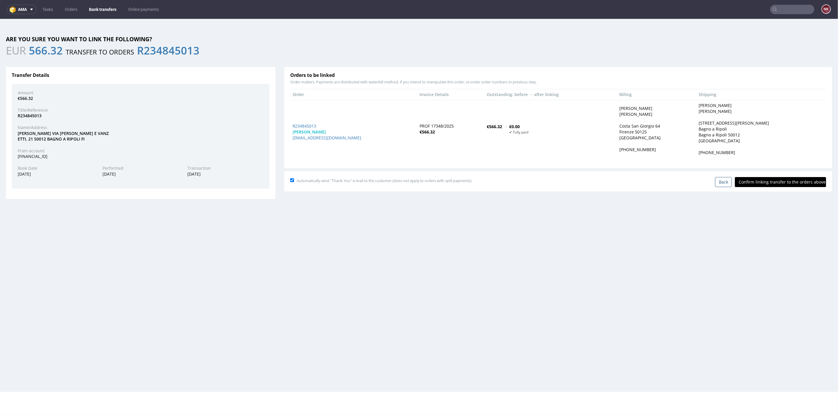
click at [772, 178] on input "Confirm linking transfer to the orders above" at bounding box center [780, 182] width 91 height 10
type input "In progress..."
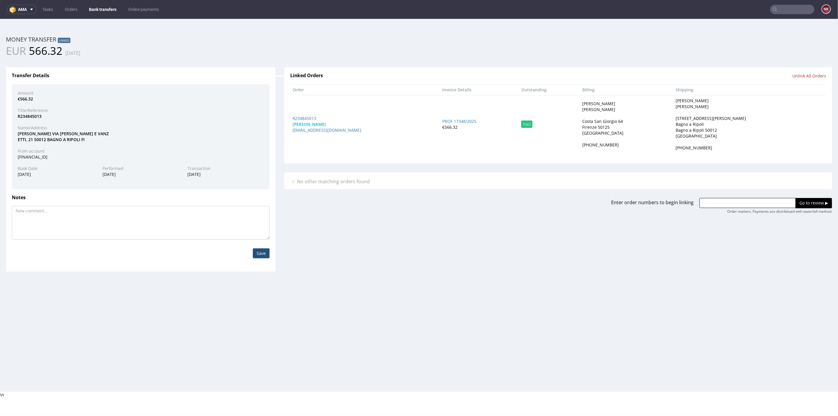
click at [113, 9] on link "Bank transfers" at bounding box center [102, 9] width 34 height 9
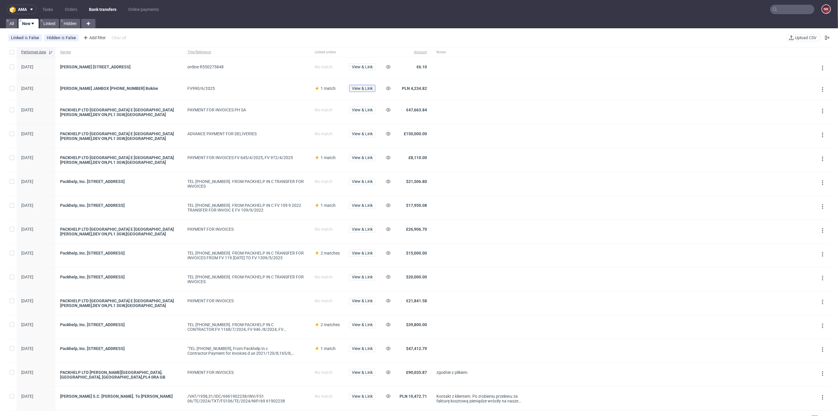
click at [366, 88] on span "View & Link" at bounding box center [362, 88] width 21 height 4
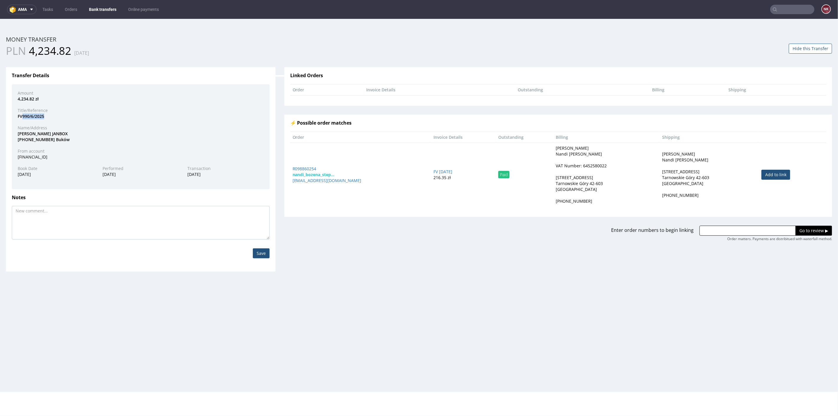
drag, startPoint x: 47, startPoint y: 117, endPoint x: 23, endPoint y: 117, distance: 23.9
click at [23, 117] on div "FV990/6/2025" at bounding box center [140, 116] width 255 height 6
copy div "990/6/2025"
click at [808, 50] on button "Hide this Transfer" at bounding box center [810, 48] width 43 height 10
click at [101, 11] on link "Bank transfers" at bounding box center [102, 9] width 34 height 9
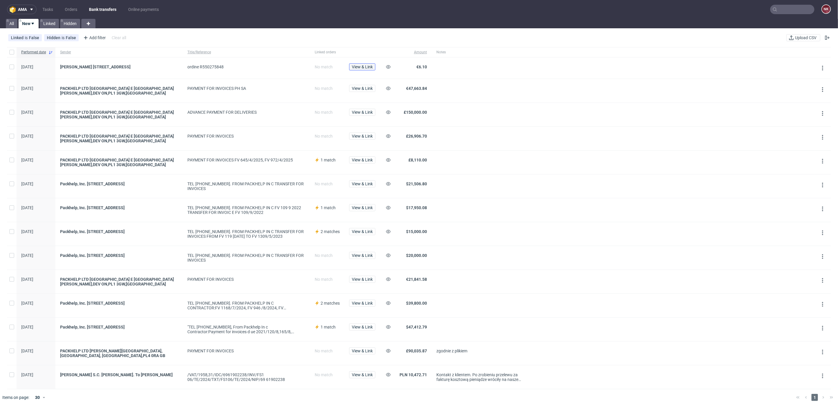
click at [367, 66] on span "View & Link" at bounding box center [362, 67] width 21 height 4
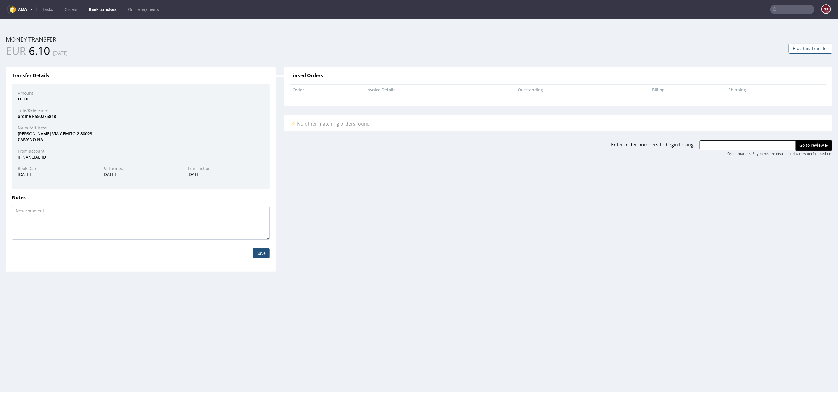
click at [42, 114] on div "ordine R550275848" at bounding box center [140, 116] width 255 height 6
copy div "R550275848"
click at [27, 132] on div "BELGIORNO BIAGIO VIA GEMITO 2 80023 CAIVANO NA" at bounding box center [140, 136] width 255 height 11
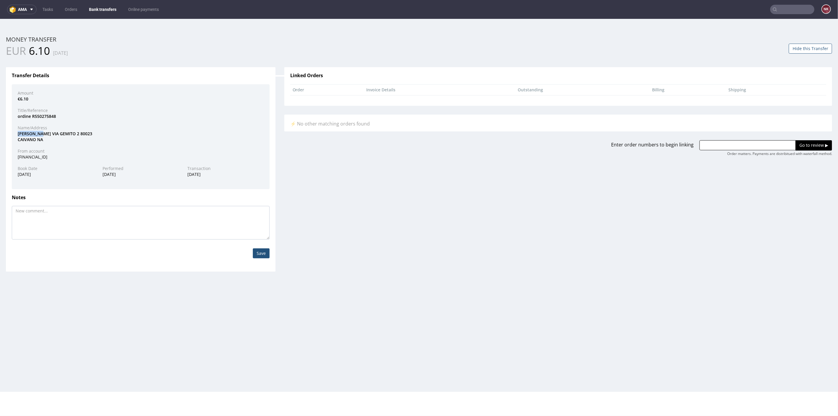
copy div "BELGIORNO"
click at [760, 142] on input "text" at bounding box center [748, 145] width 96 height 10
paste input "R550275849"
type input "R550275849"
click at [796, 149] on input "Go to review ▶" at bounding box center [814, 145] width 37 height 10
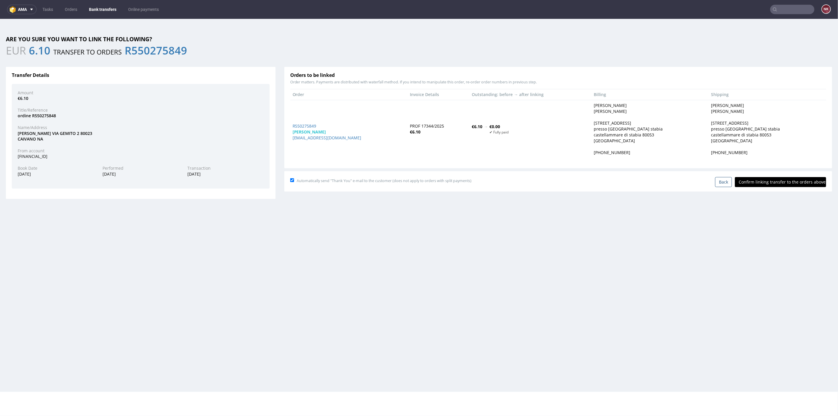
click at [786, 181] on input "Confirm linking transfer to the orders above" at bounding box center [780, 182] width 91 height 10
type input "In progress..."
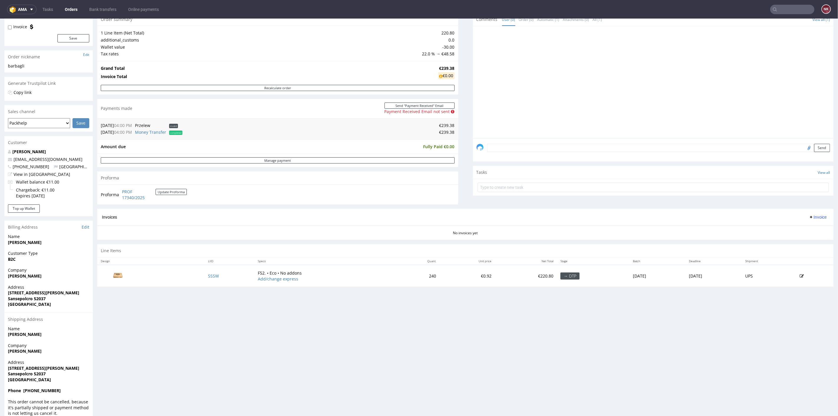
scroll to position [65, 0]
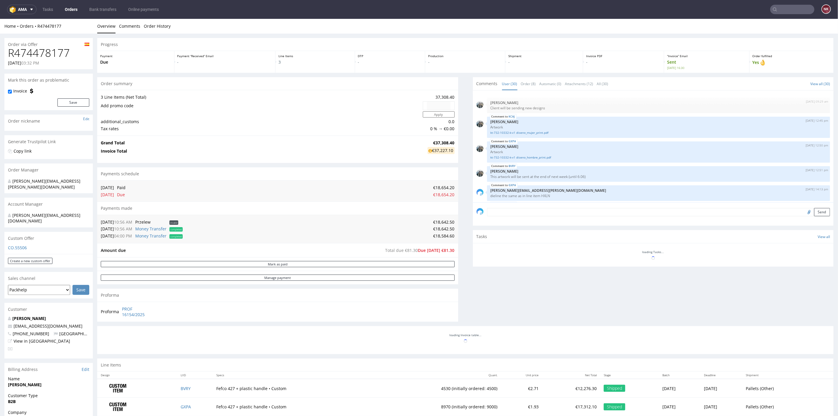
scroll to position [661, 0]
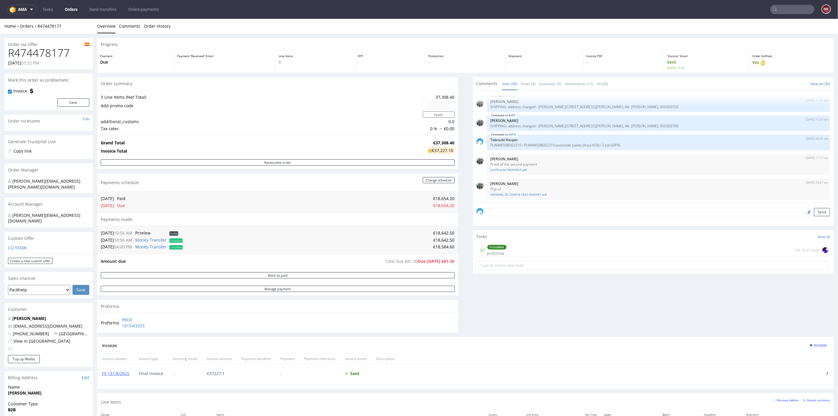
click at [54, 50] on h1 "R474478177" at bounding box center [48, 53] width 81 height 12
copy h1 "R474478177"
click at [501, 327] on div "Comments User (30) Order (8) Automatic (0) Attachments (12) All (30) View all (…" at bounding box center [653, 207] width 361 height 260
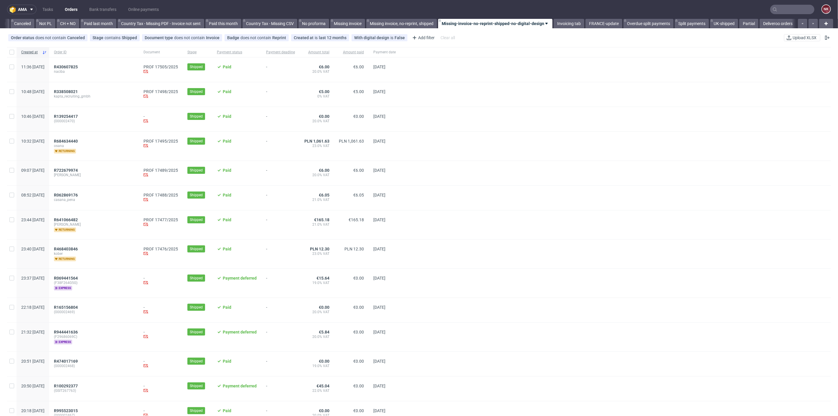
scroll to position [0, 572]
click at [773, 8] on input "text" at bounding box center [792, 9] width 44 height 9
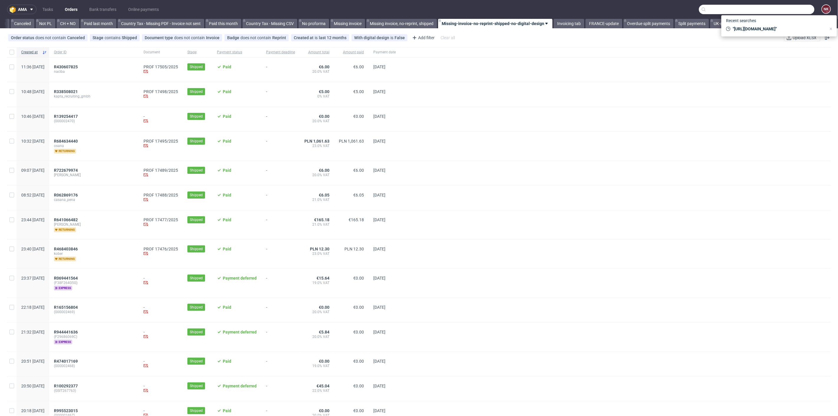
paste input "SALVUS"
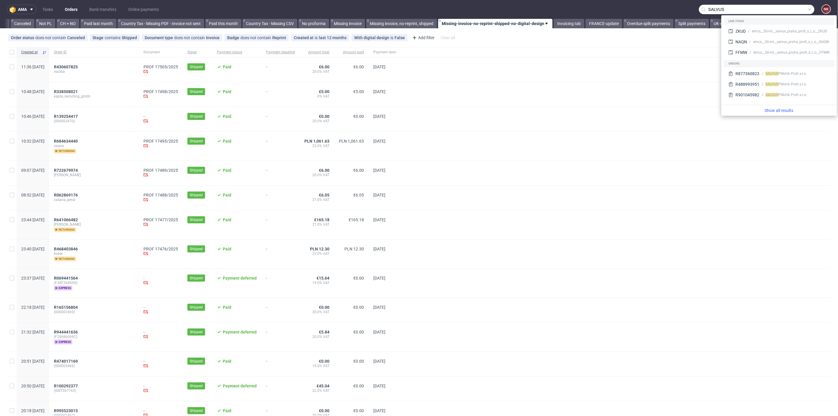
type input "SALVUS"
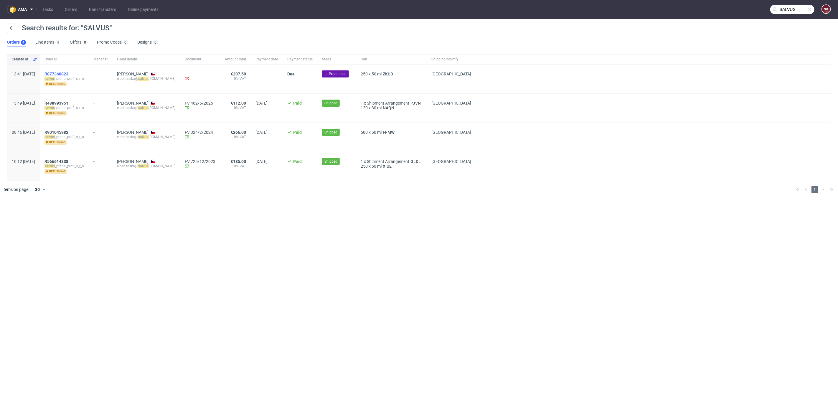
click at [68, 72] on span "R877360823" at bounding box center [57, 74] width 24 height 5
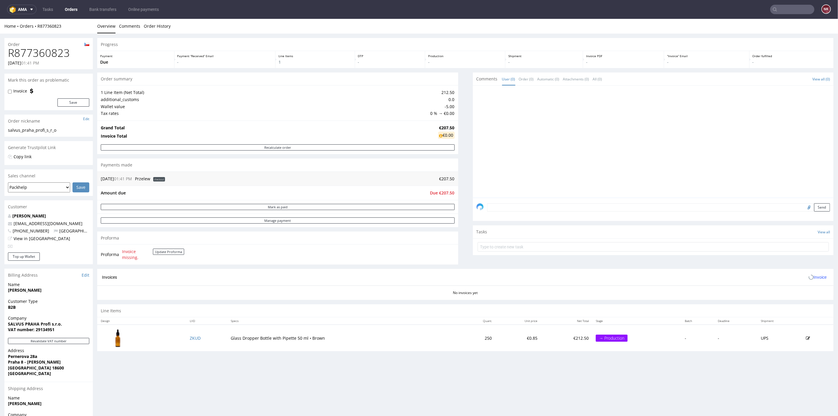
click at [37, 57] on h1 "R877360823" at bounding box center [48, 53] width 81 height 12
copy h1 "R877360823"
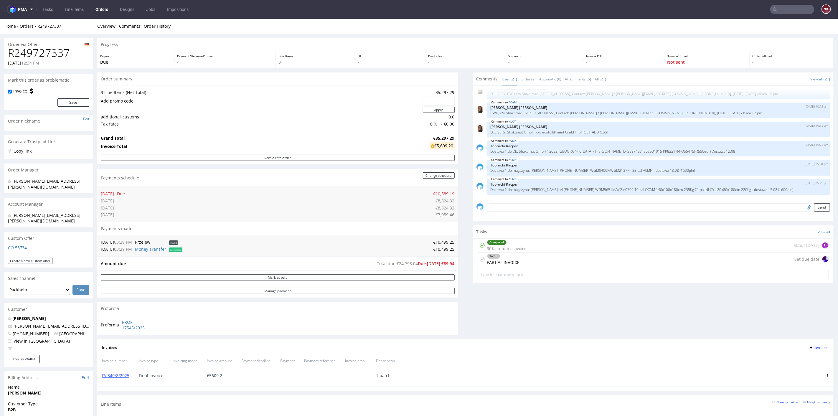
click at [555, 262] on div "To Do PARTIAL INVOICE Set due date" at bounding box center [654, 259] width 352 height 14
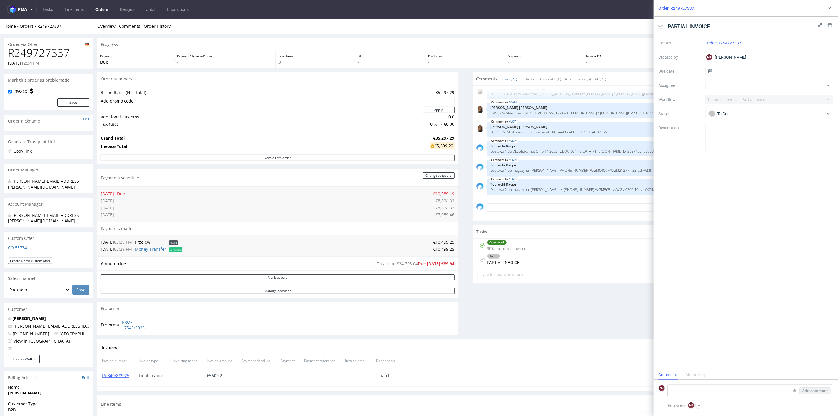
scroll to position [5, 0]
click at [695, 392] on textarea at bounding box center [728, 391] width 121 height 12
paste textarea "NLOY - 7 palet x 560 szt ACMN - 12 palet x 550 szt OOYM - 4 palet x 110 szt"
type textarea "1 batch - 11/08/2025 NLOY - 7 palet x 560 szt ACMN - 12 palet x 550 szt OOYM - …"
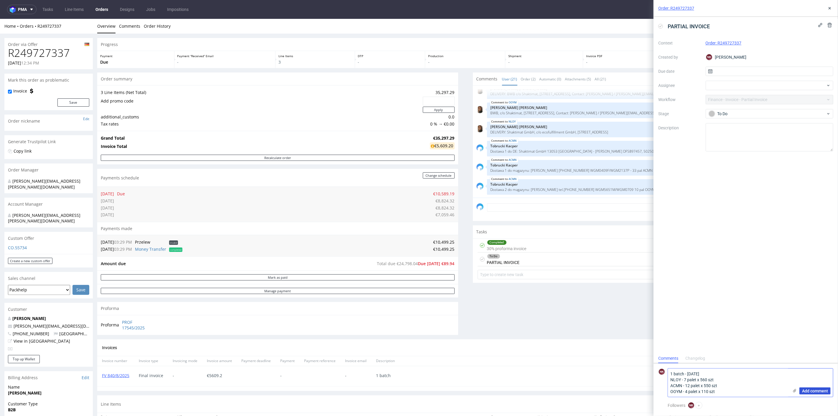
click at [819, 389] on span "Add comment" at bounding box center [815, 391] width 26 height 4
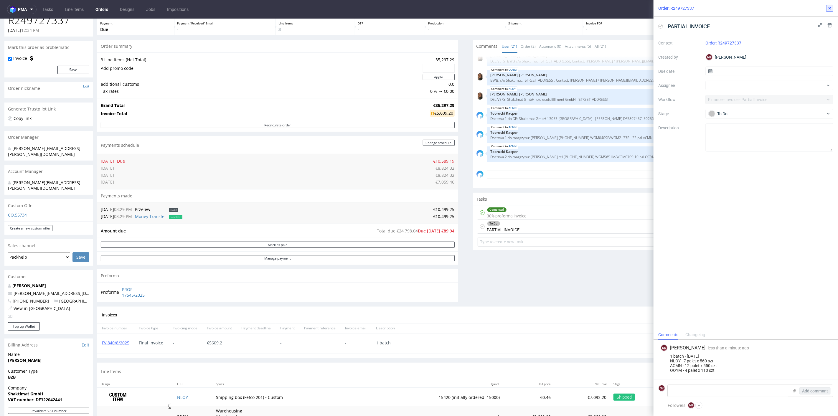
click at [829, 9] on use at bounding box center [830, 8] width 2 height 2
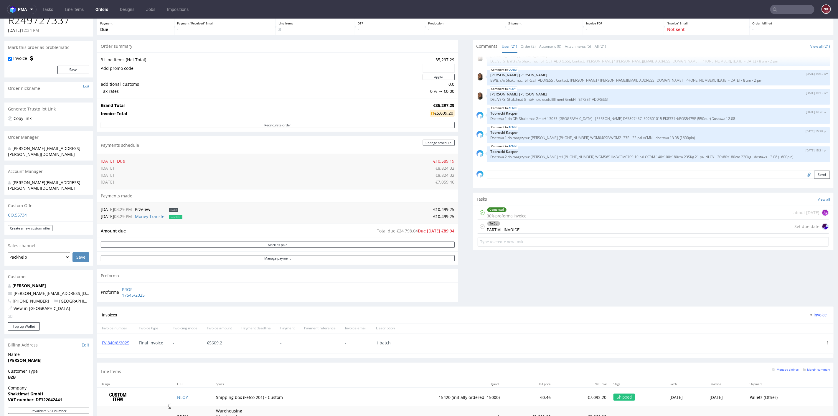
click at [525, 287] on div "Comments User (21) Order (2) Automatic (0) Attachments (5) All (21) View all (2…" at bounding box center [653, 172] width 361 height 267
click at [789, 9] on input "text" at bounding box center [792, 9] width 44 height 9
paste input "R550275848"
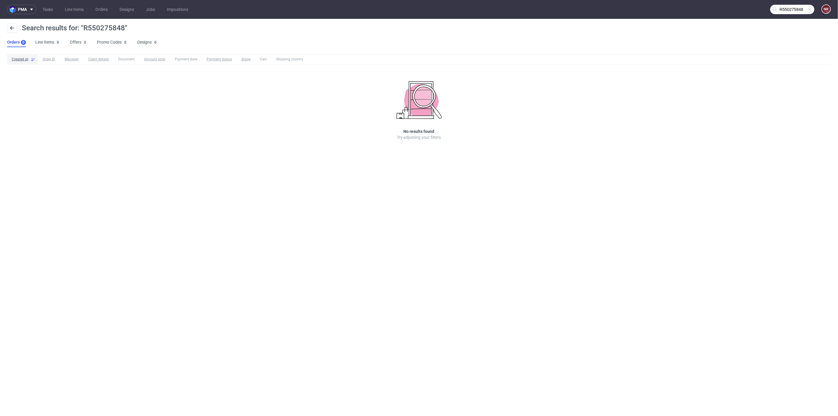
click at [799, 10] on input "R550275848" at bounding box center [792, 9] width 44 height 9
drag, startPoint x: 717, startPoint y: 8, endPoint x: 648, endPoint y: 9, distance: 69.9
click at [648, 9] on nav "pma Tasks Line Items Orders Designs Jobs Impositions R550275848 NK" at bounding box center [419, 9] width 838 height 19
paste input "BELGIORNO"
type input "BELGIORNO"
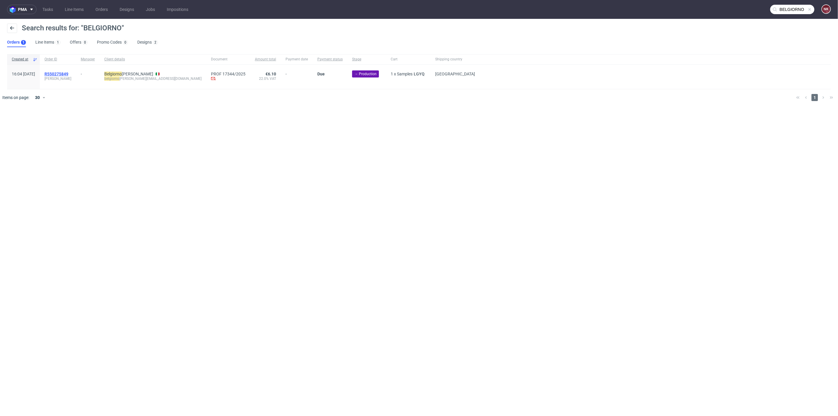
click at [68, 73] on span "R550275849" at bounding box center [57, 74] width 24 height 5
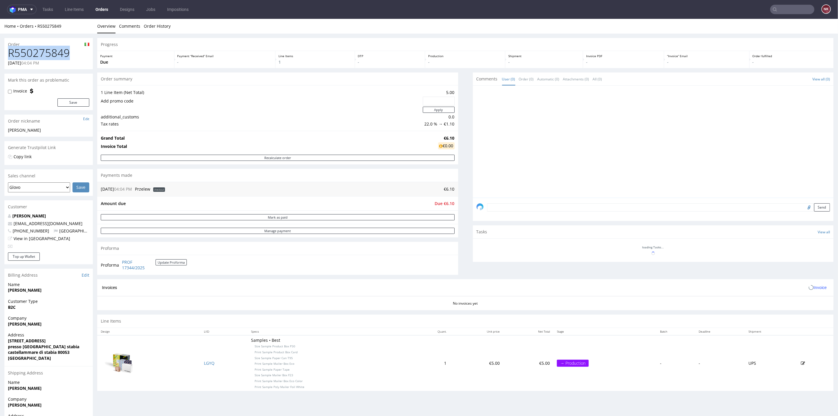
click at [36, 56] on h1 "R550275849" at bounding box center [48, 53] width 81 height 12
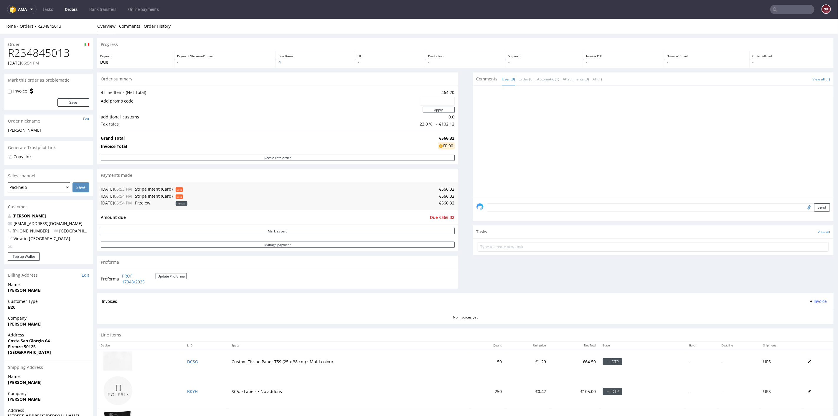
click at [489, 258] on div "Comments User (0) Order (0) Automatic (1) Attachments (0) All (1) View all (1) …" at bounding box center [653, 182] width 361 height 221
